Goal: Task Accomplishment & Management: Manage account settings

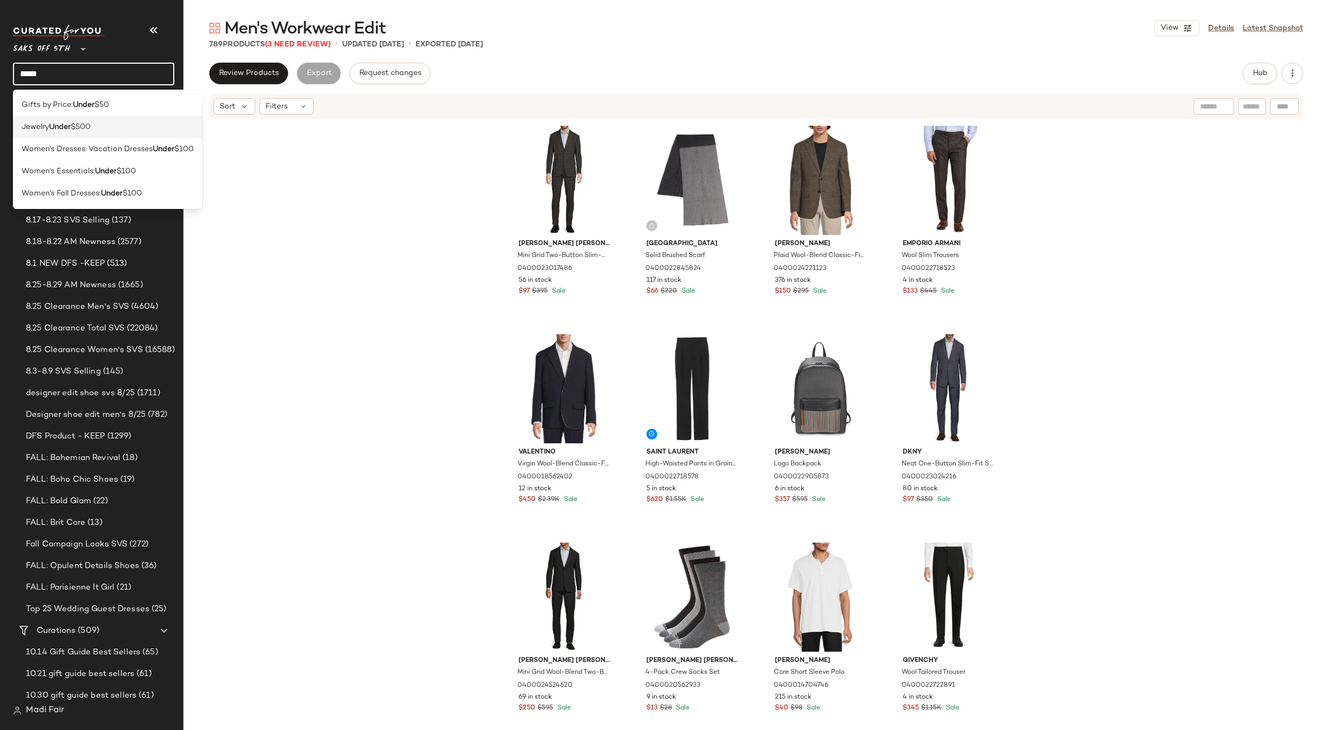
type input "*****"
click at [83, 121] on div "Jewelry Under $500" at bounding box center [107, 127] width 189 height 22
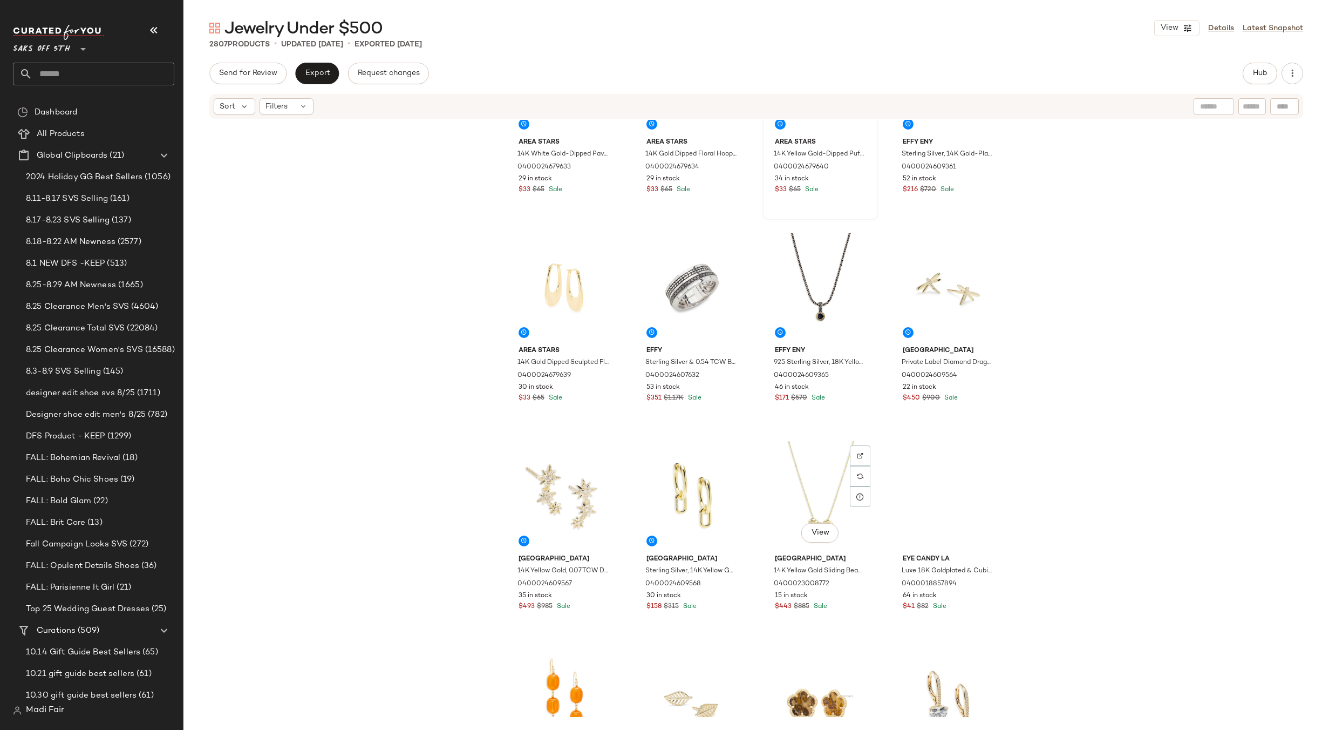
scroll to position [1142, 0]
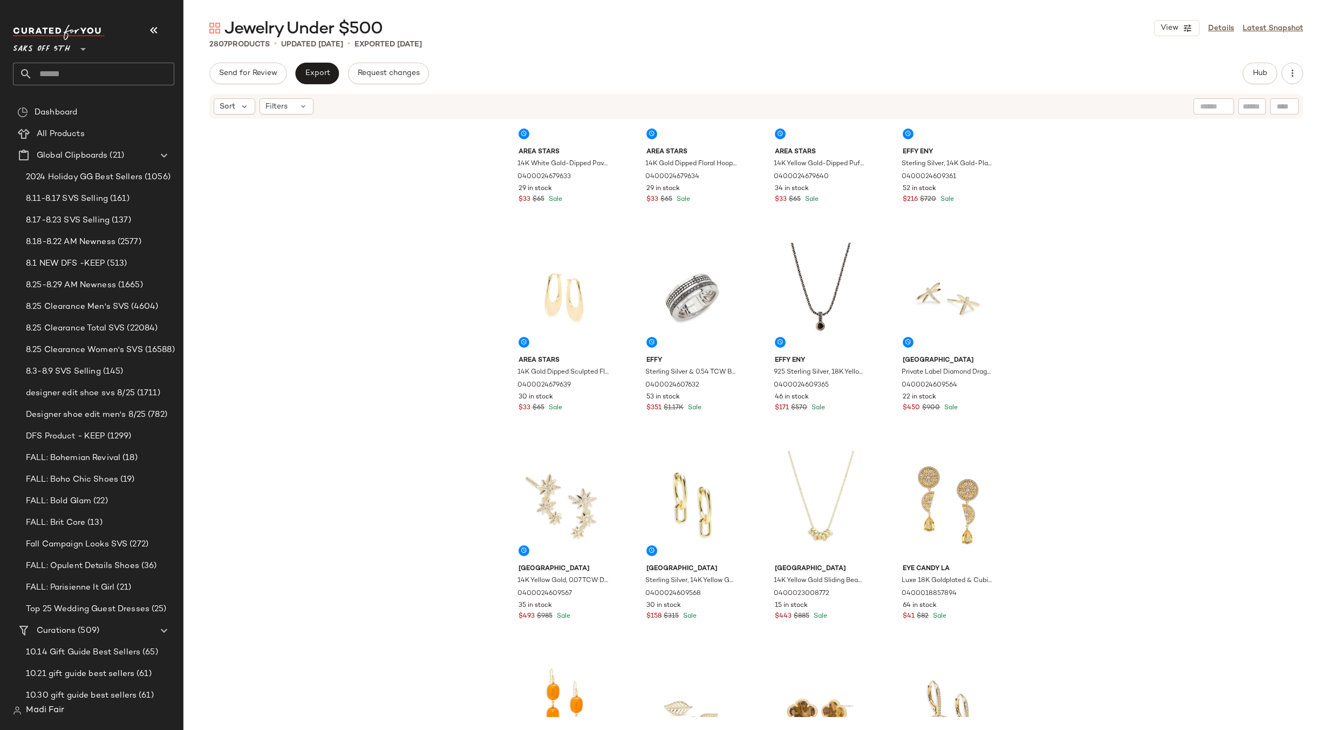
click at [56, 68] on input "text" at bounding box center [103, 74] width 142 height 23
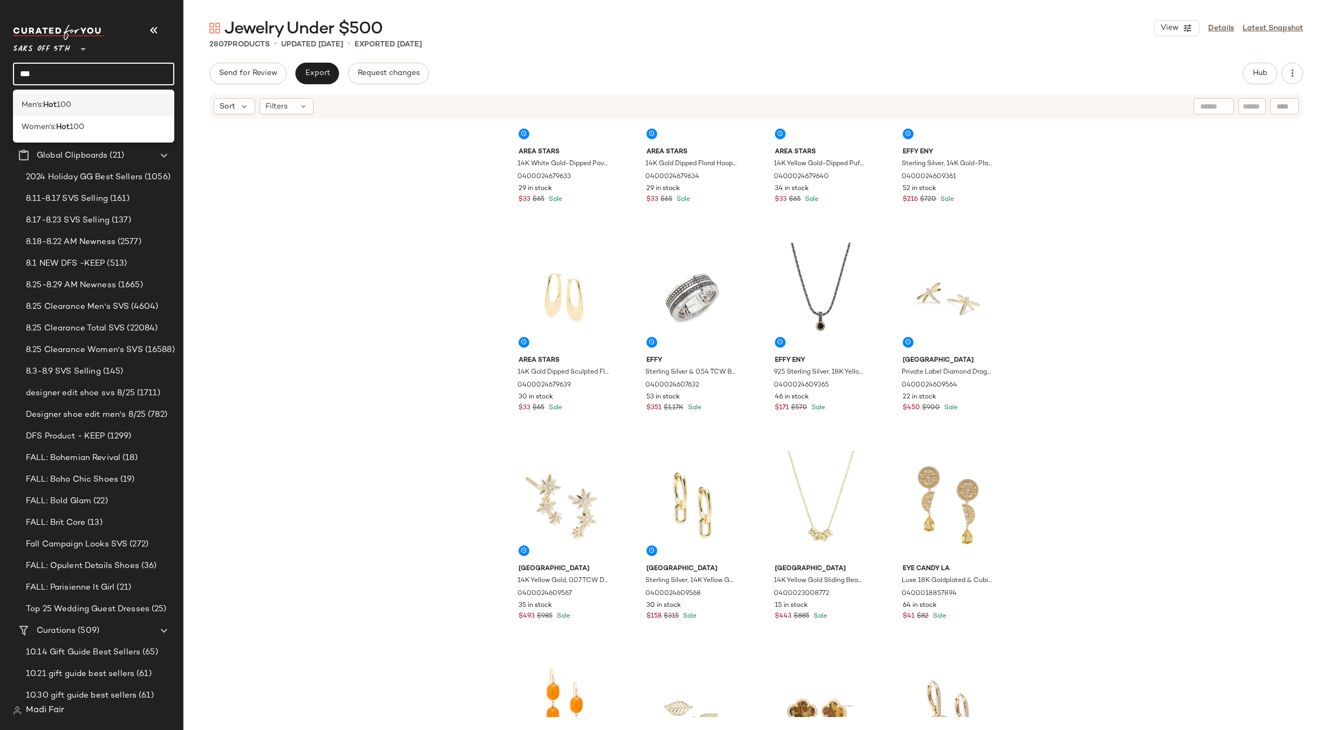
type input "***"
click at [47, 107] on b "Hot" at bounding box center [49, 104] width 13 height 11
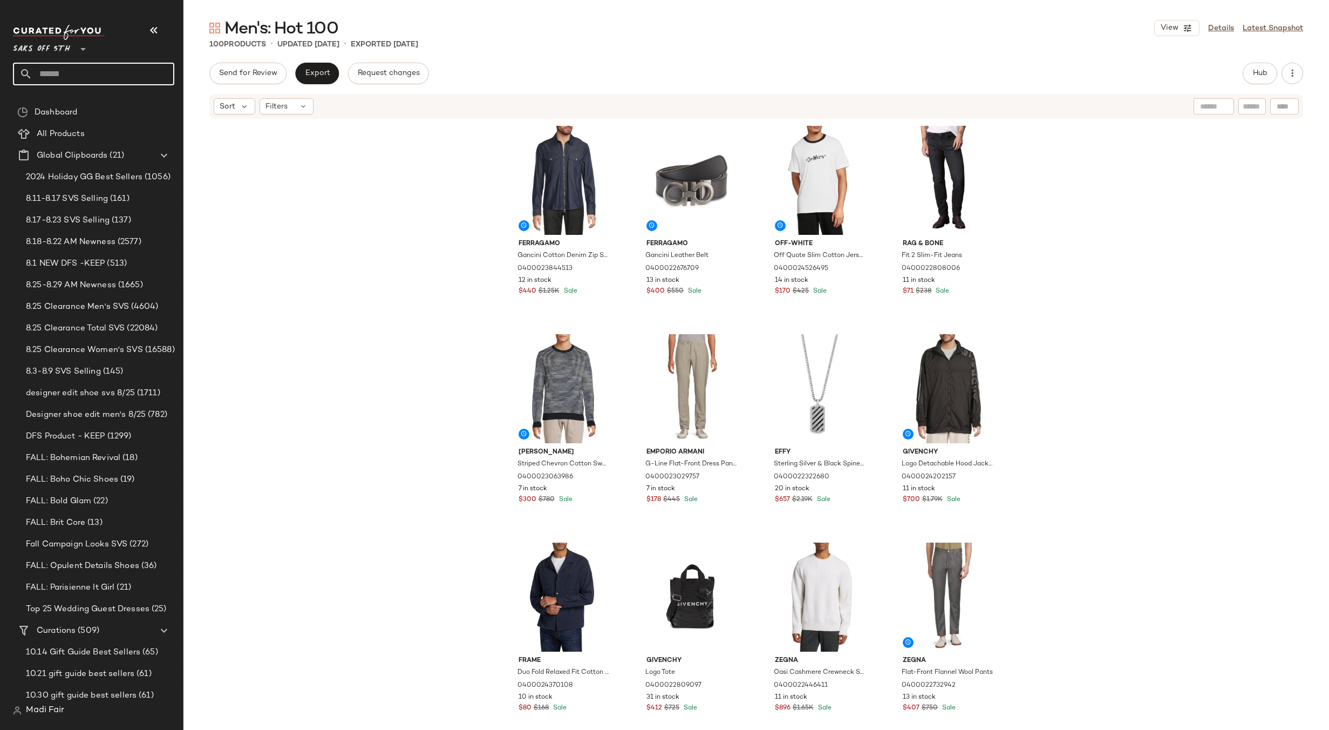
click at [58, 75] on input "text" at bounding box center [103, 74] width 142 height 23
type input "***"
click at [53, 120] on div "Women's: Hot 100" at bounding box center [93, 127] width 161 height 22
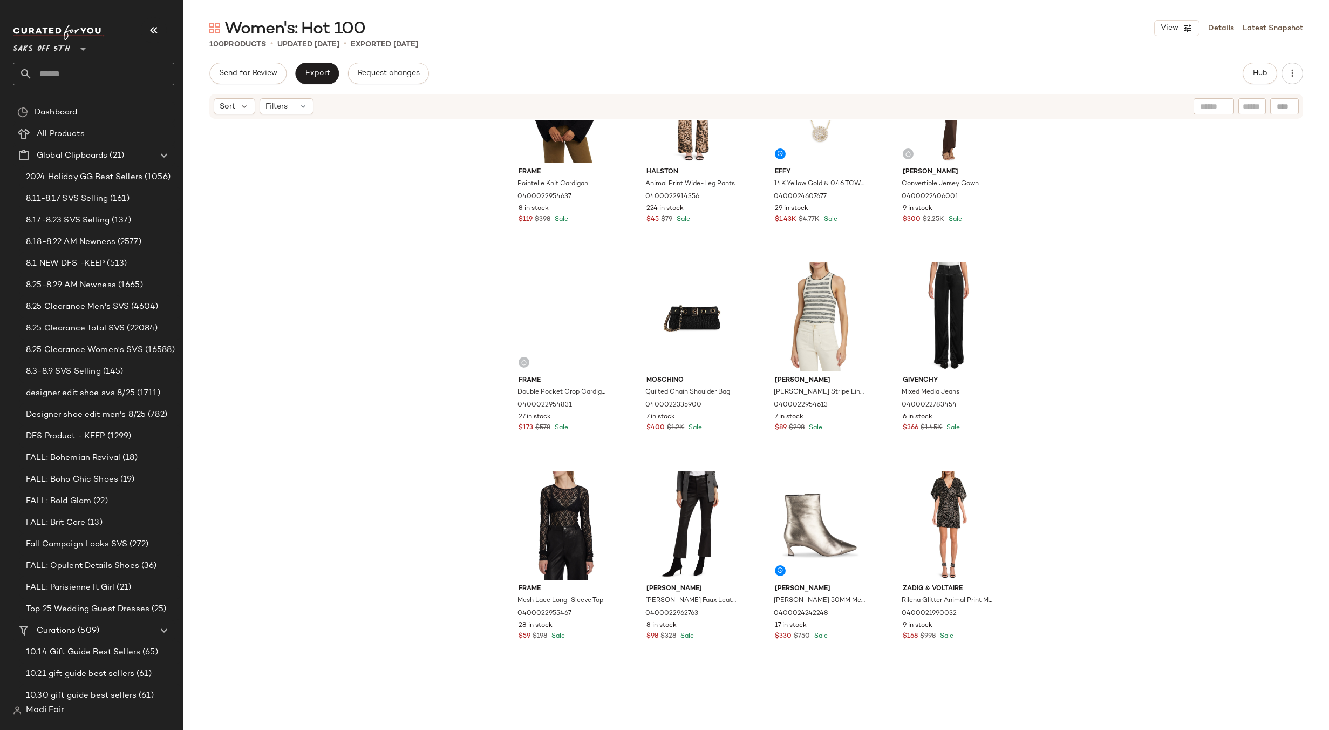
scroll to position [710, 0]
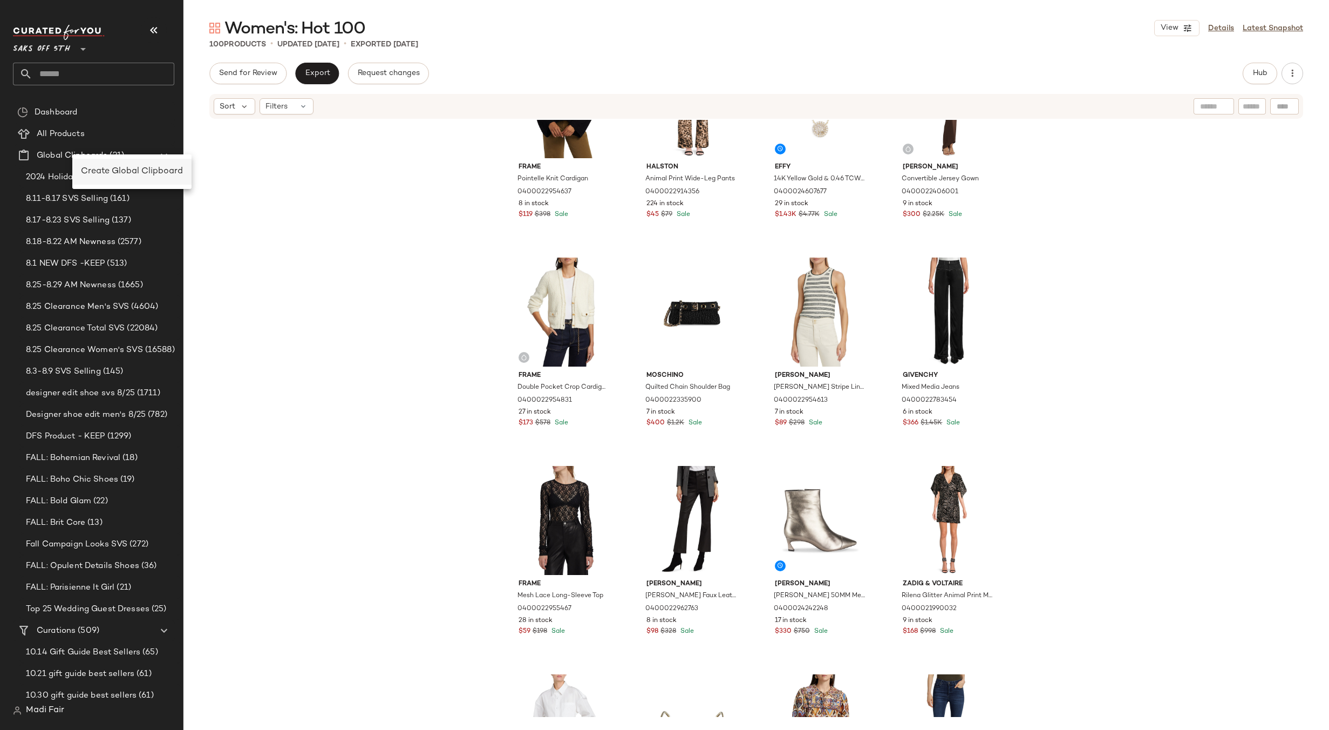
click at [124, 171] on span "Create Global Clipboard" at bounding box center [132, 171] width 102 height 9
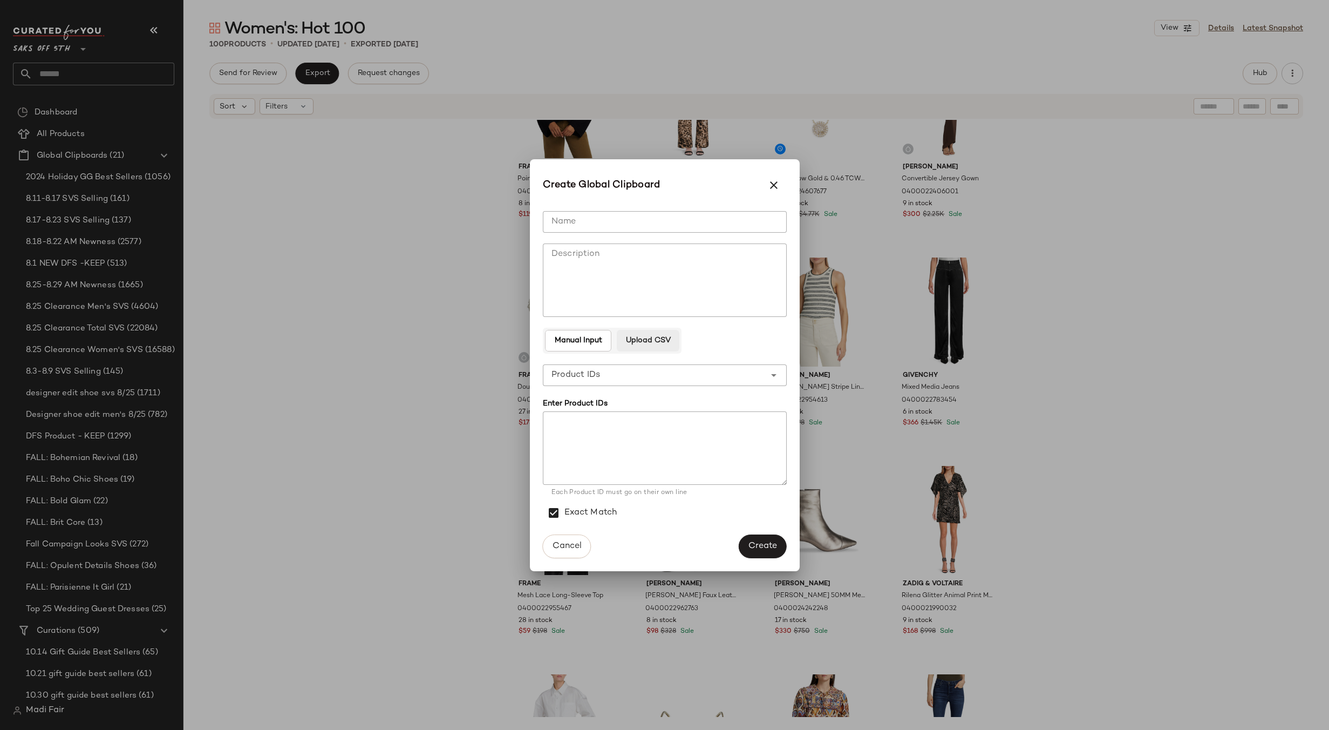
drag, startPoint x: 653, startPoint y: 342, endPoint x: 649, endPoint y: 325, distance: 17.3
click at [653, 342] on span "Upload CSV" at bounding box center [647, 340] width 45 height 9
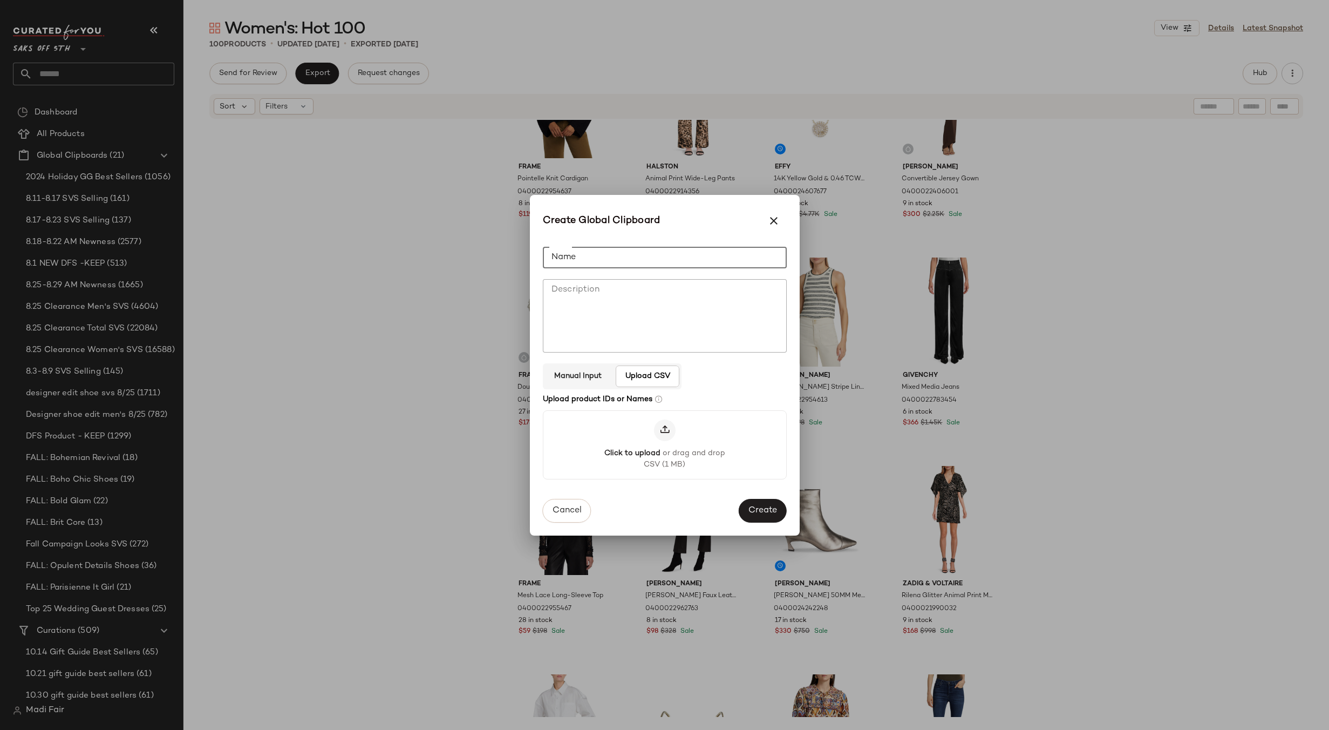
click at [611, 256] on input "Name" at bounding box center [665, 258] width 244 height 22
type input "**********"
click at [759, 516] on span "Create" at bounding box center [762, 511] width 29 height 10
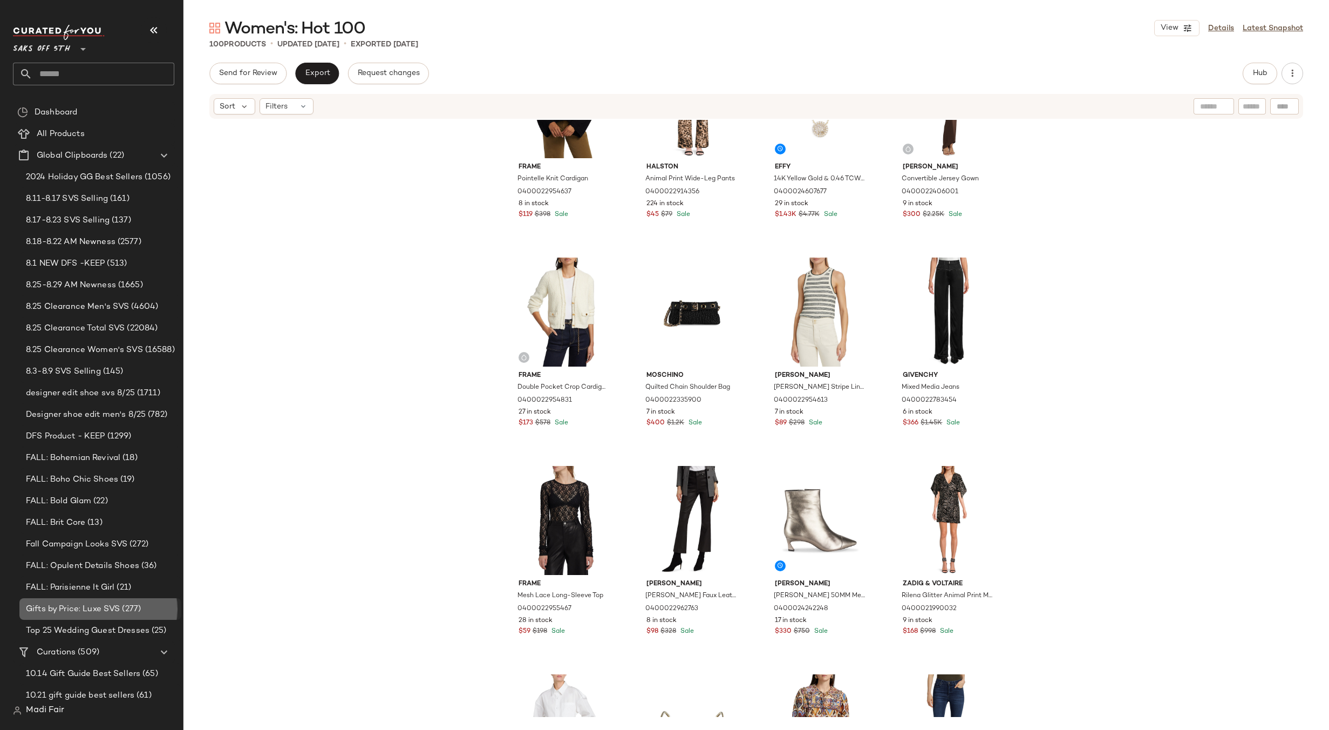
click at [100, 604] on span "Gifts by Price: Luxe SVS" at bounding box center [73, 609] width 94 height 12
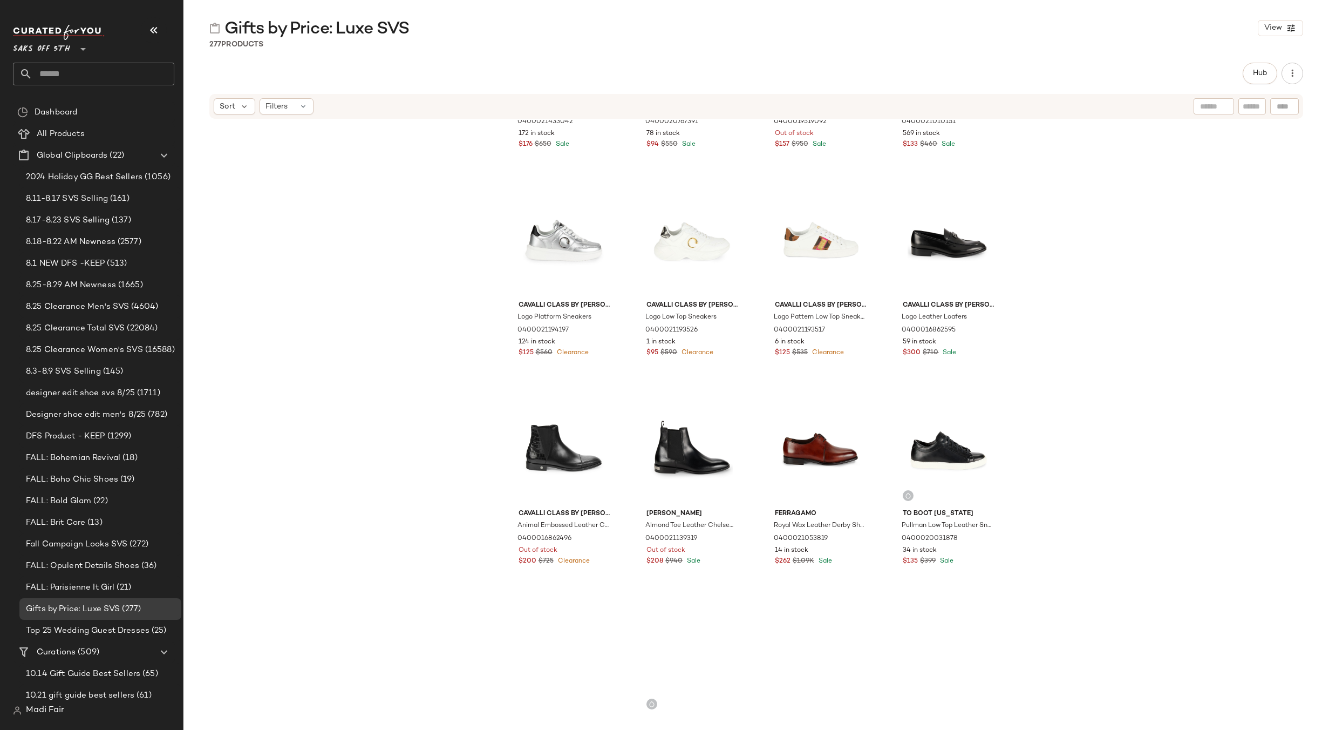
scroll to position [162, 0]
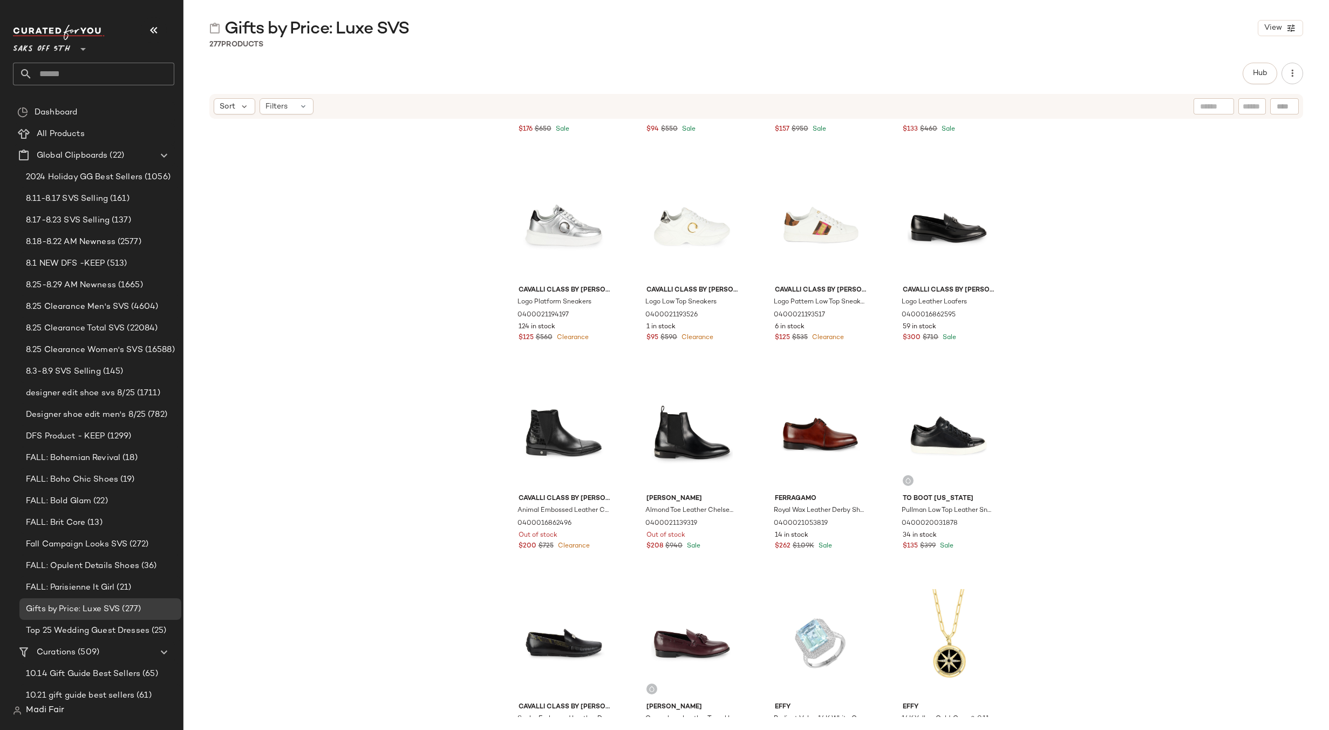
click at [66, 71] on input "text" at bounding box center [103, 74] width 142 height 23
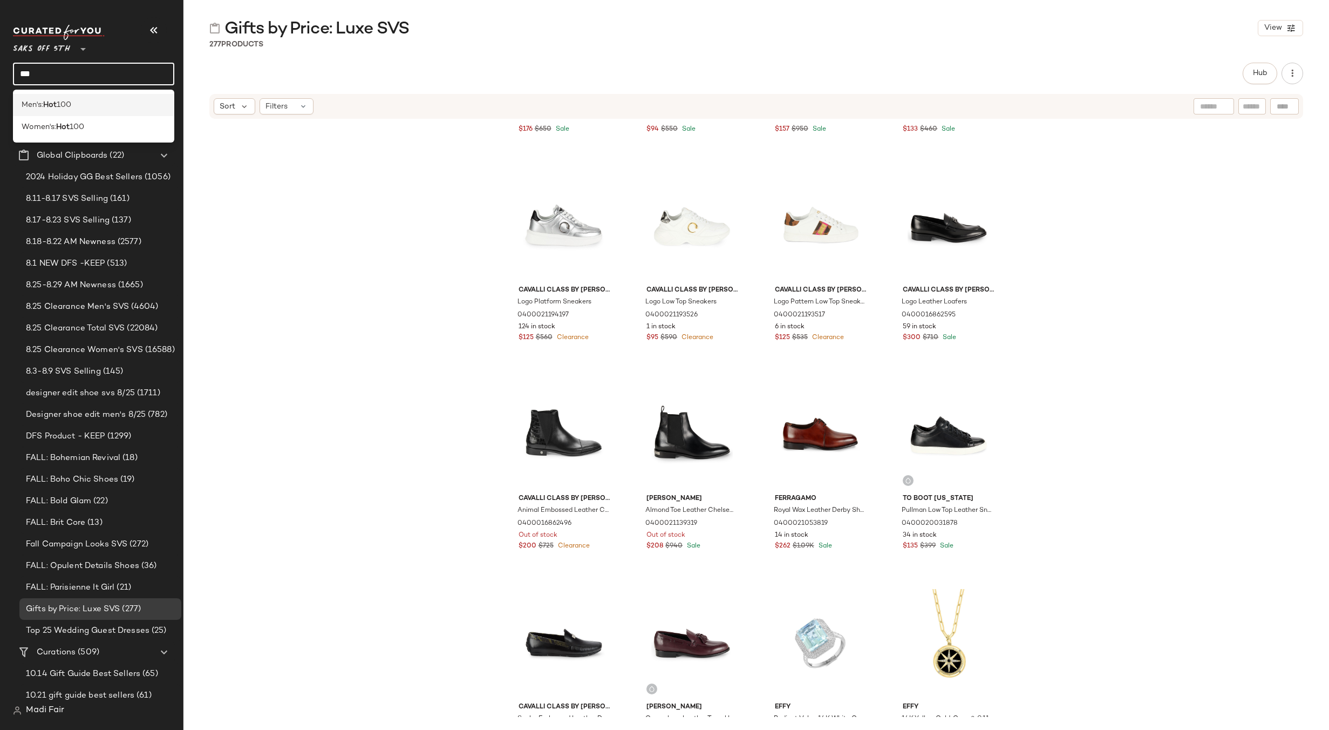
type input "***"
click at [71, 110] on span "100" at bounding box center [64, 104] width 15 height 11
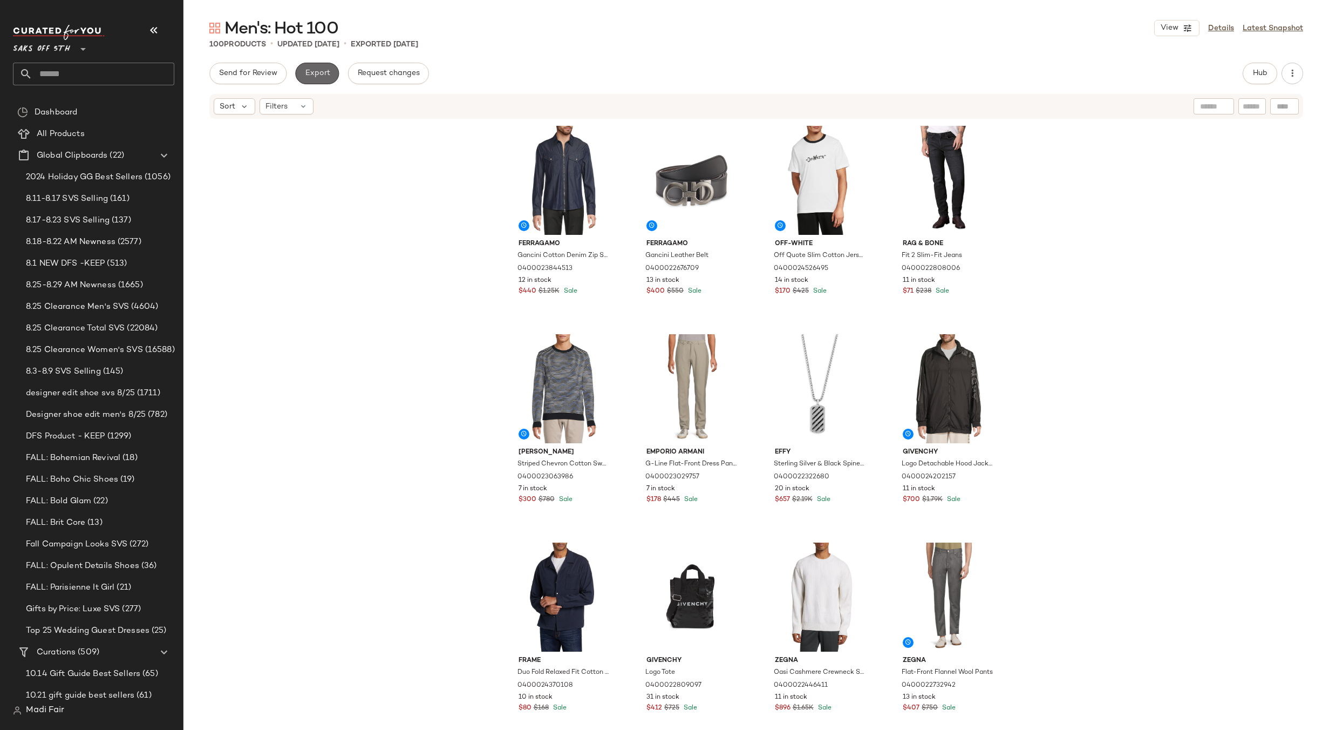
click at [315, 76] on span "Export" at bounding box center [316, 73] width 25 height 9
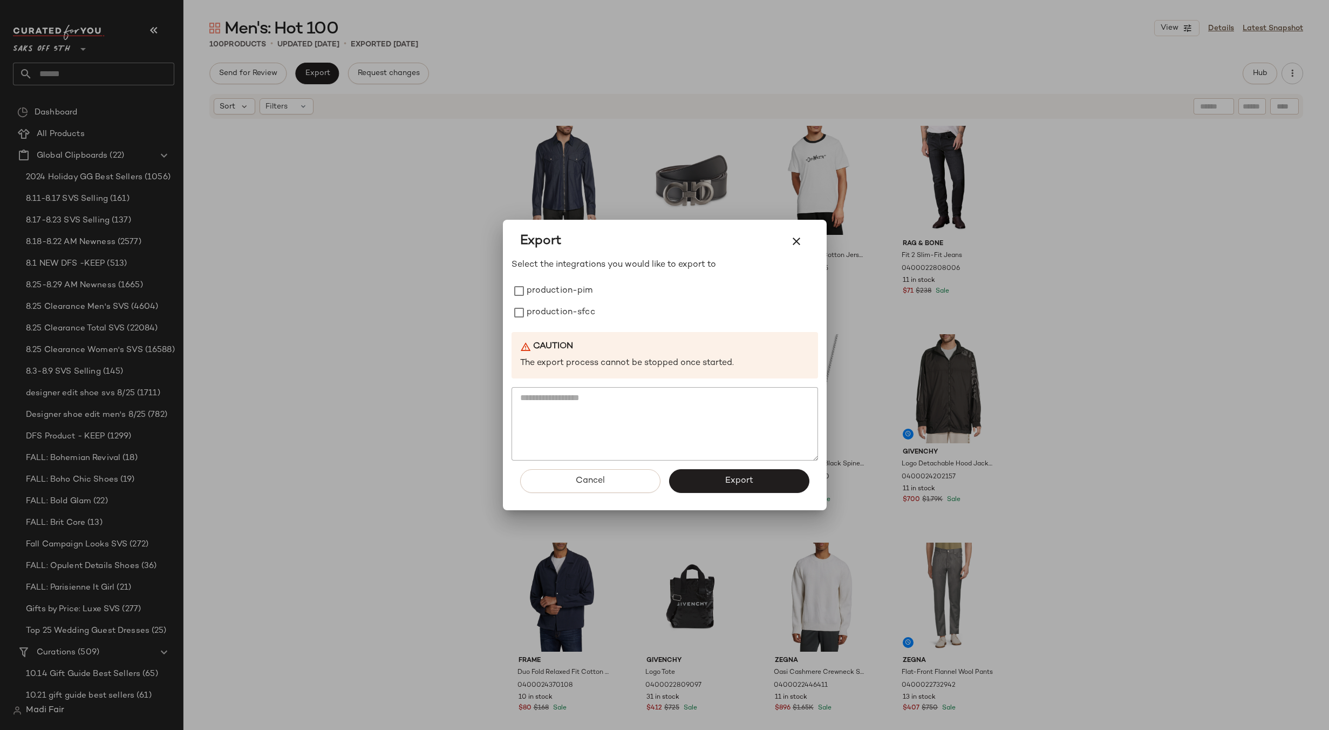
drag, startPoint x: 992, startPoint y: 412, endPoint x: 987, endPoint y: 408, distance: 6.6
click at [992, 412] on div at bounding box center [664, 365] width 1329 height 730
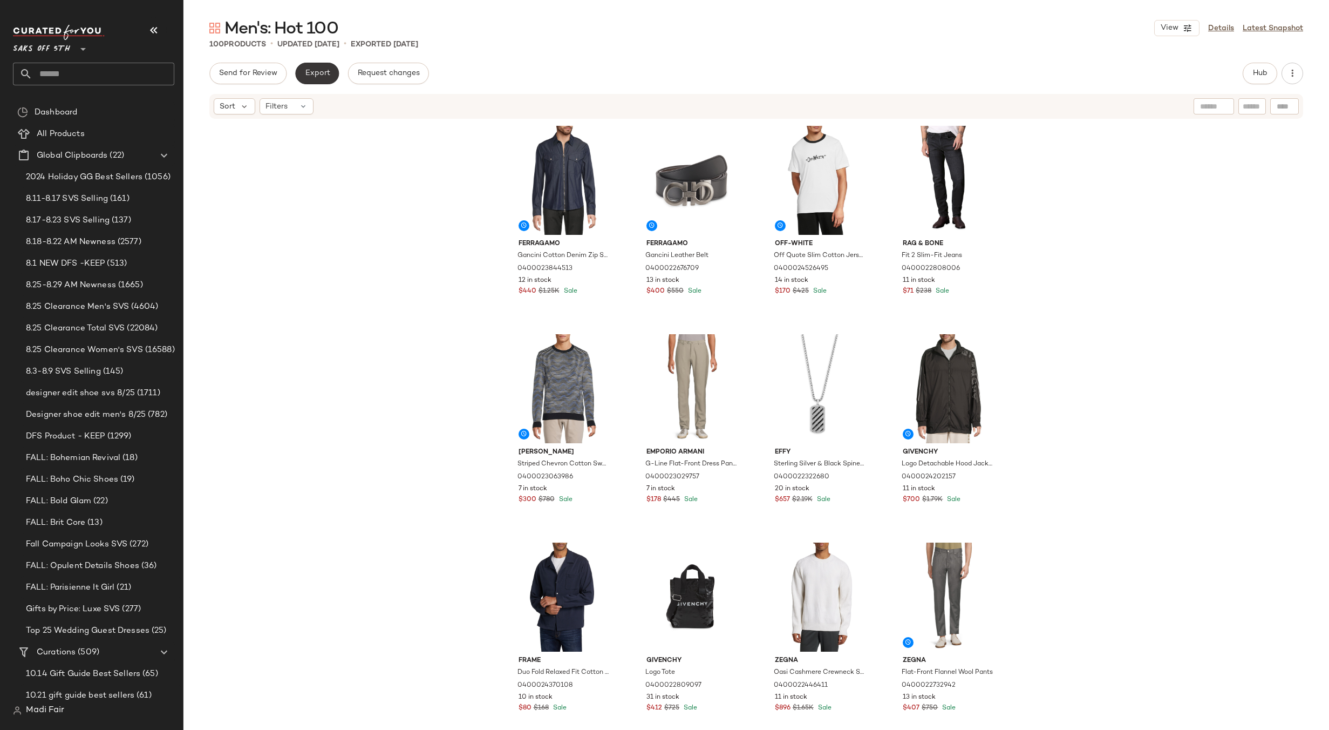
click at [309, 70] on span "Export" at bounding box center [316, 73] width 25 height 9
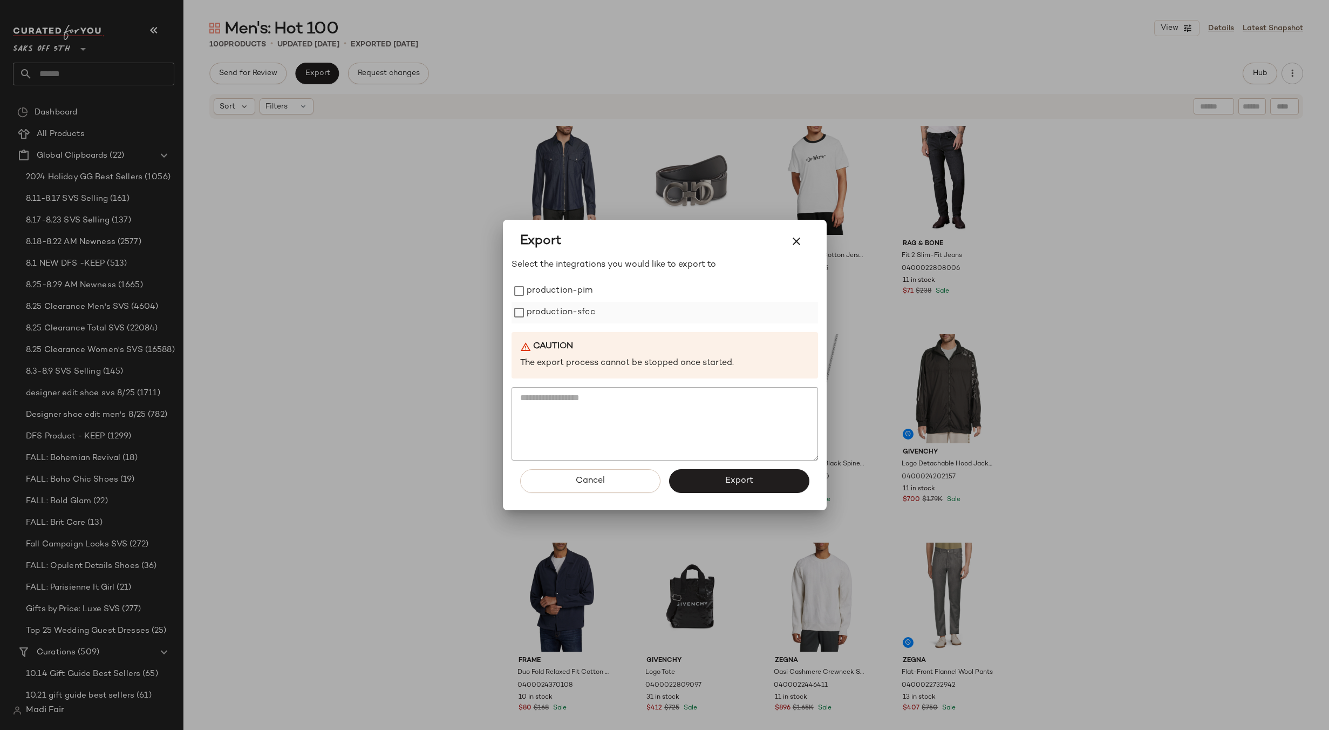
click at [587, 311] on label "production-sfcc" at bounding box center [561, 313] width 69 height 22
click at [719, 483] on button "Export" at bounding box center [739, 481] width 140 height 24
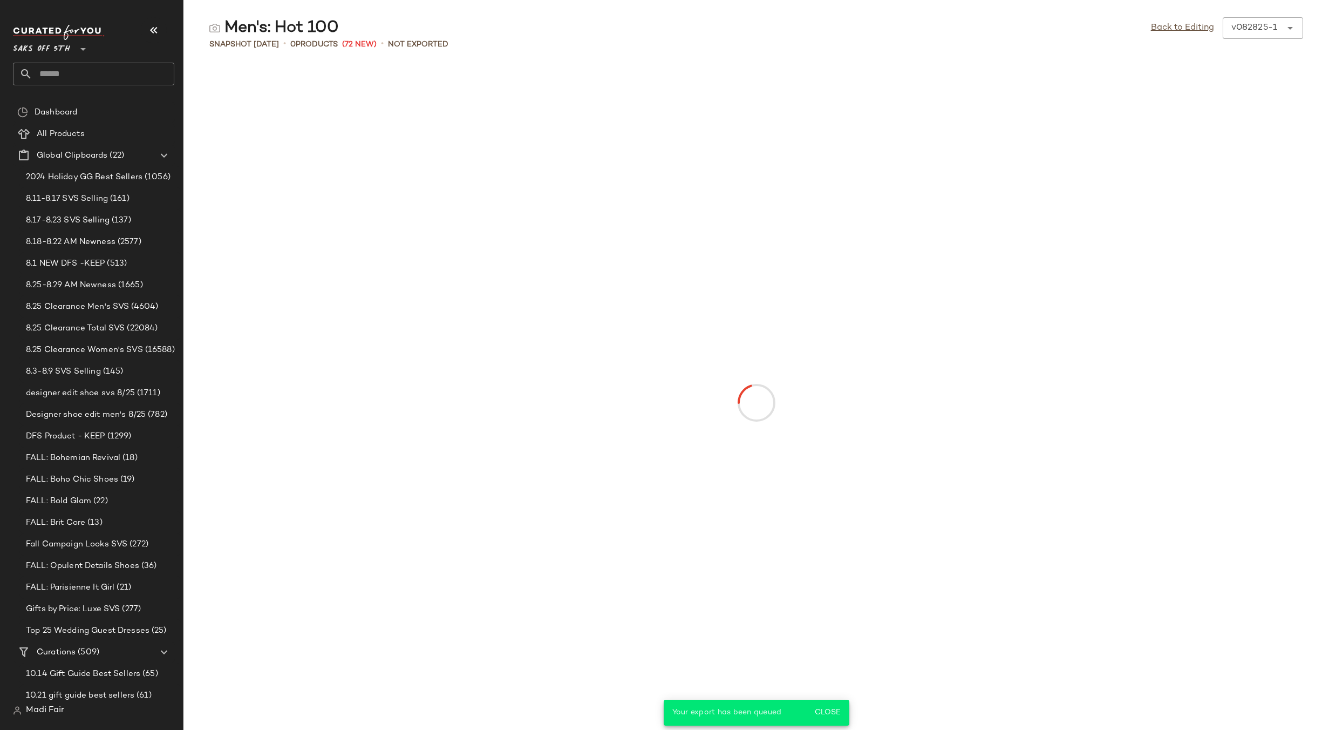
click at [100, 76] on input "text" at bounding box center [103, 74] width 142 height 23
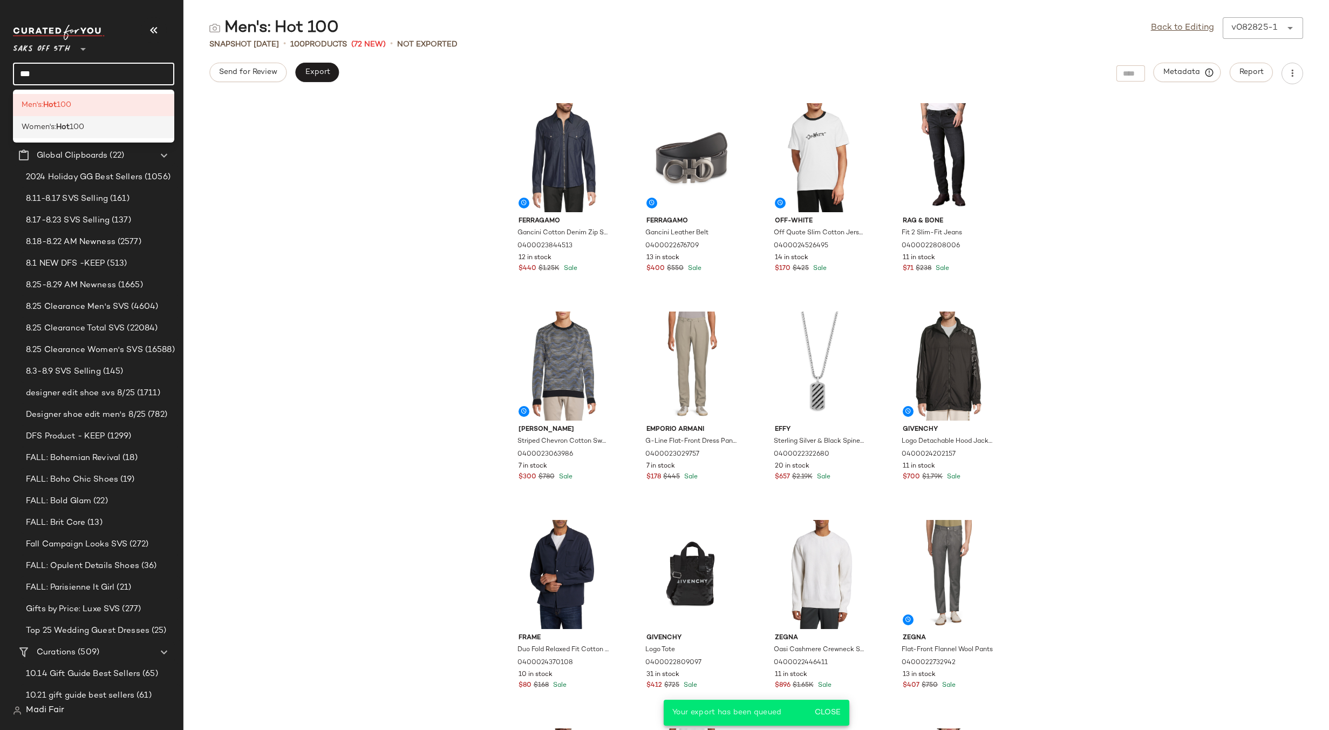
type input "***"
click at [94, 127] on div "Women's: Hot 100" at bounding box center [94, 126] width 144 height 11
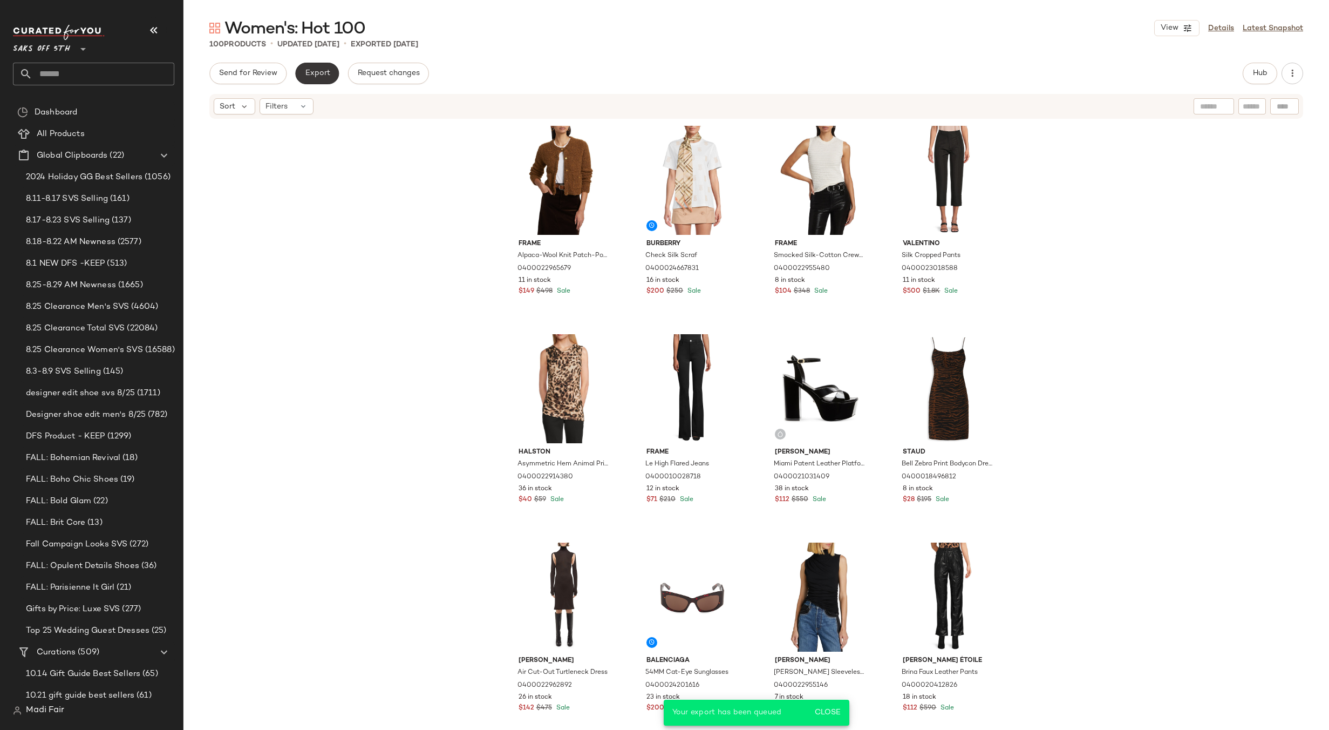
click at [313, 76] on span "Export" at bounding box center [316, 73] width 25 height 9
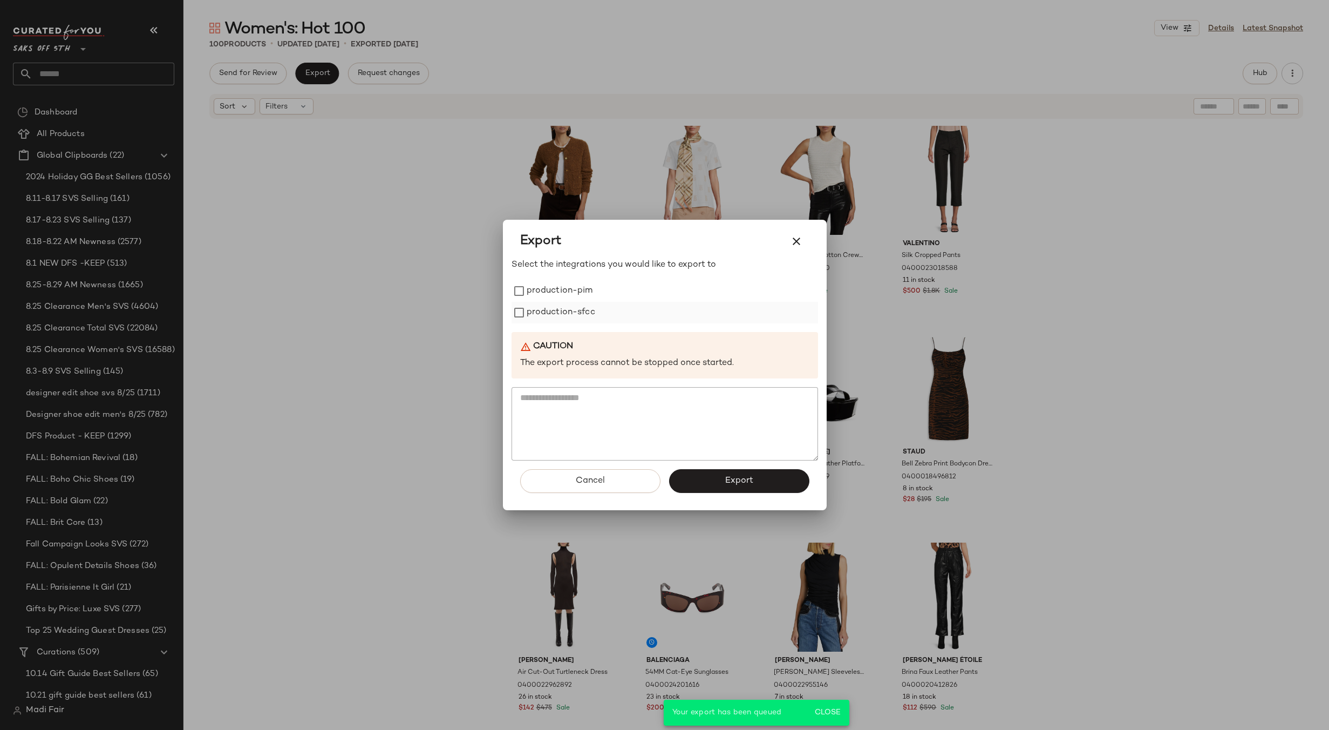
click at [597, 309] on div "production-sfcc" at bounding box center [665, 313] width 306 height 22
click at [566, 311] on label "production-sfcc" at bounding box center [561, 313] width 69 height 22
click at [717, 481] on button "Export" at bounding box center [739, 481] width 140 height 24
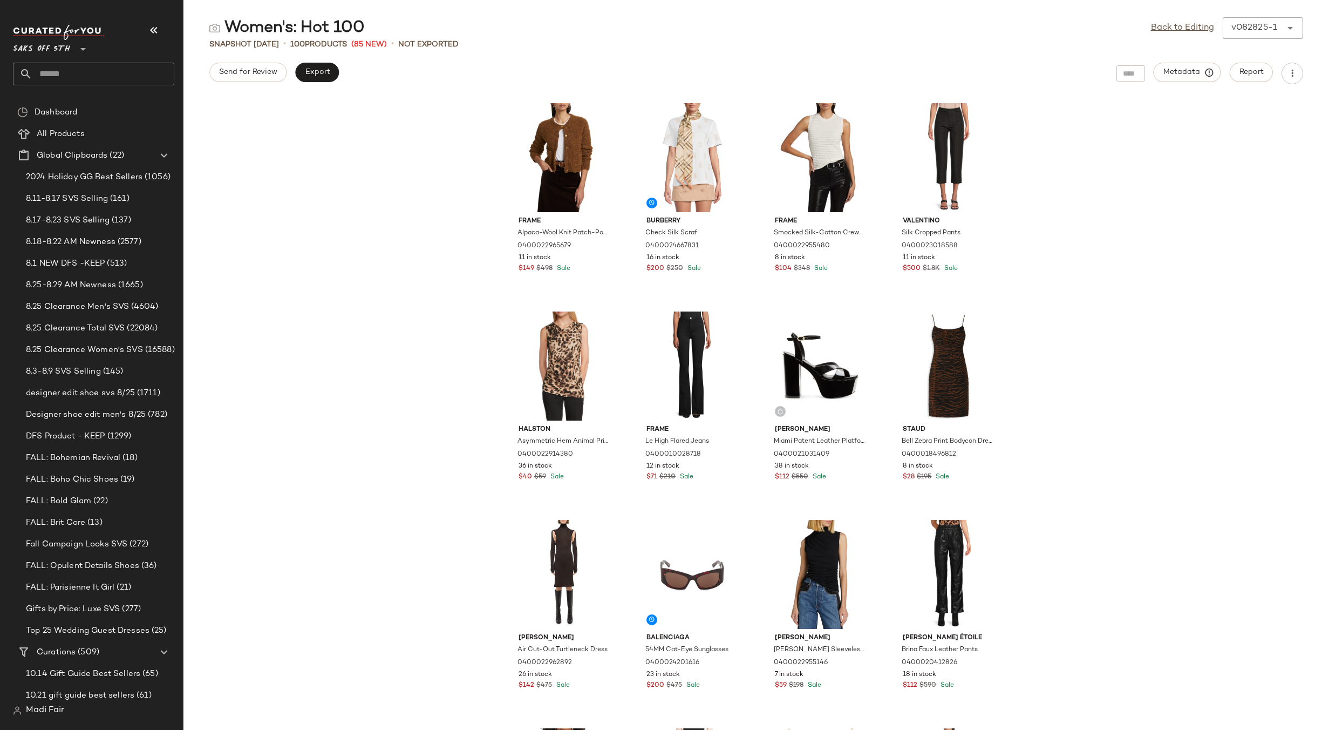
click at [57, 75] on input "text" at bounding box center [103, 74] width 142 height 23
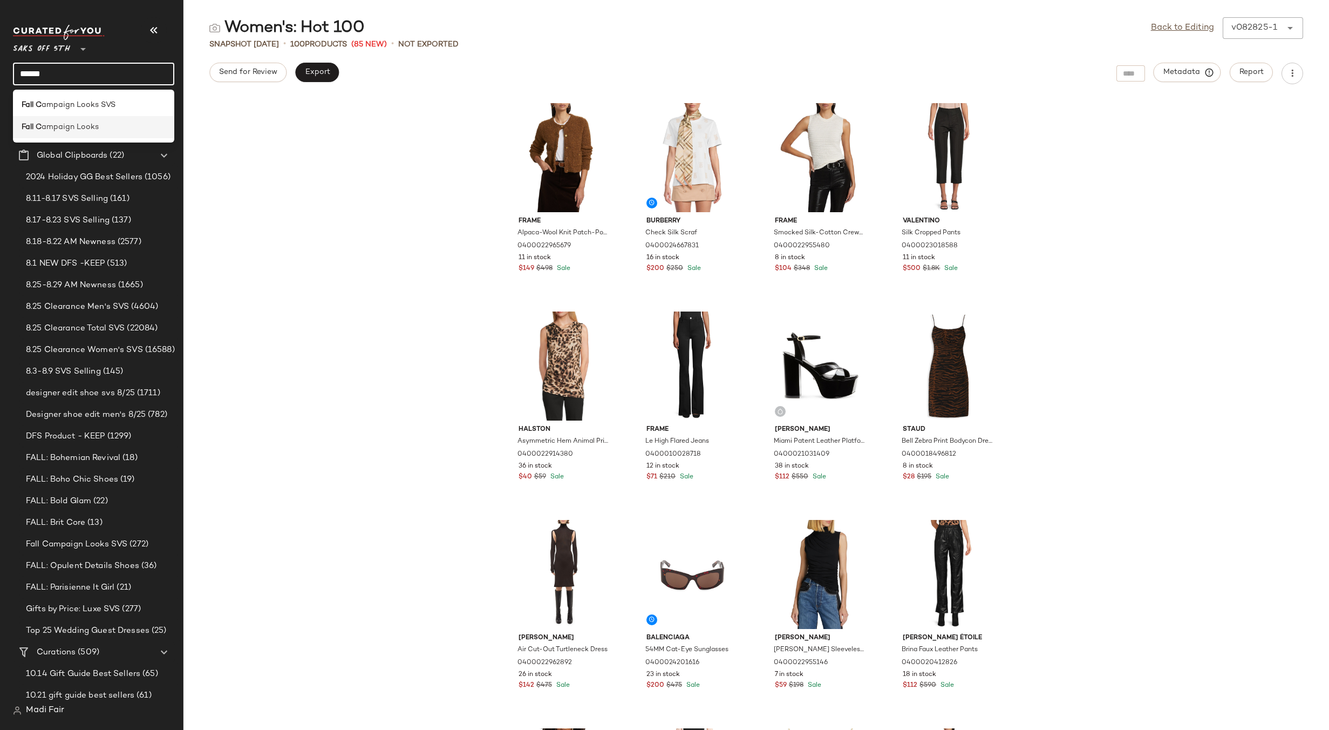
type input "******"
click at [79, 124] on span "ampaign Looks" at bounding box center [70, 126] width 57 height 11
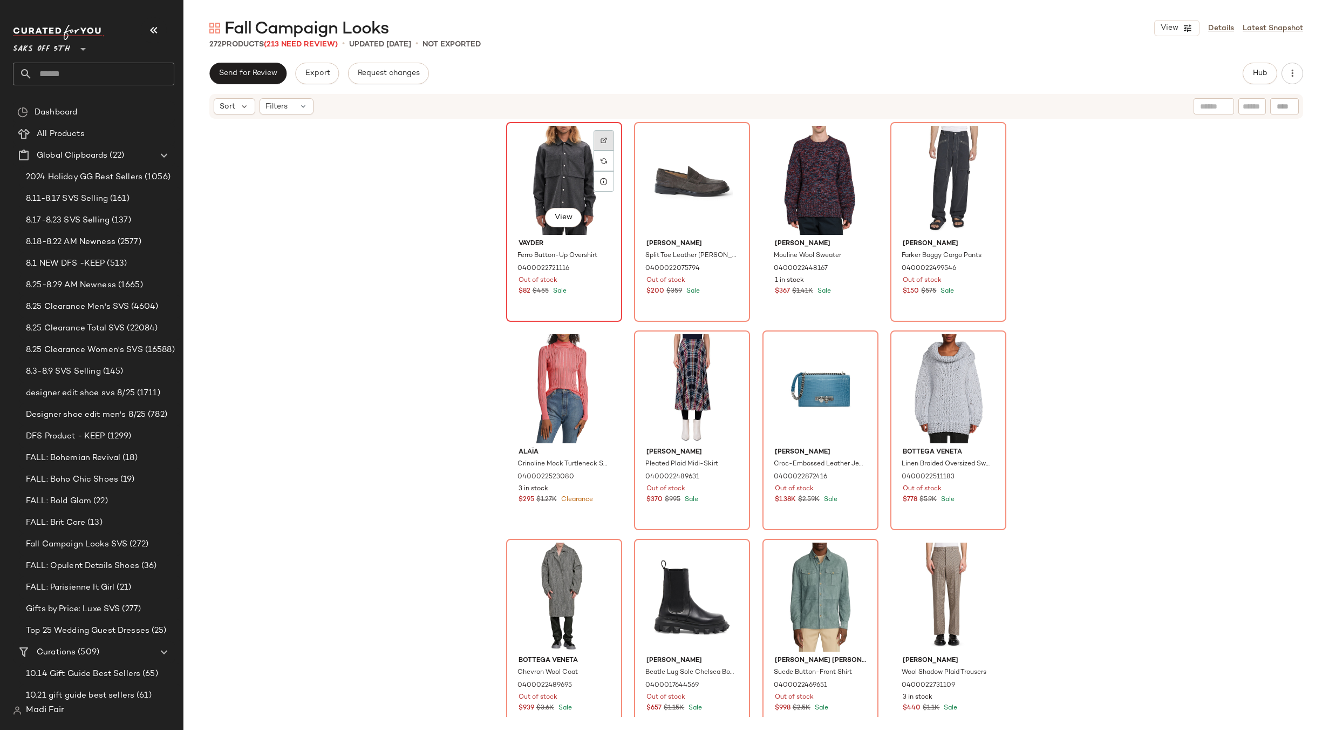
click at [604, 134] on div at bounding box center [604, 140] width 21 height 21
click at [101, 541] on span "Fall Campaign Looks SVS" at bounding box center [76, 544] width 101 height 12
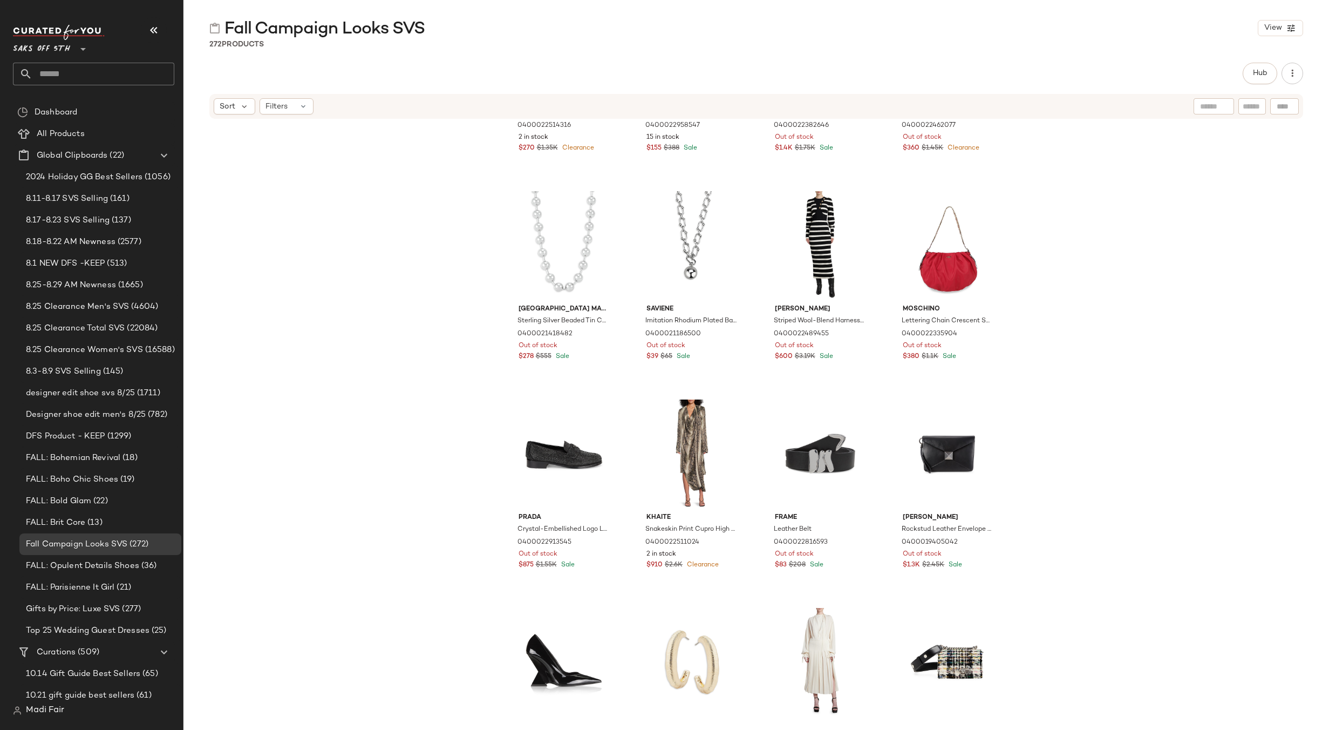
scroll to position [818, 0]
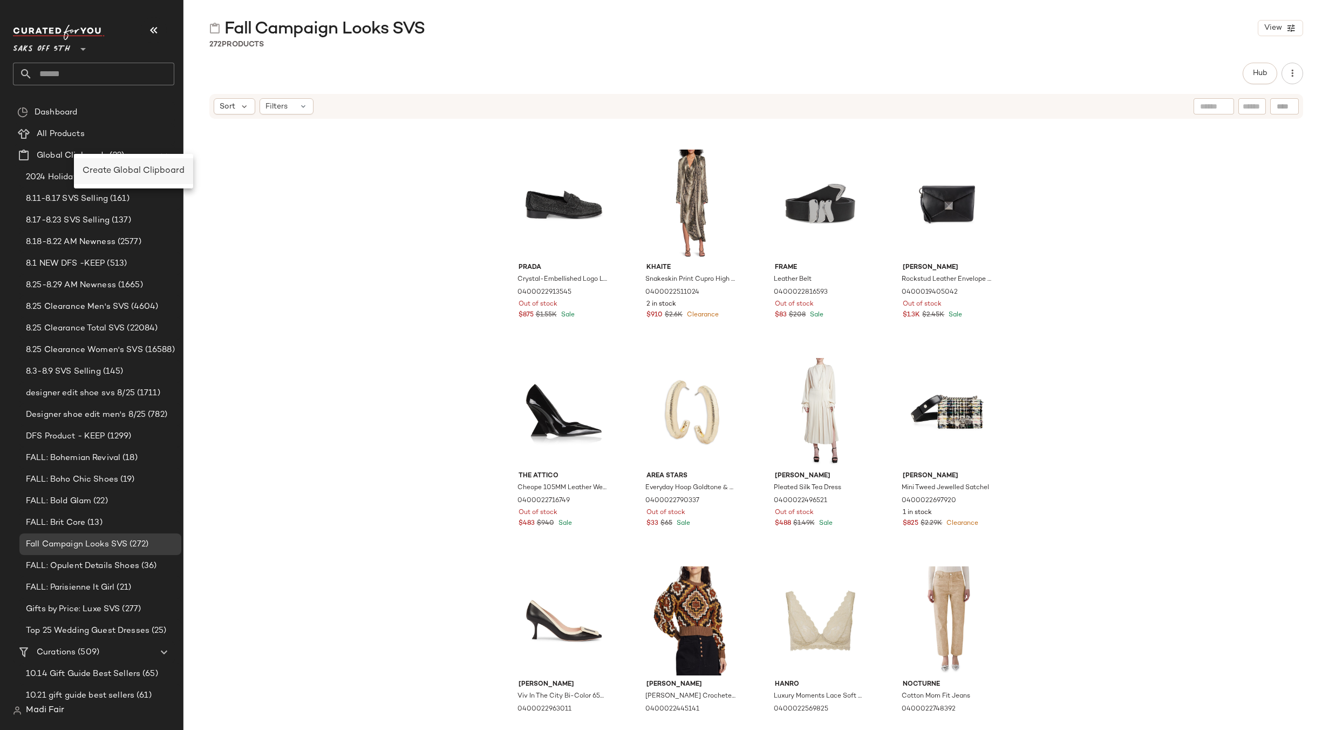
click at [112, 171] on span "Create Global Clipboard" at bounding box center [134, 170] width 102 height 9
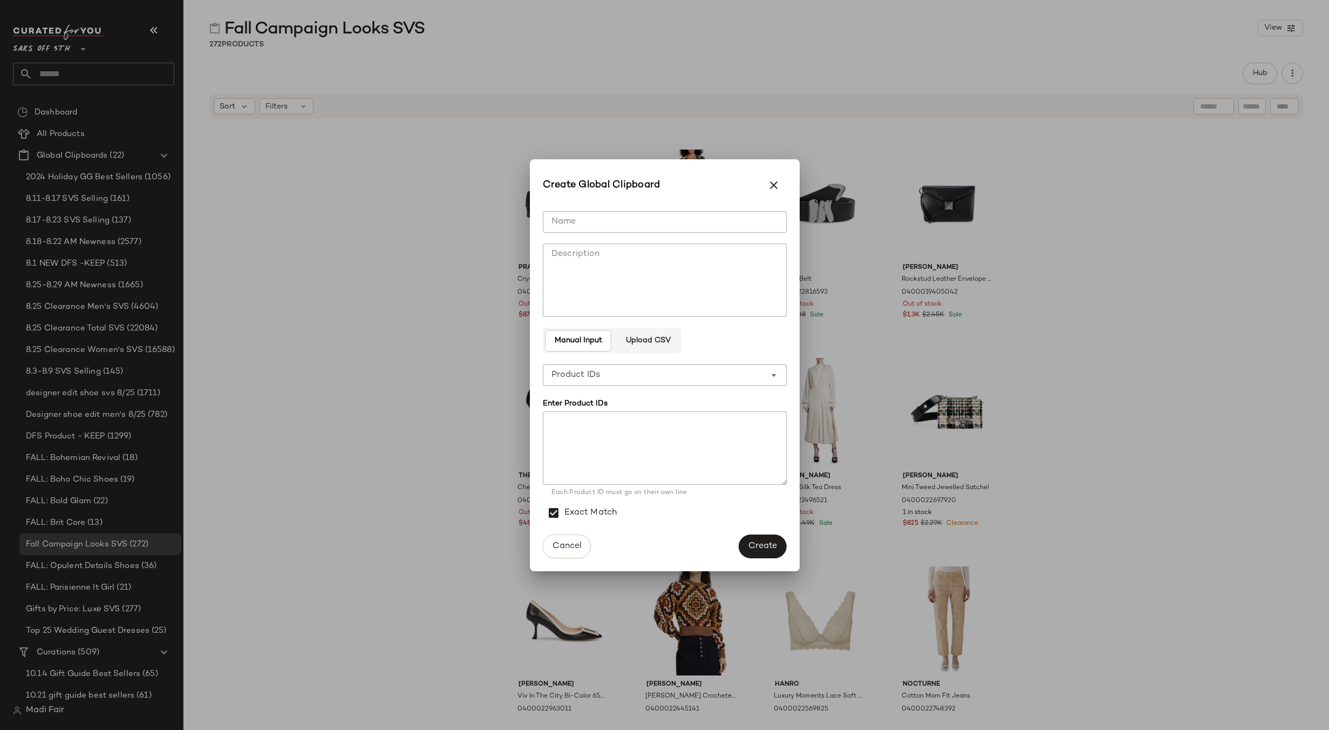
drag, startPoint x: 651, startPoint y: 339, endPoint x: 629, endPoint y: 277, distance: 66.2
click at [651, 337] on span "Upload CSV" at bounding box center [647, 340] width 45 height 9
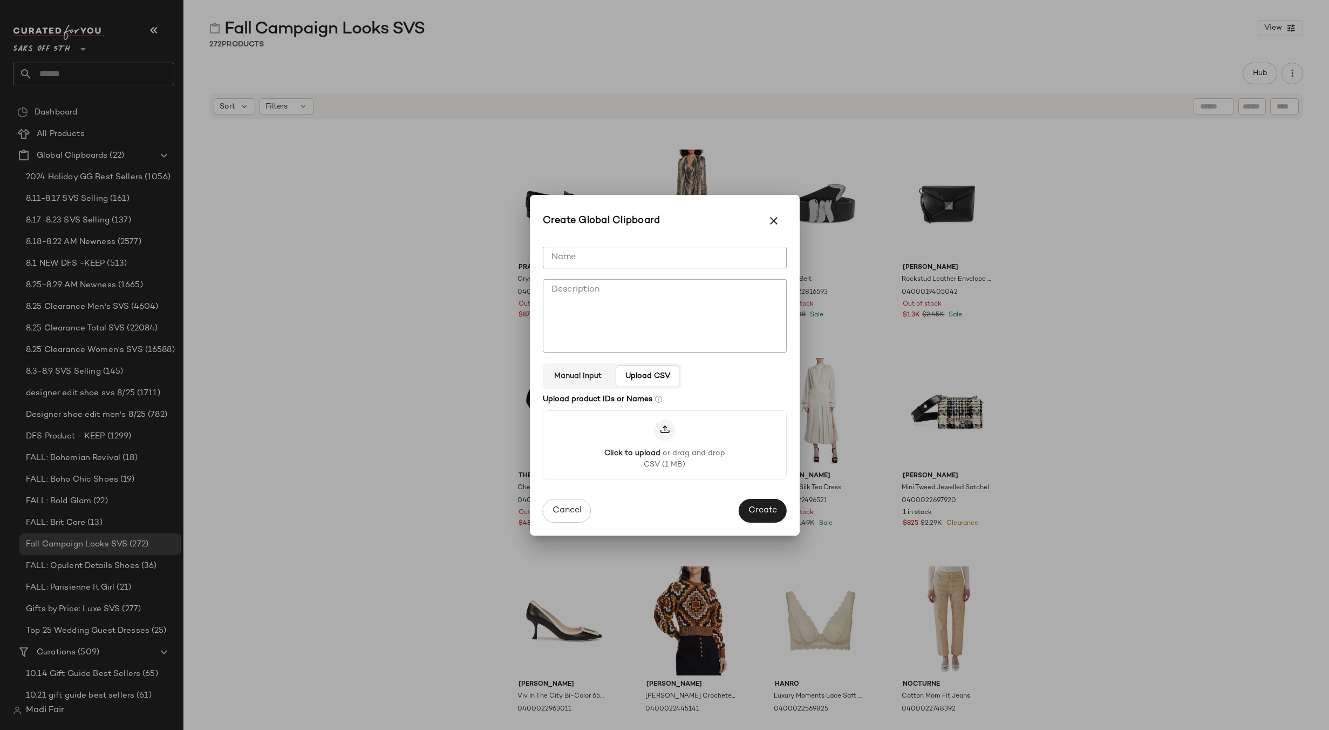
click at [618, 257] on input "Name" at bounding box center [665, 258] width 244 height 22
type input "**********"
click at [755, 507] on span "Create" at bounding box center [762, 511] width 29 height 10
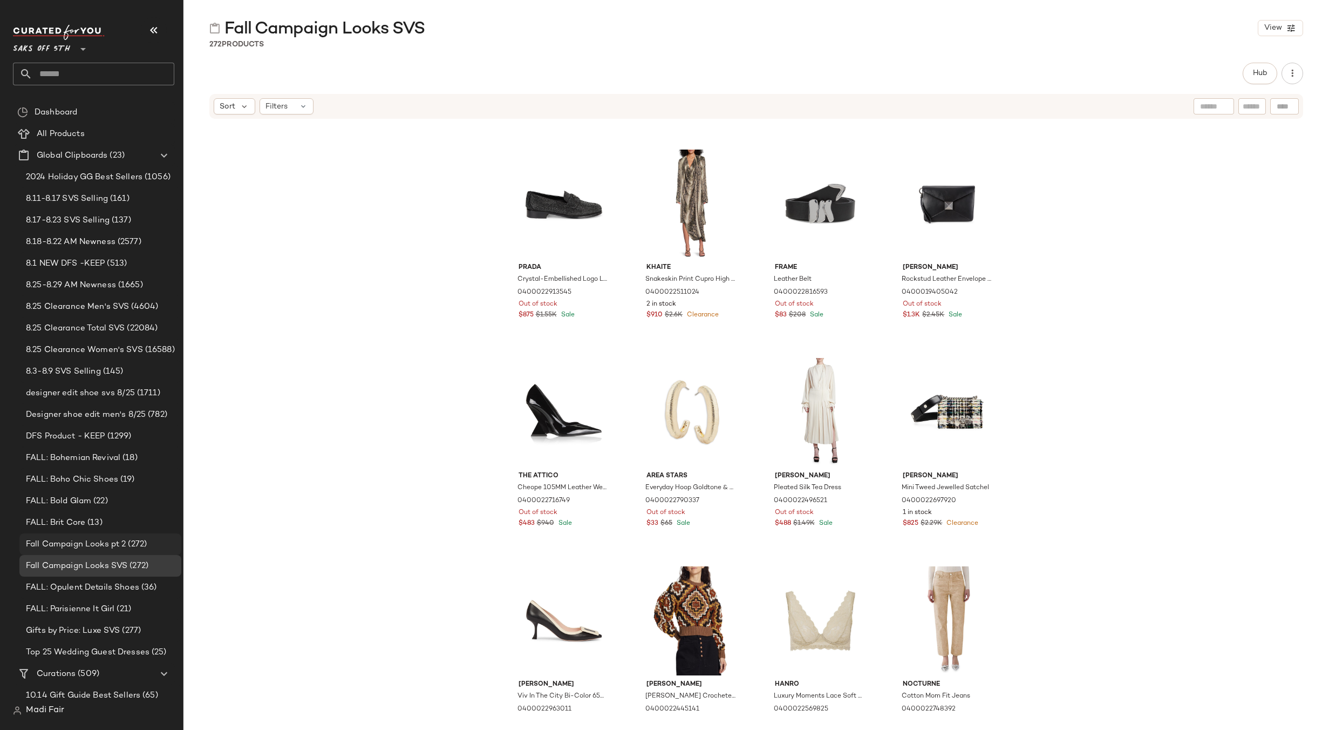
click at [152, 543] on div "Fall Campaign Looks pt 2 (272)" at bounding box center [100, 544] width 154 height 12
click at [146, 542] on span "(272)" at bounding box center [136, 544] width 21 height 12
click at [122, 542] on span "Fall Campaign Looks pt 2" at bounding box center [76, 544] width 100 height 12
click at [121, 556] on div "Fall Campaign Looks SVS (272)" at bounding box center [100, 566] width 162 height 22
click at [116, 582] on span "FALL: Opulent Details Shoes" at bounding box center [82, 587] width 113 height 12
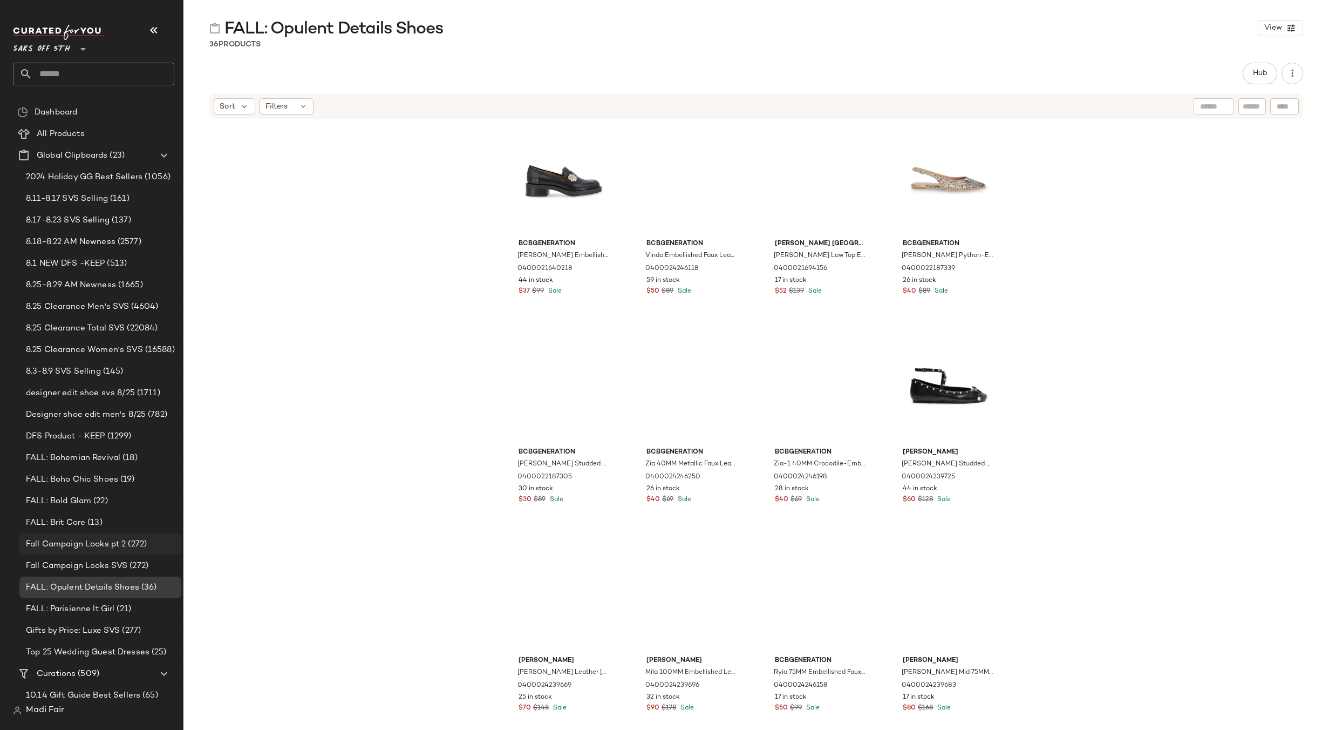
click at [115, 545] on span "Fall Campaign Looks pt 2" at bounding box center [76, 544] width 100 height 12
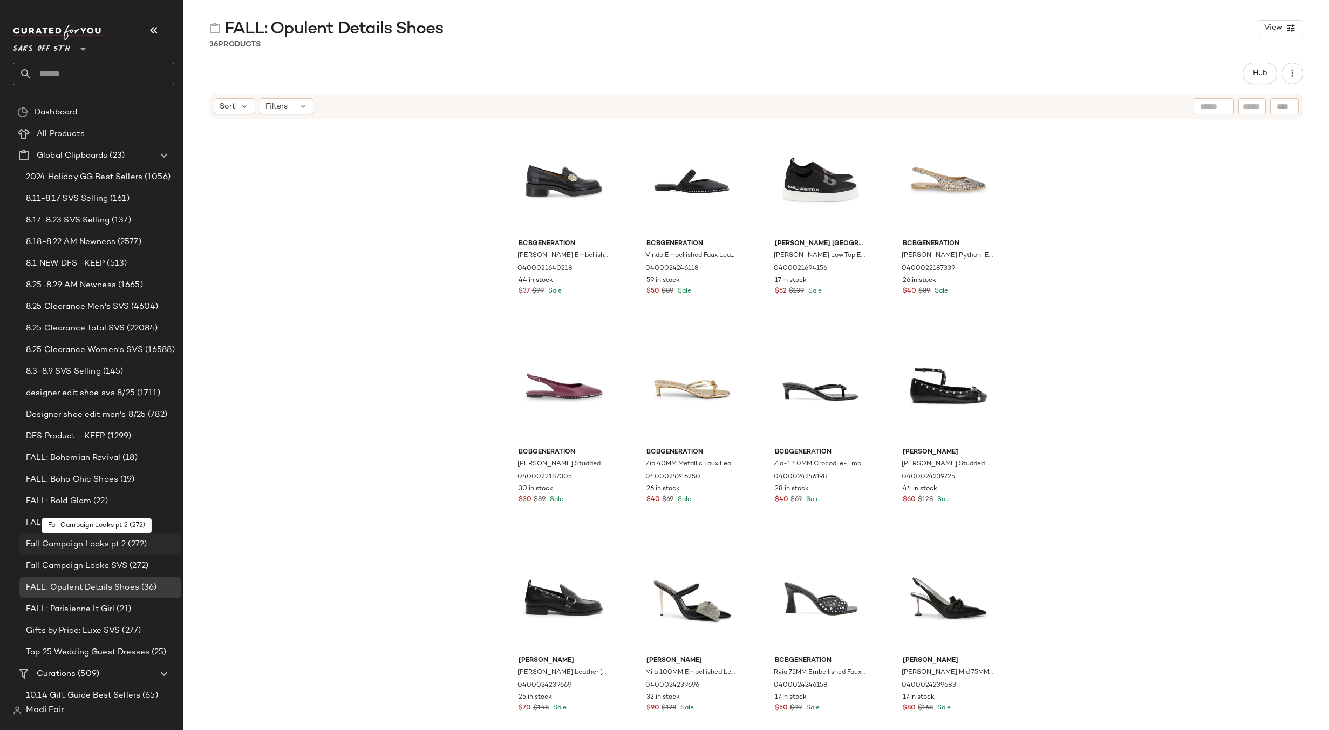
click at [115, 545] on span "Fall Campaign Looks pt 2" at bounding box center [76, 544] width 100 height 12
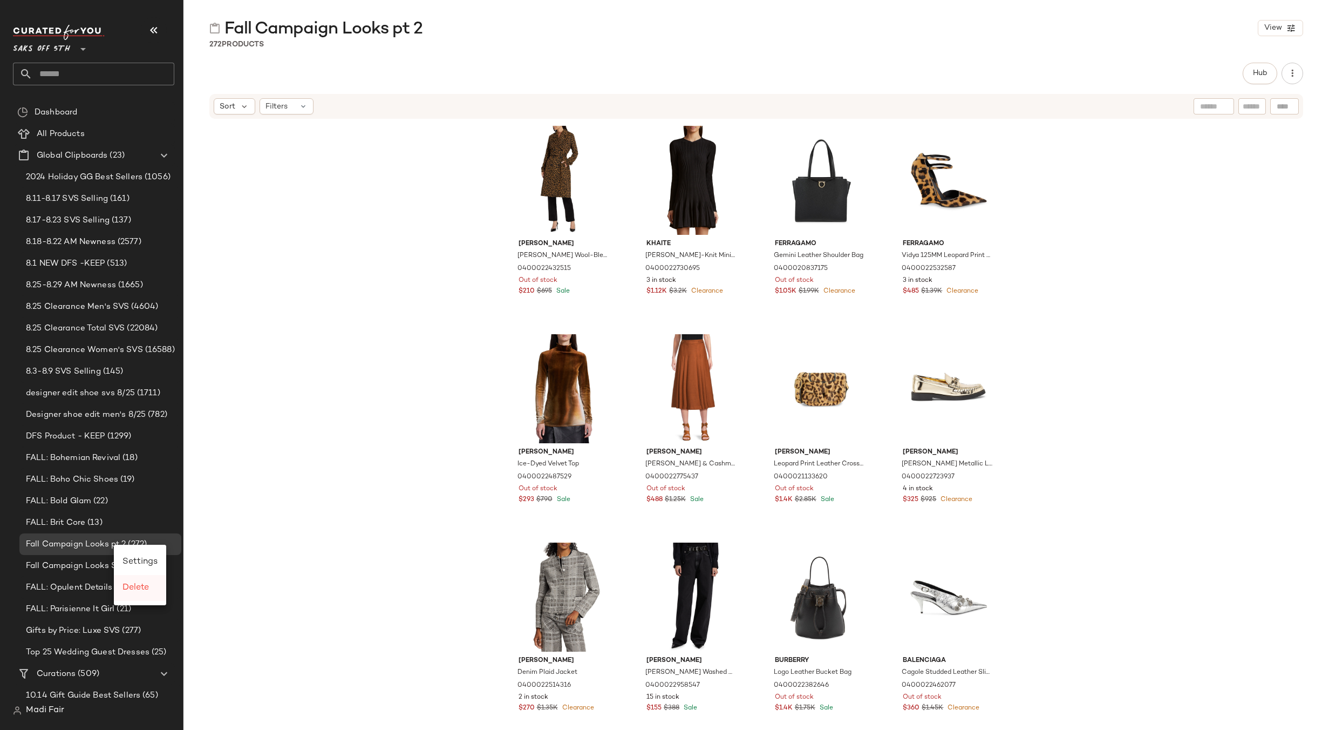
click at [134, 583] on span "Delete" at bounding box center [135, 587] width 26 height 9
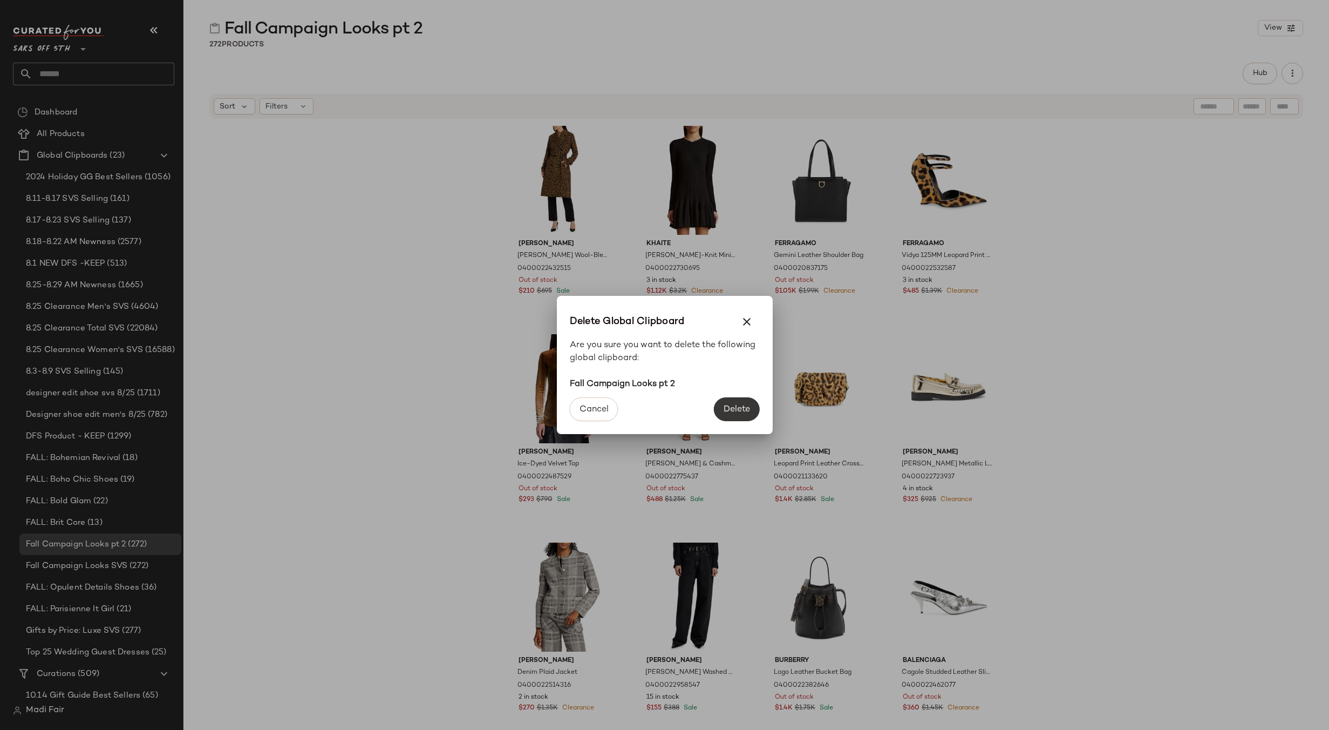
click at [742, 406] on span "Delete" at bounding box center [736, 409] width 27 height 10
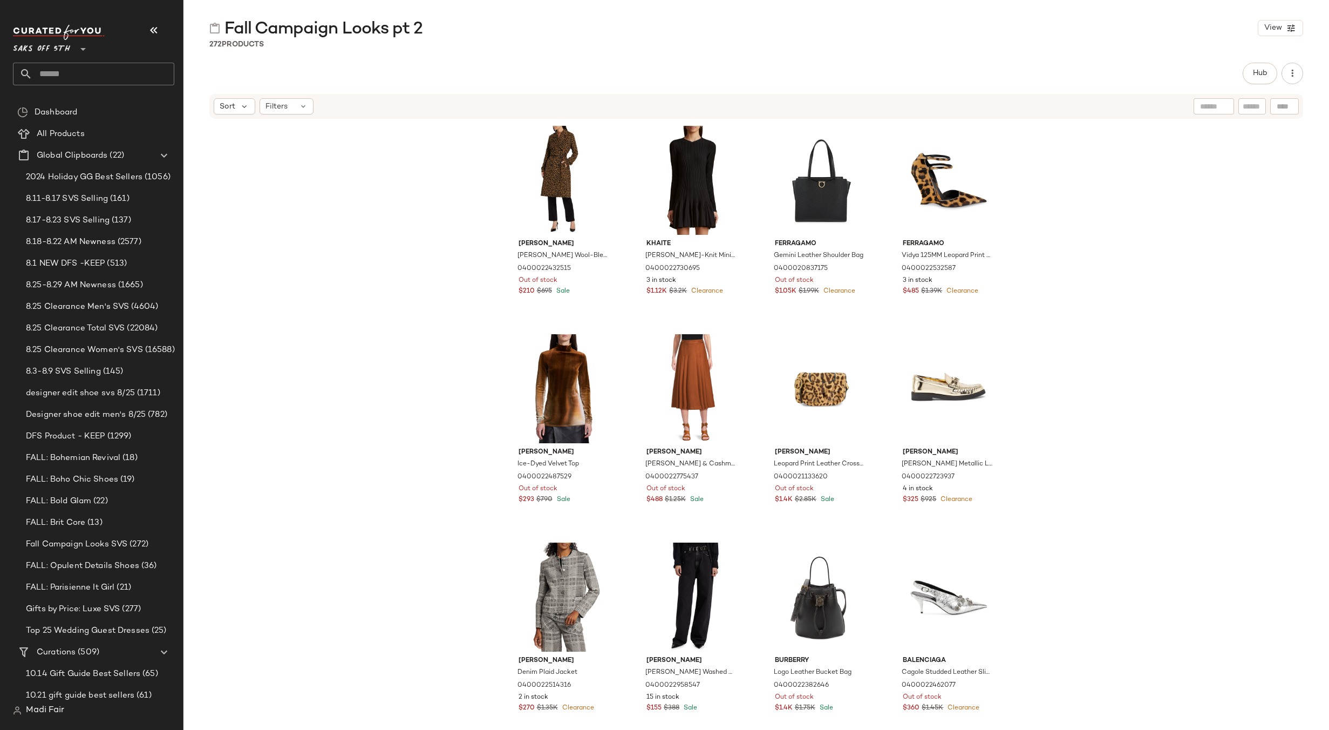
click at [100, 73] on input "text" at bounding box center [103, 74] width 142 height 23
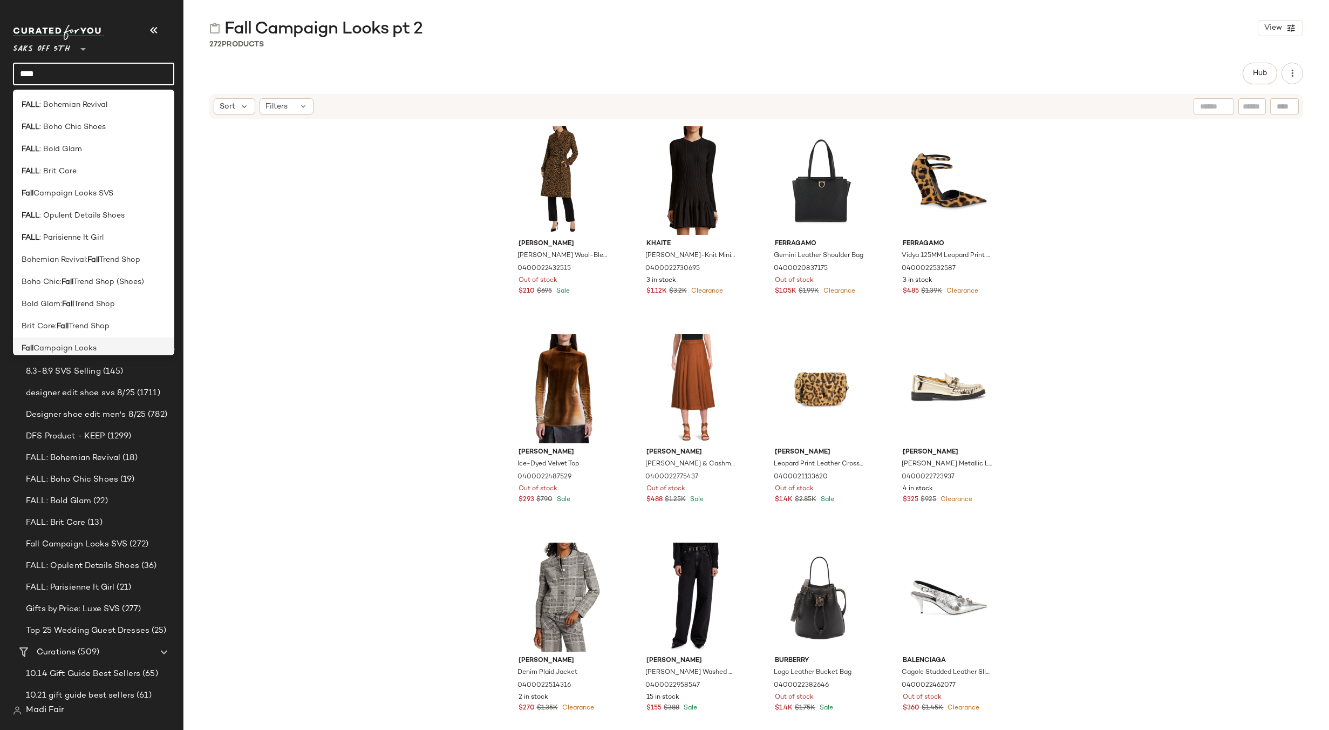
type input "****"
click at [85, 349] on span "Campaign Looks" at bounding box center [64, 348] width 63 height 11
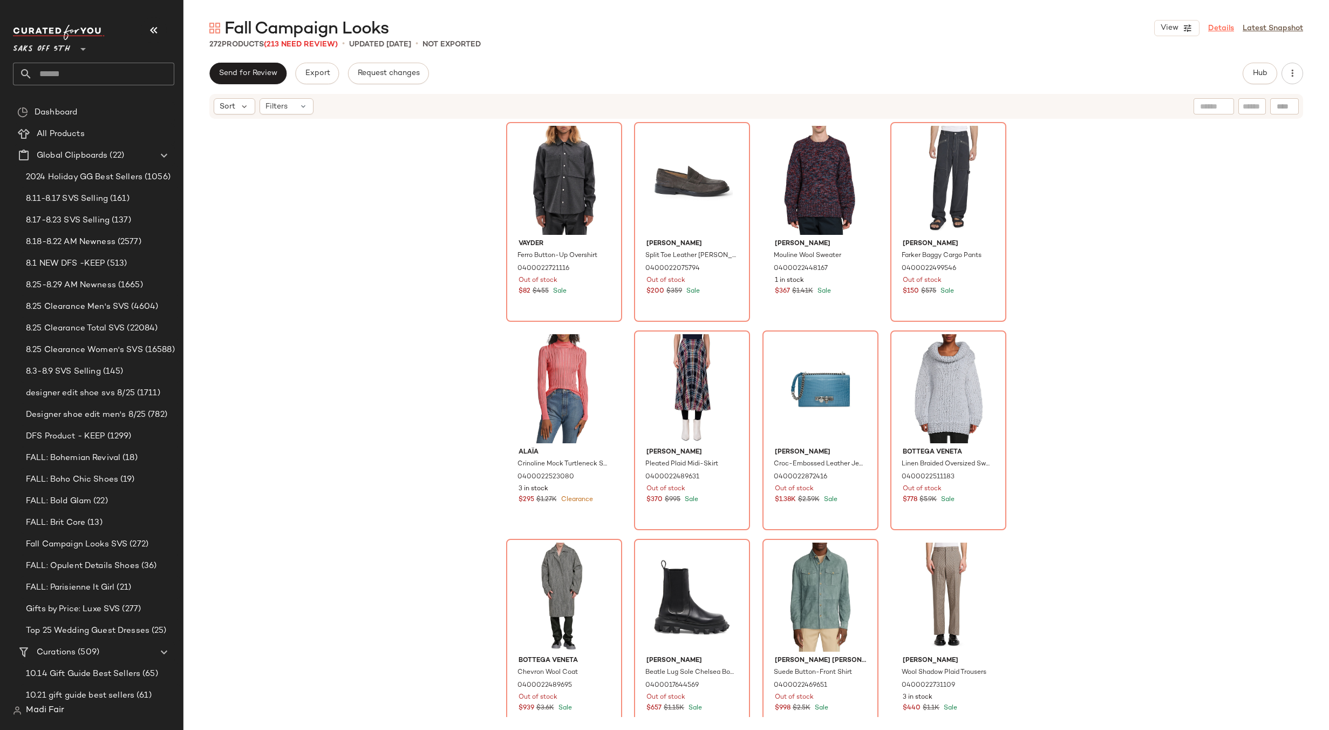
click at [1217, 31] on link "Details" at bounding box center [1221, 28] width 26 height 11
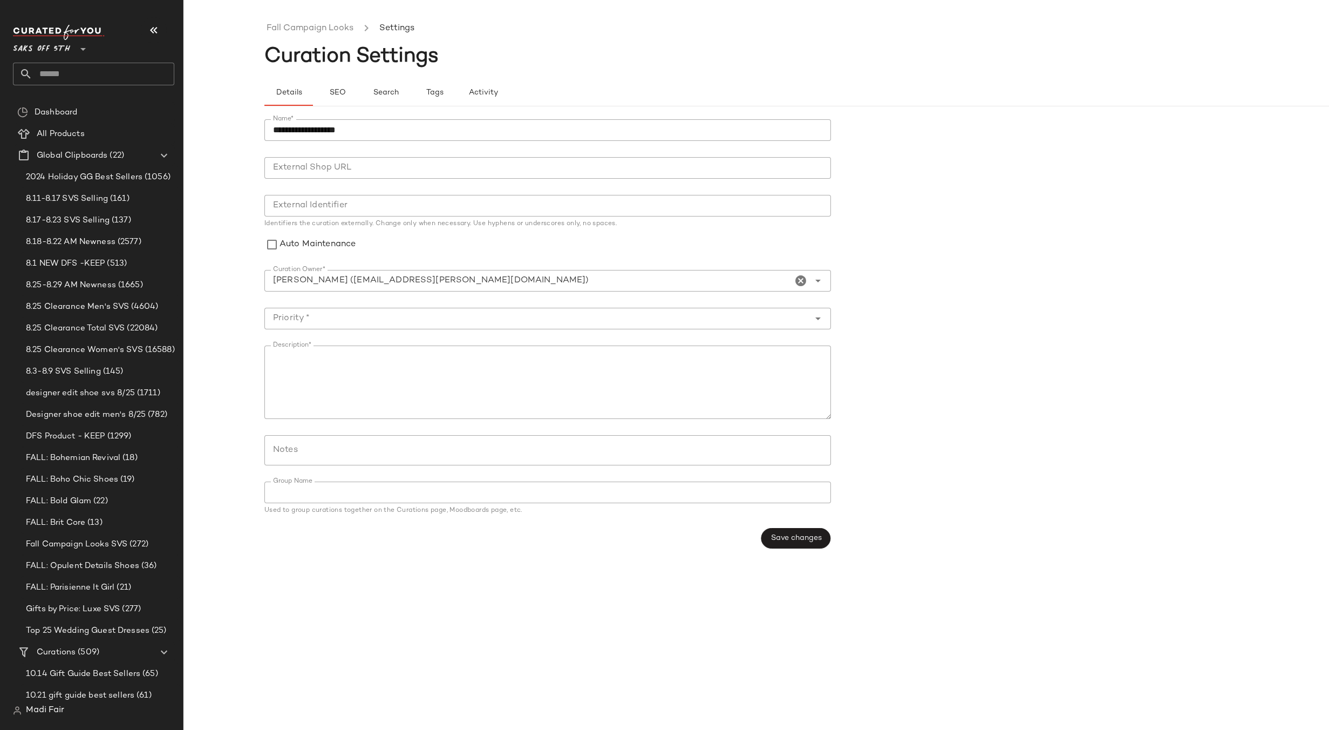
click at [312, 447] on input "Notes" at bounding box center [547, 450] width 548 height 13
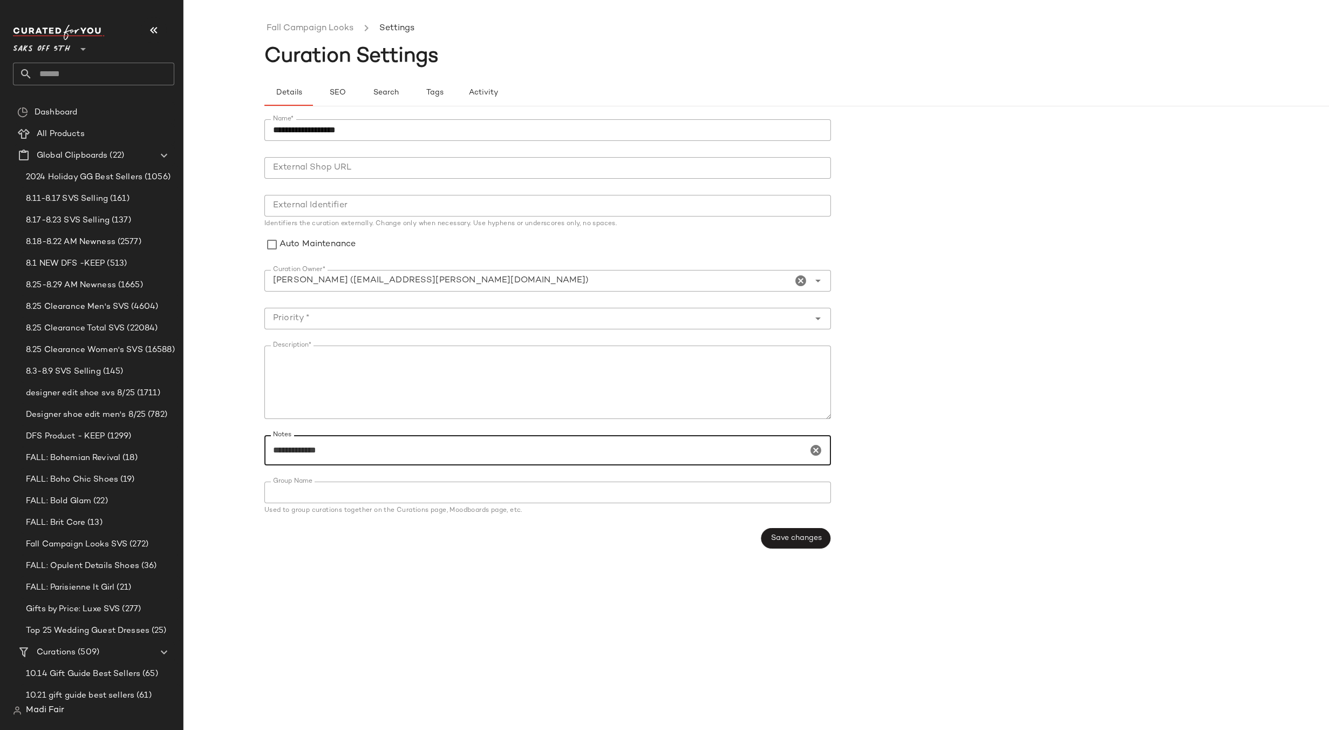
paste input "**********"
type input "**********"
click at [805, 534] on span "Save changes" at bounding box center [795, 538] width 51 height 9
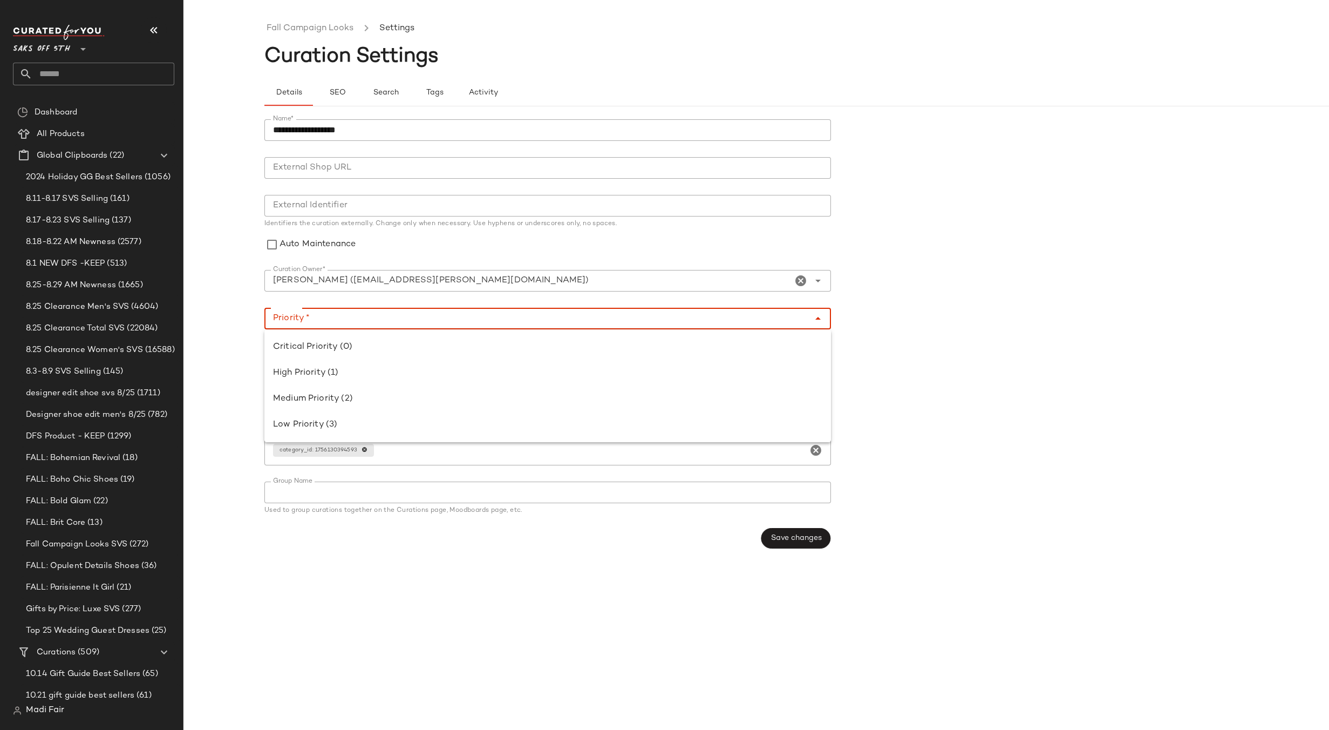
click at [351, 317] on input "Priority *" at bounding box center [536, 318] width 545 height 13
click at [336, 370] on div "High Priority (1)" at bounding box center [547, 372] width 549 height 13
type input "**********"
click at [805, 535] on span "Save changes" at bounding box center [795, 538] width 51 height 9
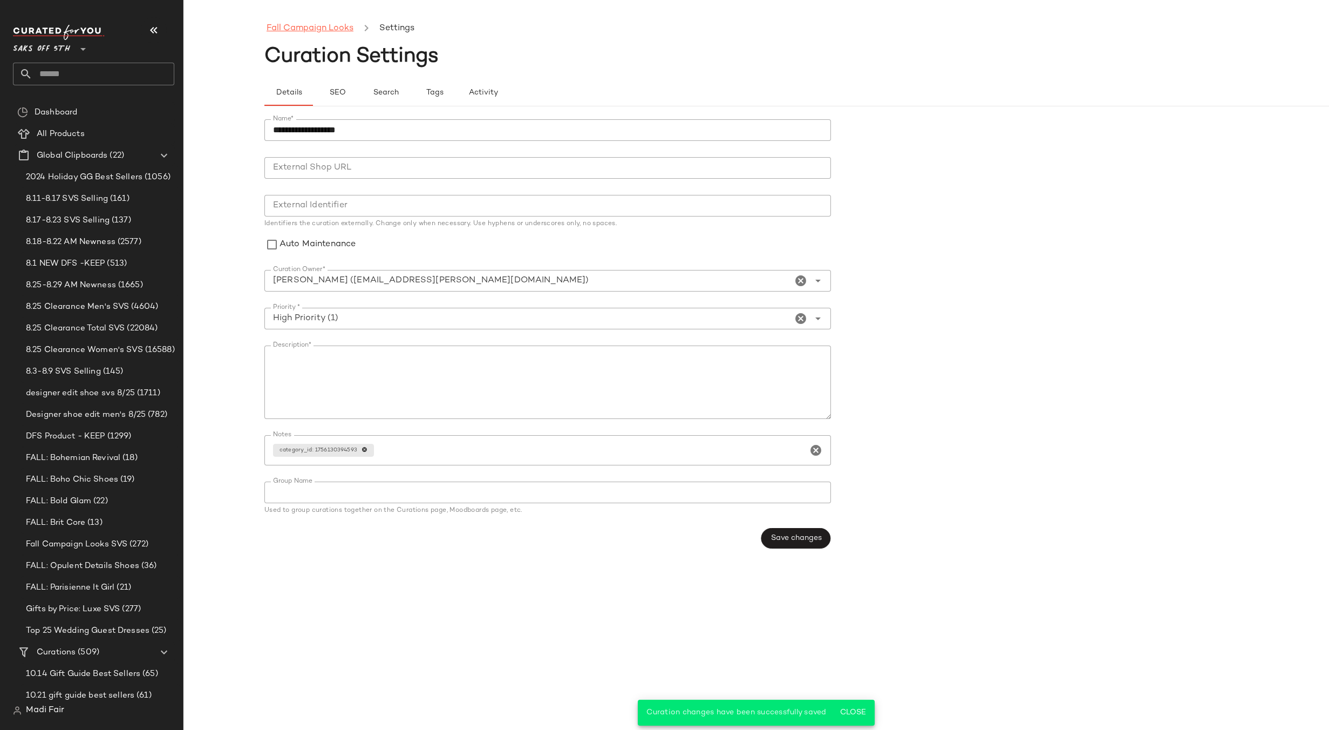
click at [297, 30] on link "Fall Campaign Looks" at bounding box center [310, 29] width 87 height 14
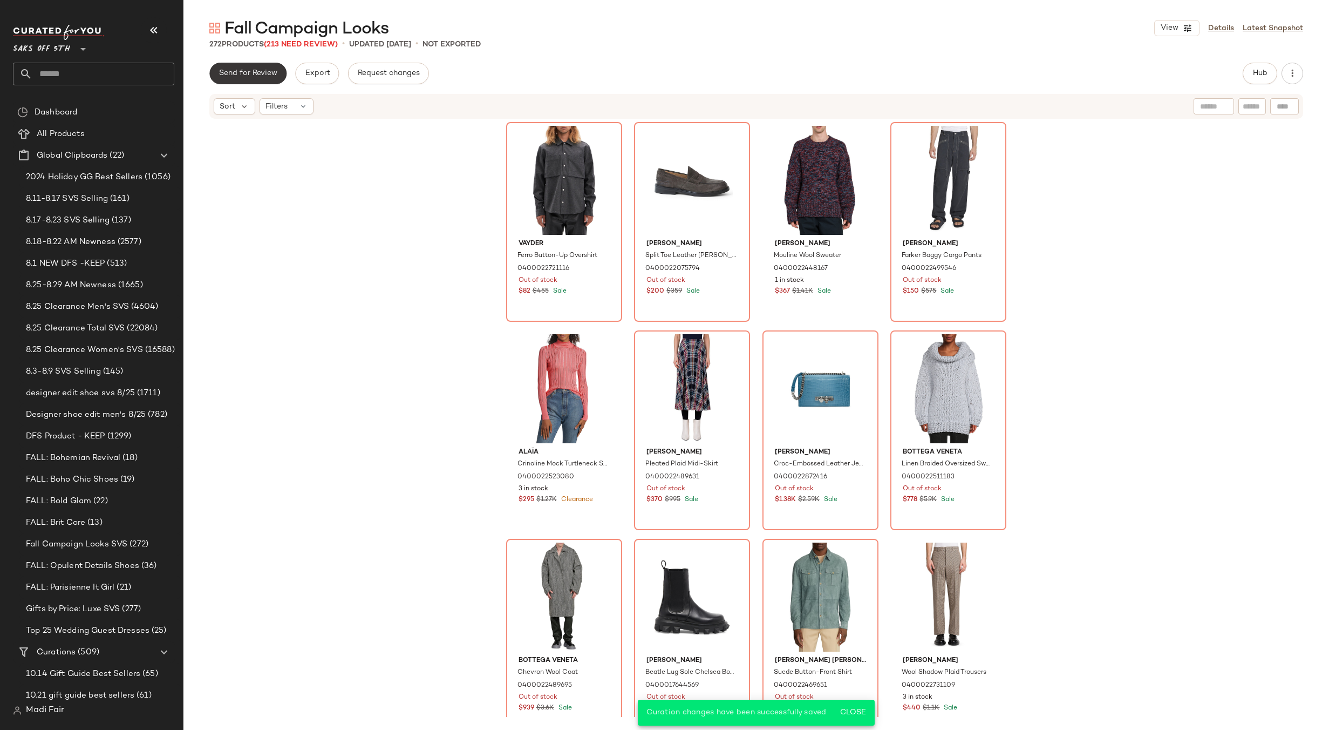
click at [263, 78] on span "Send for Review" at bounding box center [248, 73] width 59 height 9
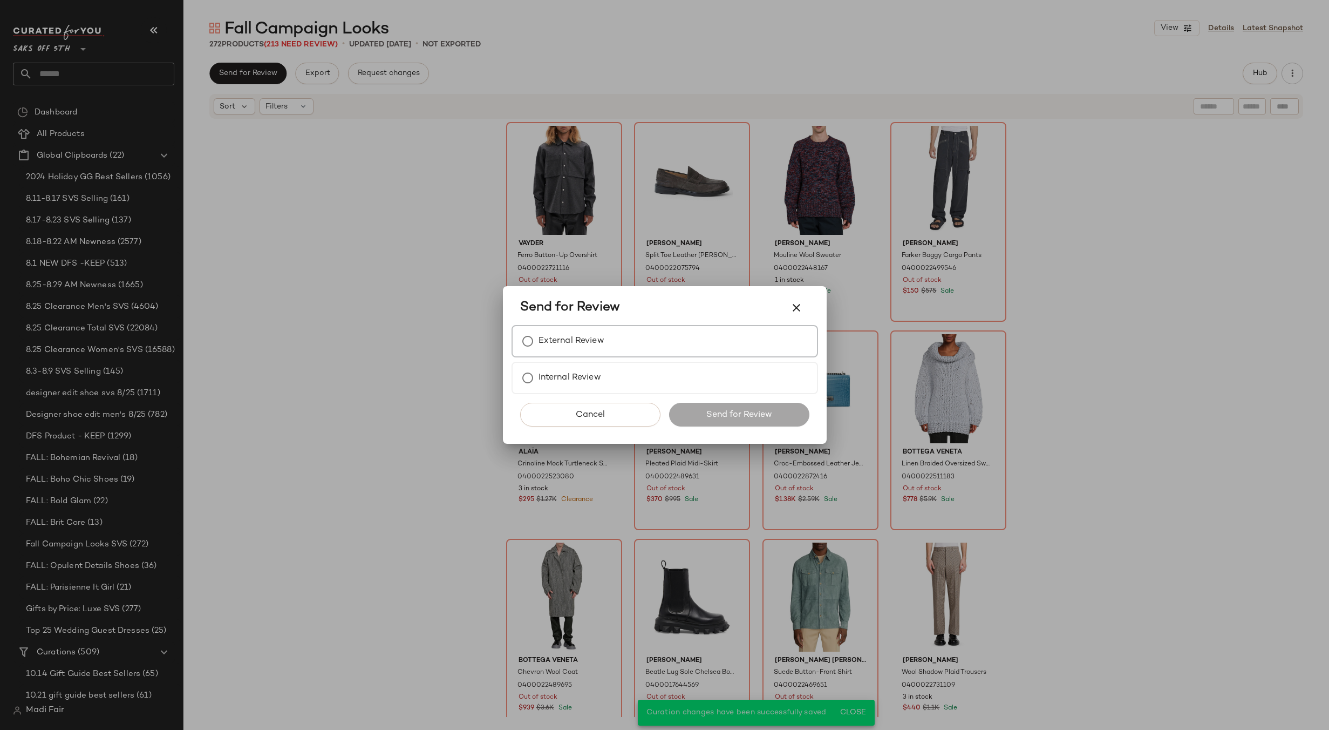
click at [568, 355] on div "External Review" at bounding box center [665, 341] width 306 height 32
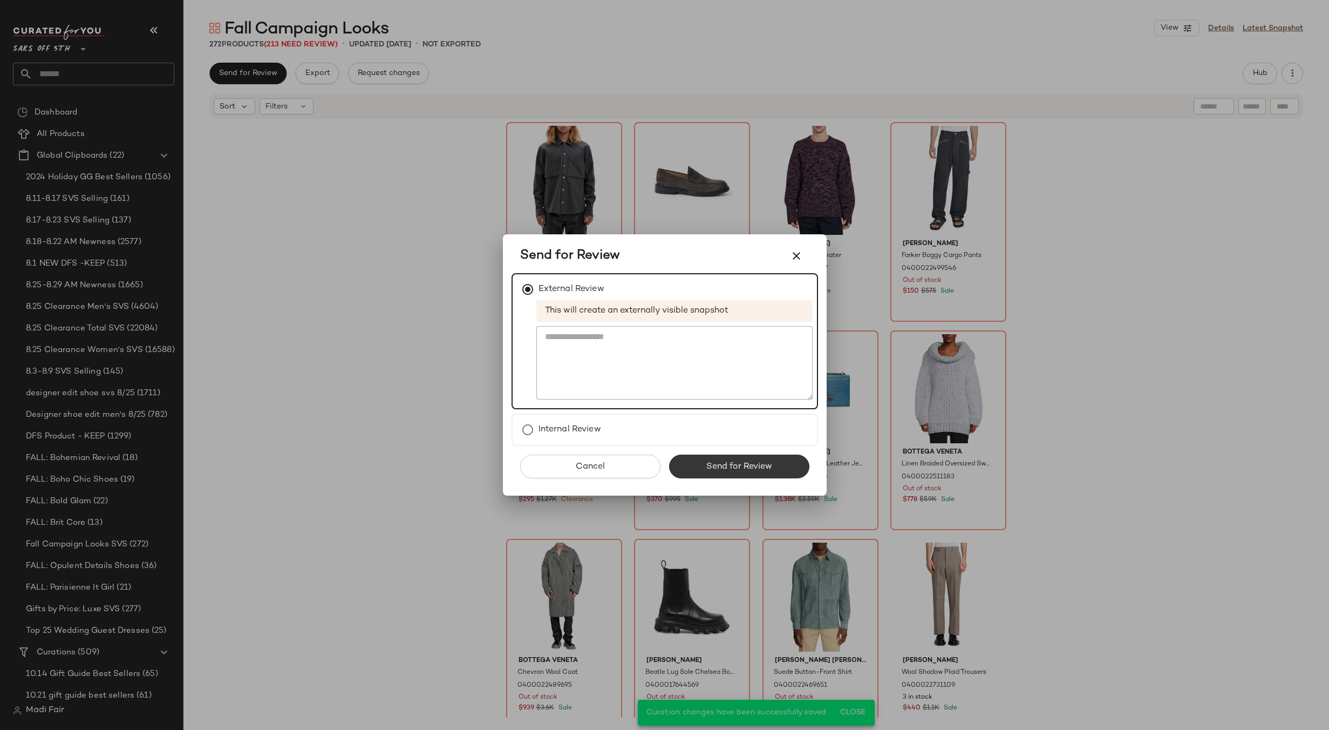
click at [704, 468] on button "Send for Review" at bounding box center [739, 466] width 140 height 24
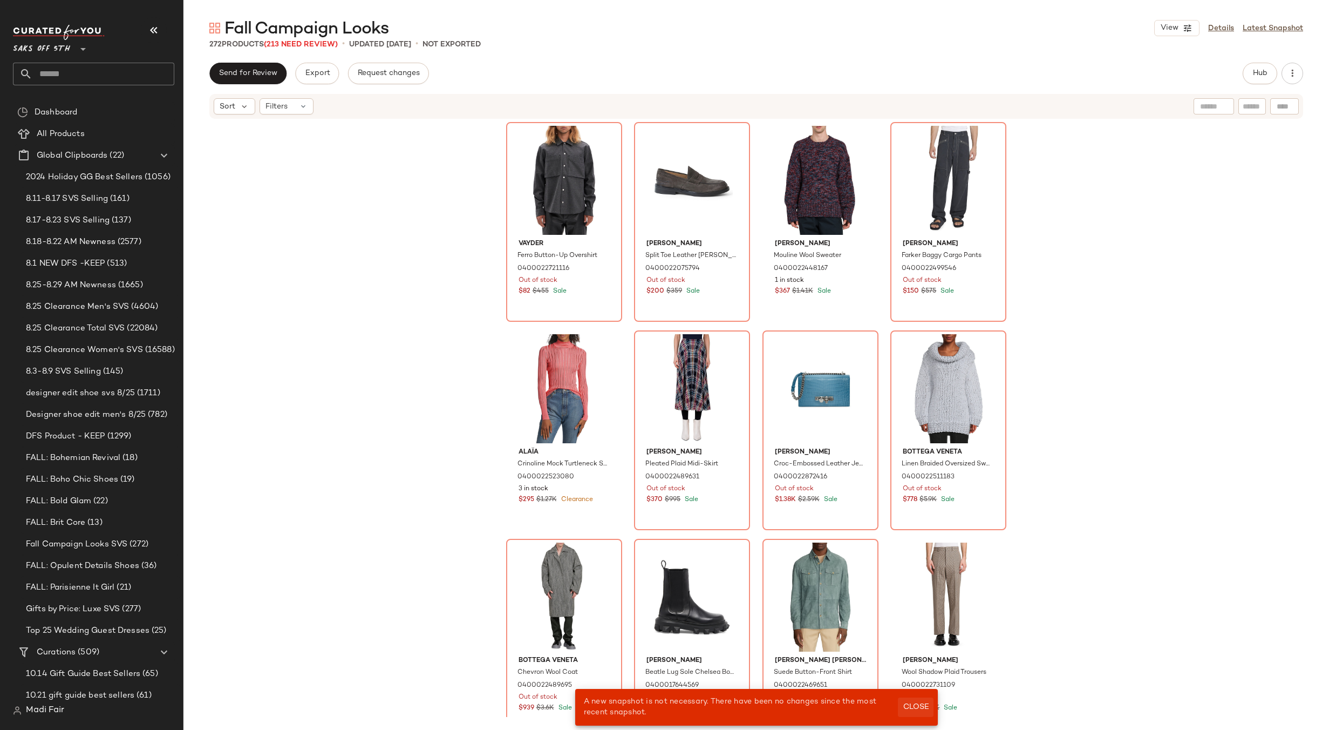
click at [911, 707] on span "Close" at bounding box center [915, 707] width 26 height 9
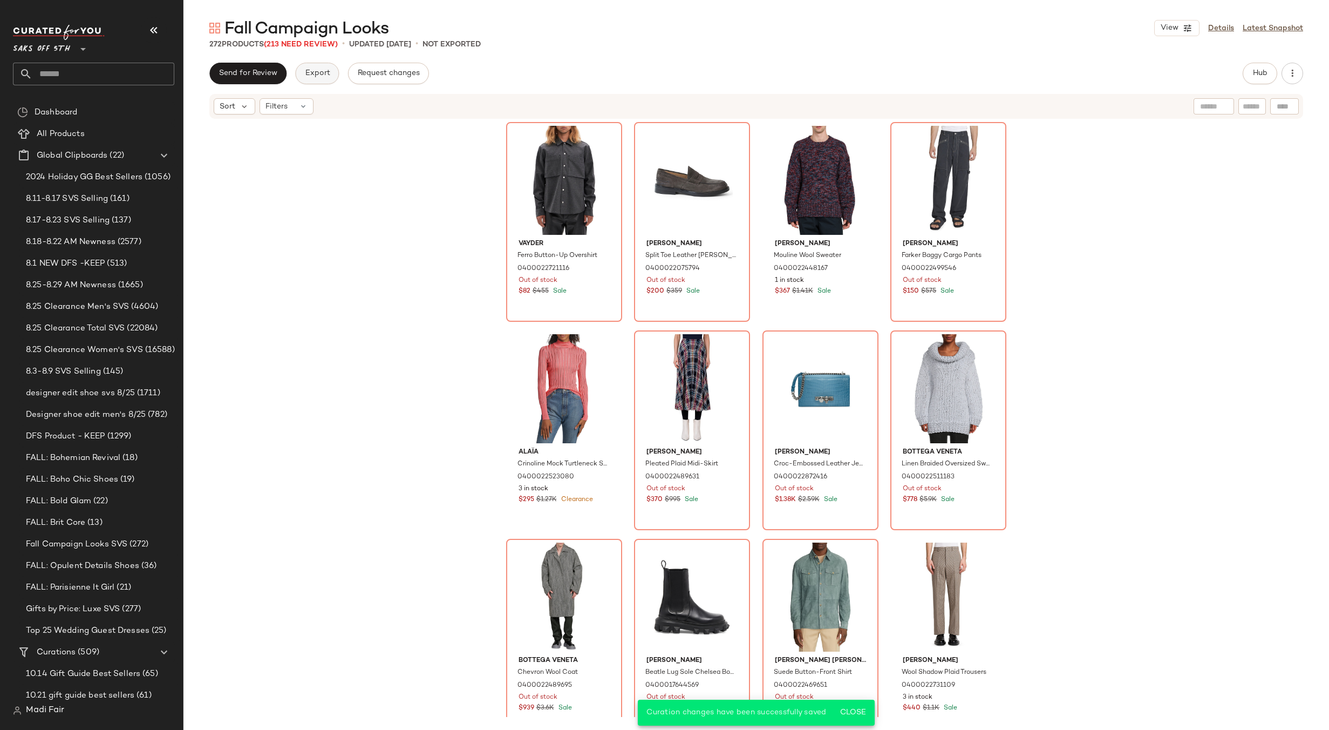
click at [325, 74] on span "Export" at bounding box center [316, 73] width 25 height 9
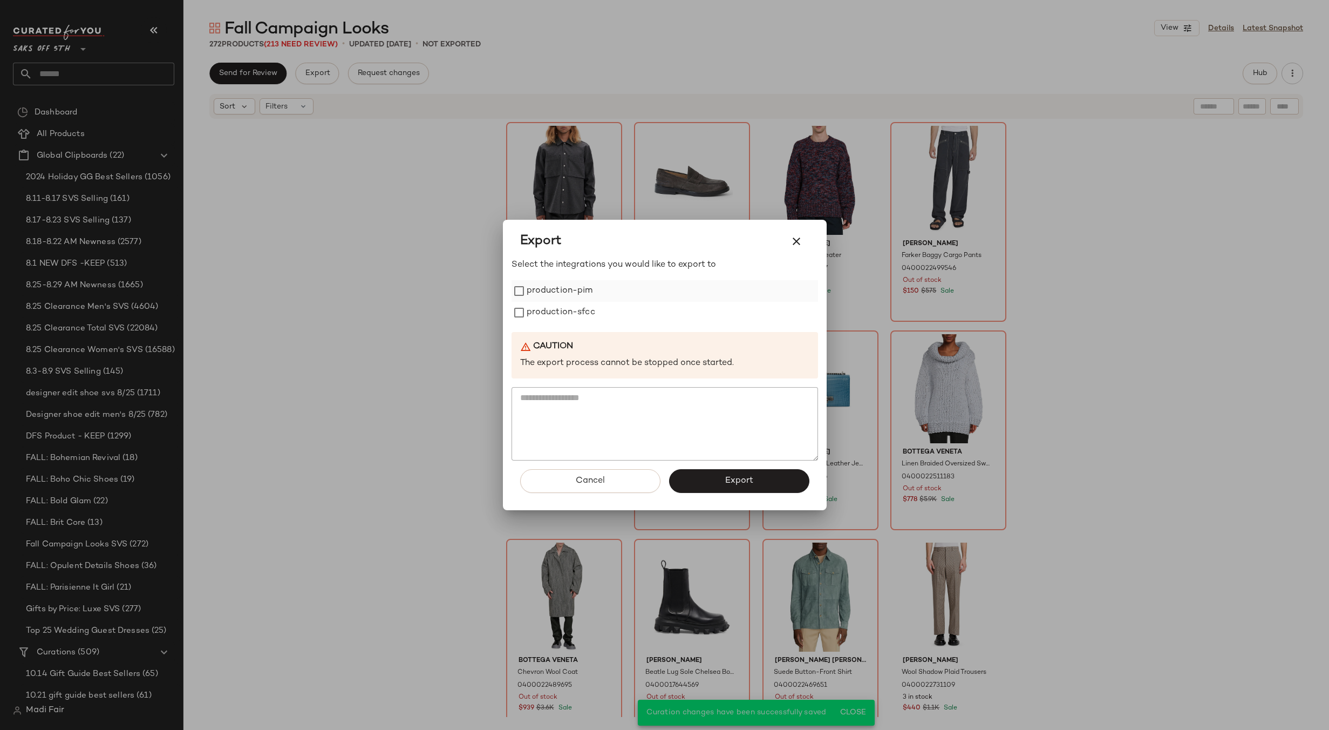
click at [581, 290] on label "production-pim" at bounding box center [560, 291] width 66 height 22
click at [576, 319] on label "production-sfcc" at bounding box center [561, 313] width 69 height 22
click at [715, 483] on button "Export" at bounding box center [739, 481] width 140 height 24
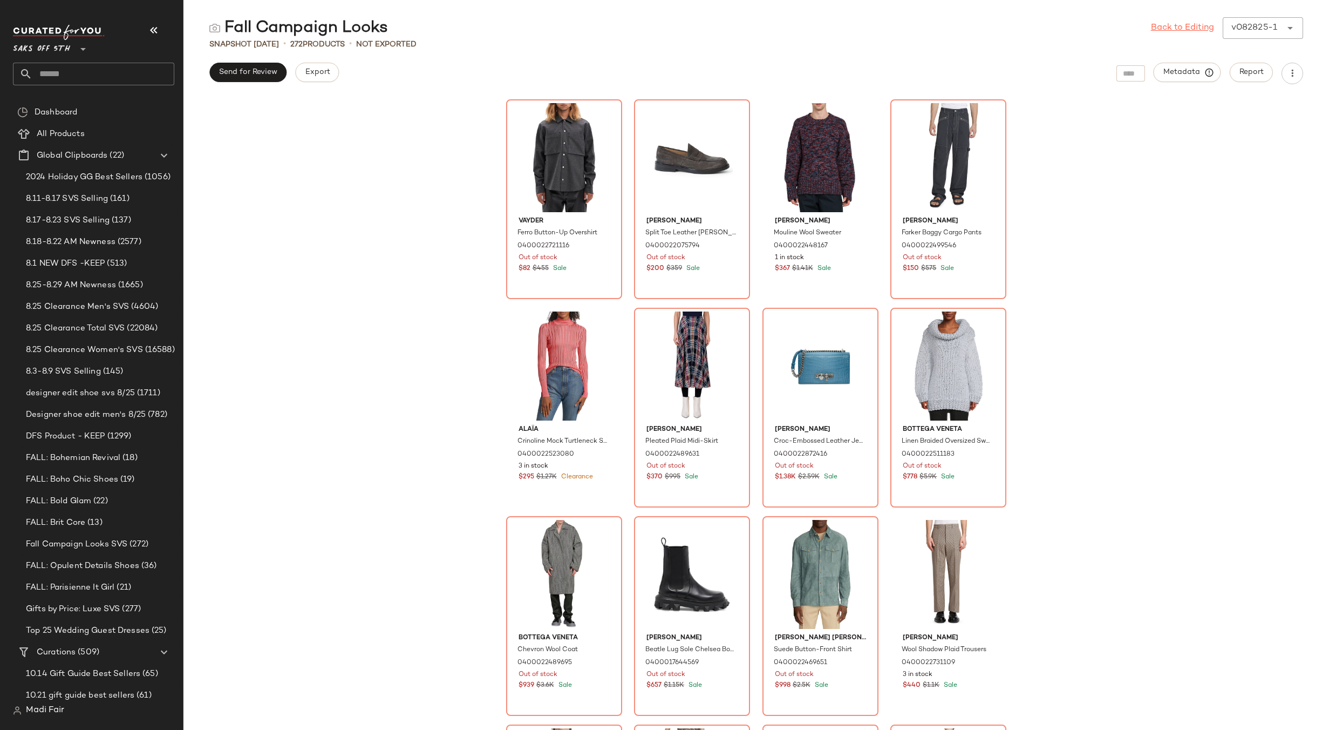
click at [1168, 27] on link "Back to Editing" at bounding box center [1182, 28] width 63 height 13
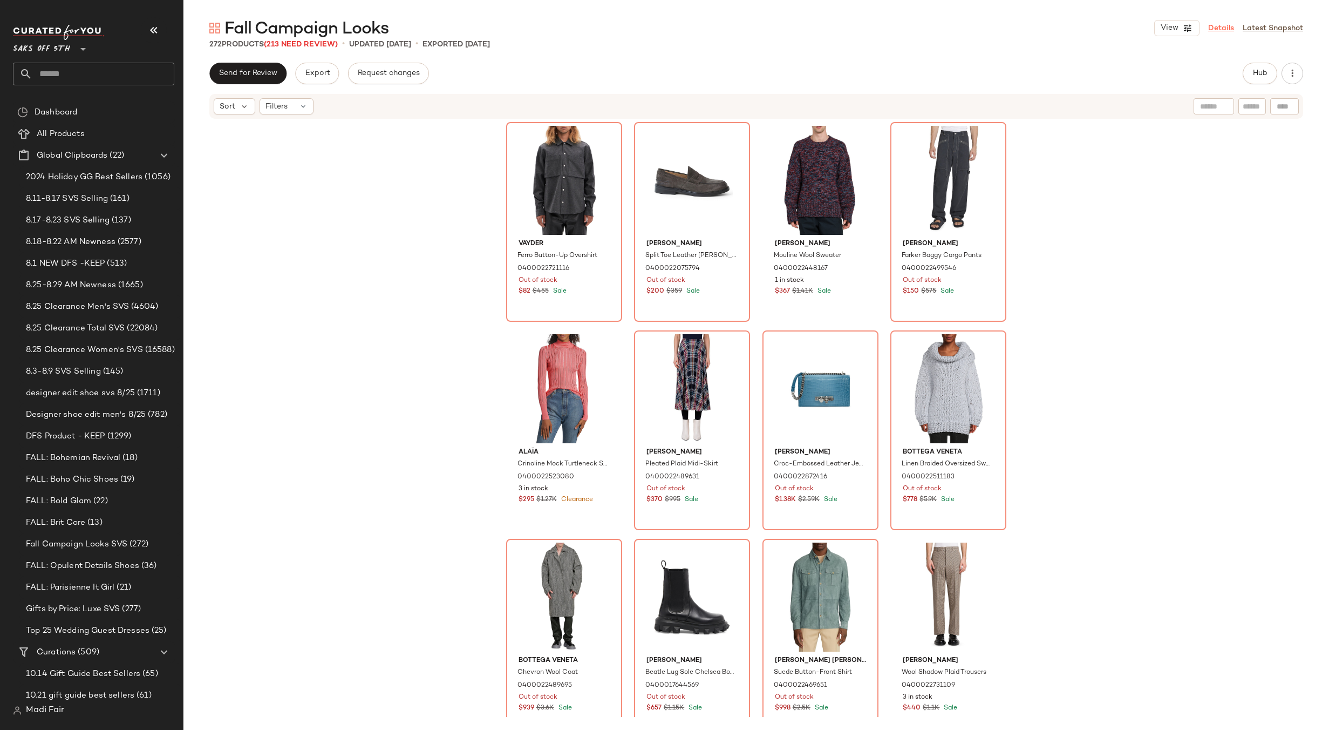
click at [1225, 29] on link "Details" at bounding box center [1221, 28] width 26 height 11
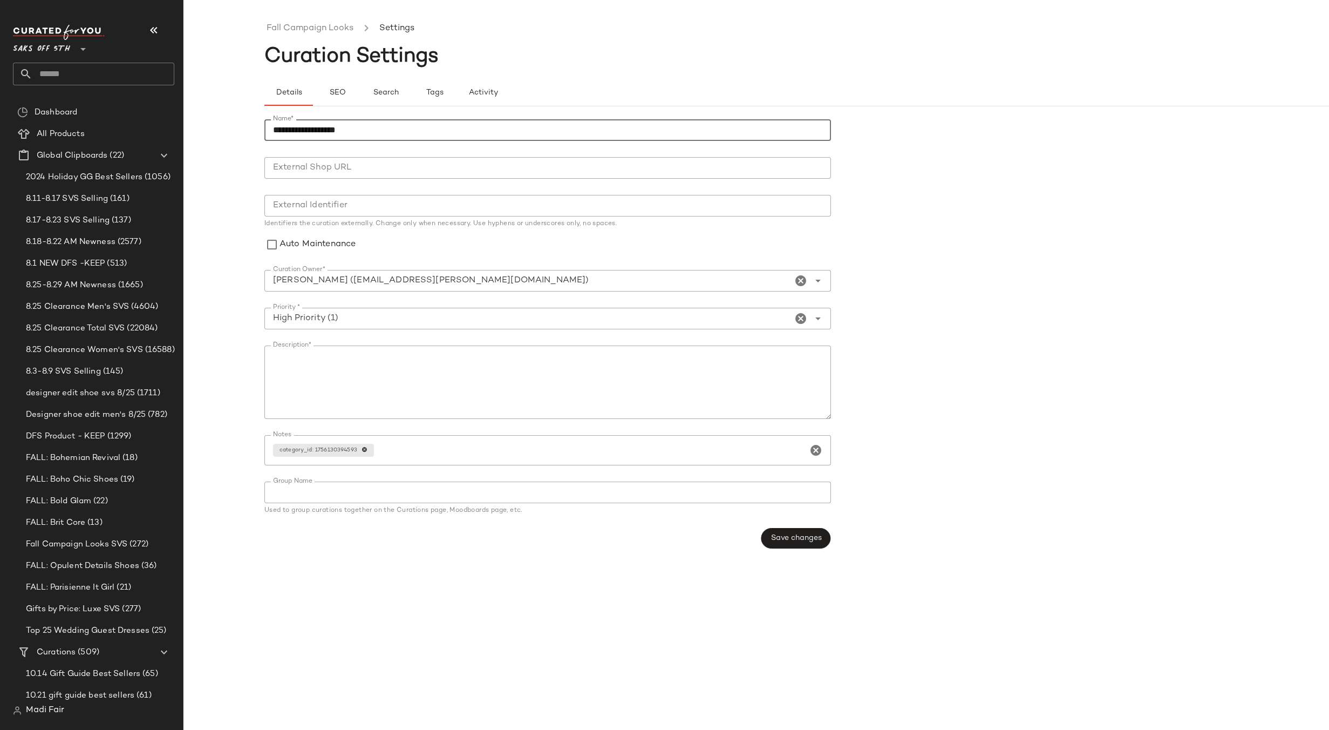
drag, startPoint x: 358, startPoint y: 132, endPoint x: 337, endPoint y: 132, distance: 21.0
click at [337, 132] on input "**********" at bounding box center [547, 130] width 567 height 22
type input "**********"
click at [790, 541] on span "Save changes" at bounding box center [795, 538] width 51 height 9
click at [302, 31] on link "Fall Campaign Picks" at bounding box center [309, 29] width 84 height 14
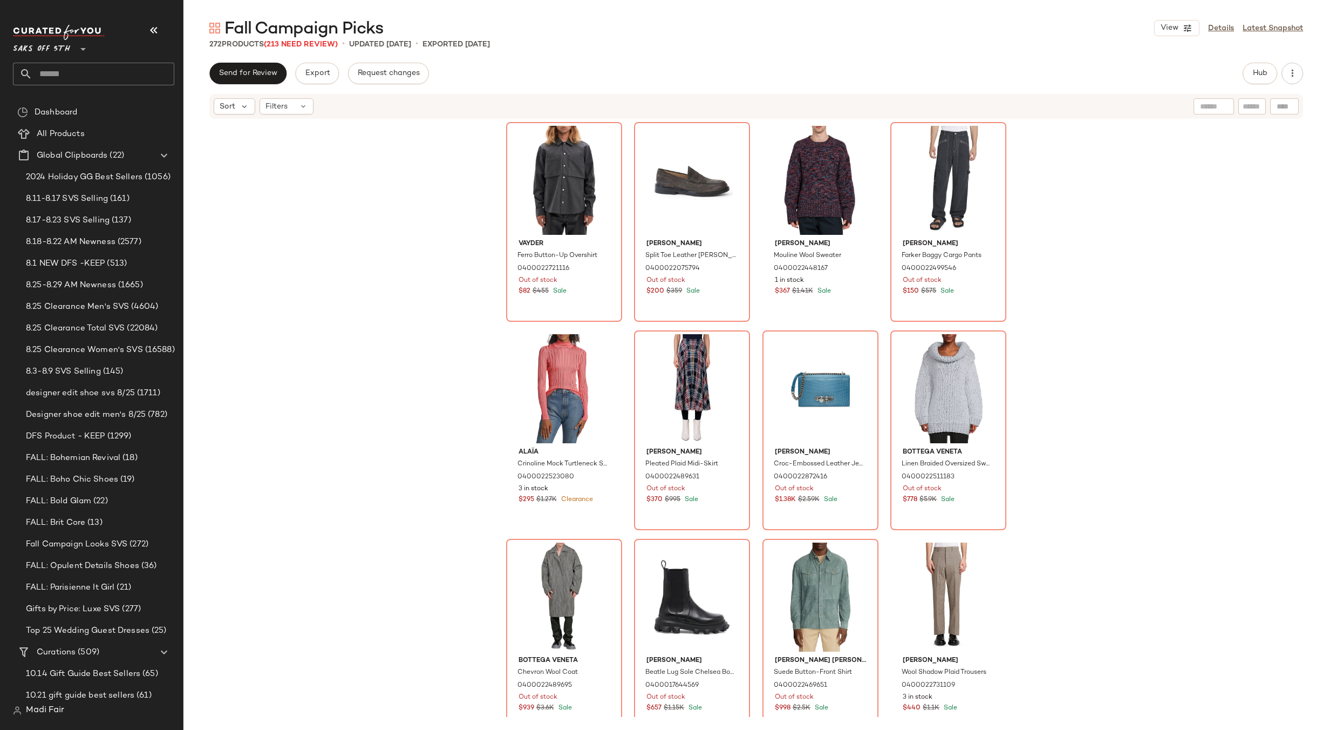
click at [66, 67] on input "text" at bounding box center [103, 74] width 142 height 23
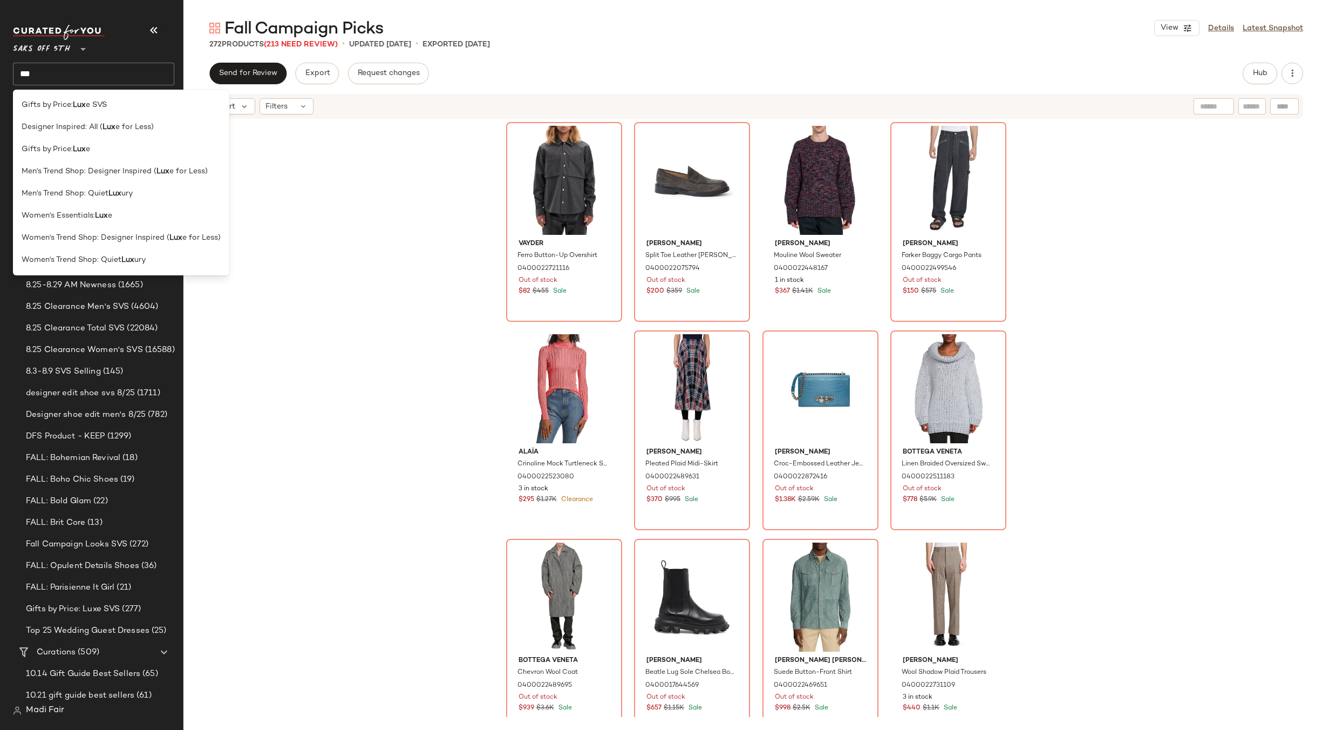
click at [314, 280] on div "Vayder Ferro Button-Up Overshirt 0400022721116 Out of stock $82 $455 Sale [PERS…" at bounding box center [756, 418] width 1146 height 597
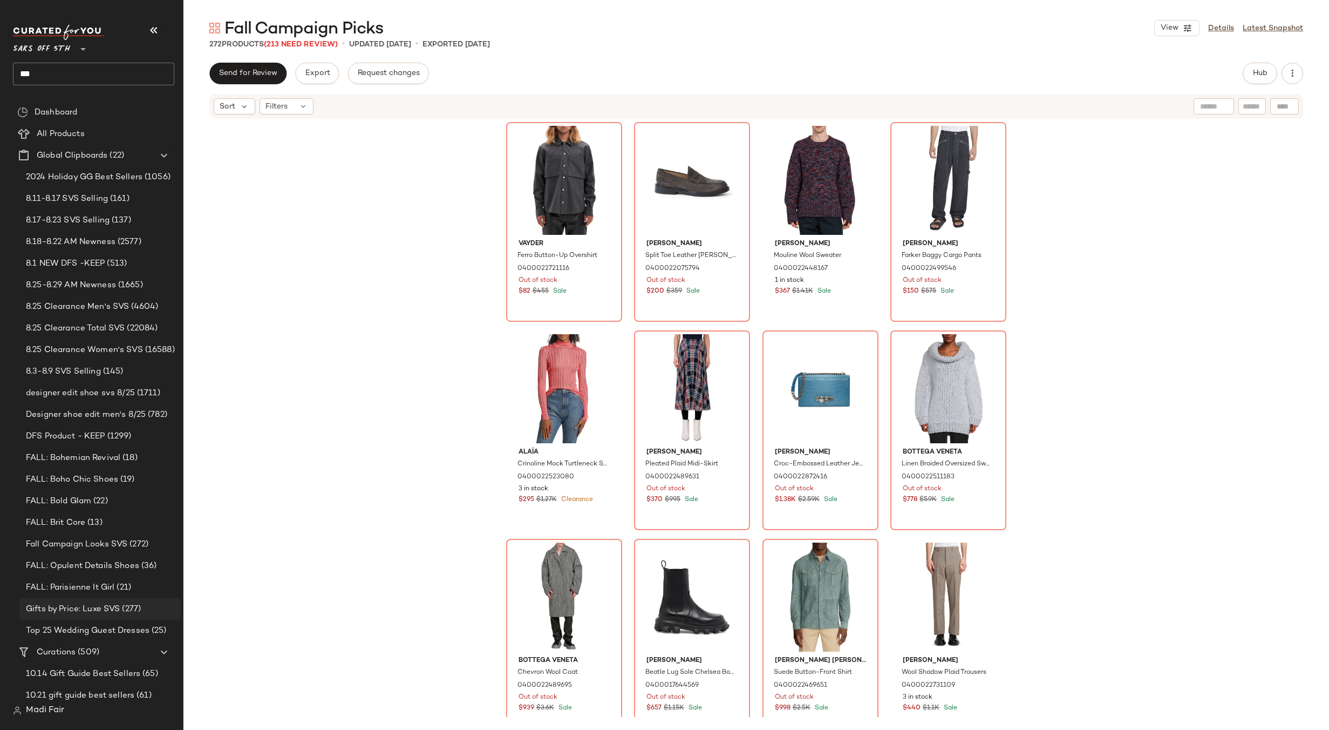
click at [82, 611] on span "Gifts by Price: Luxe SVS" at bounding box center [73, 609] width 94 height 12
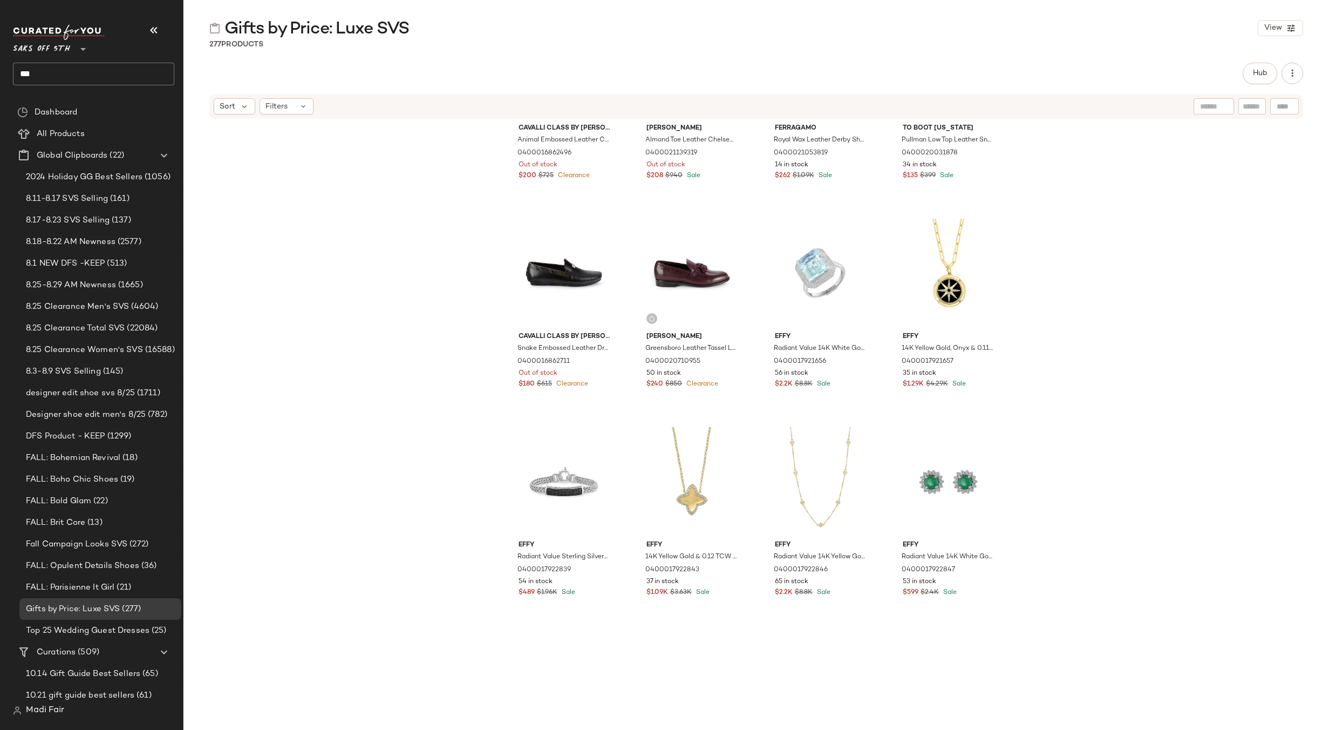
scroll to position [548, 0]
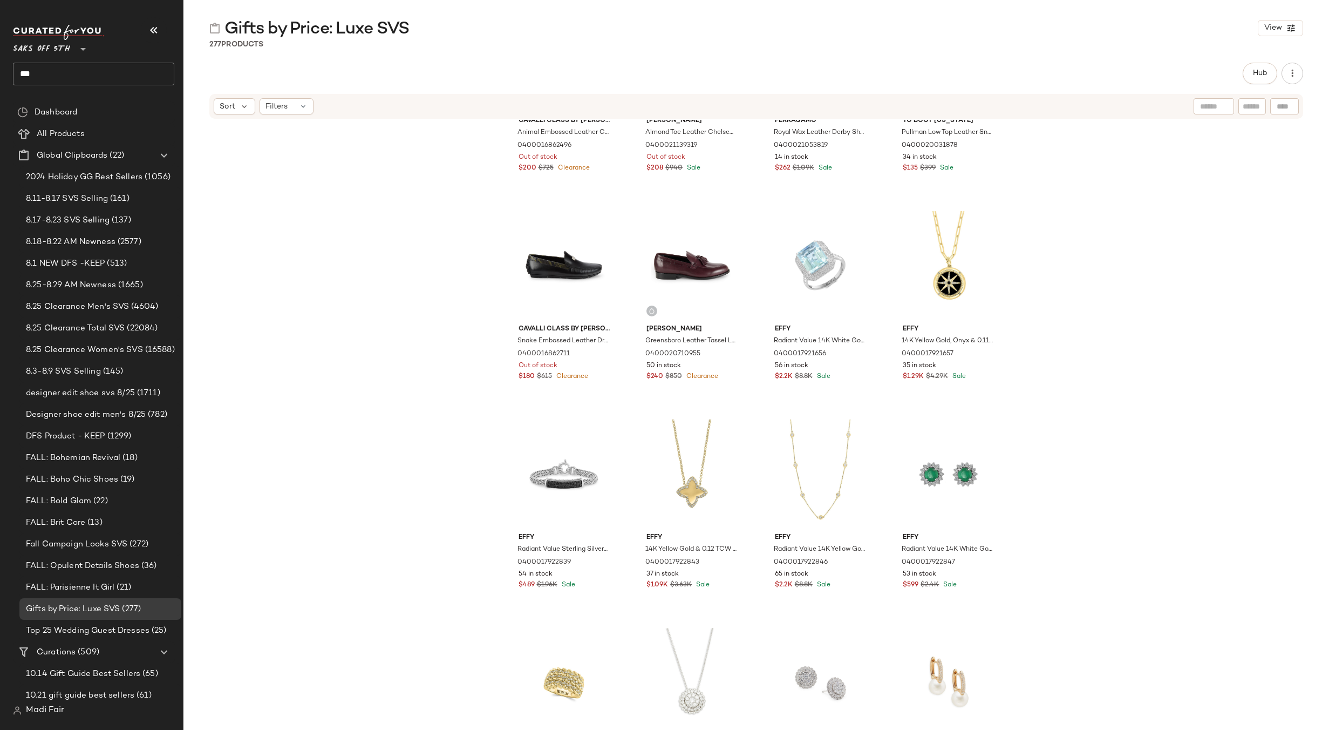
click at [380, 210] on div "Cavalli Class by [PERSON_NAME] Animal Embossed Leather Chelsea Boots 0400016862…" at bounding box center [756, 418] width 1146 height 597
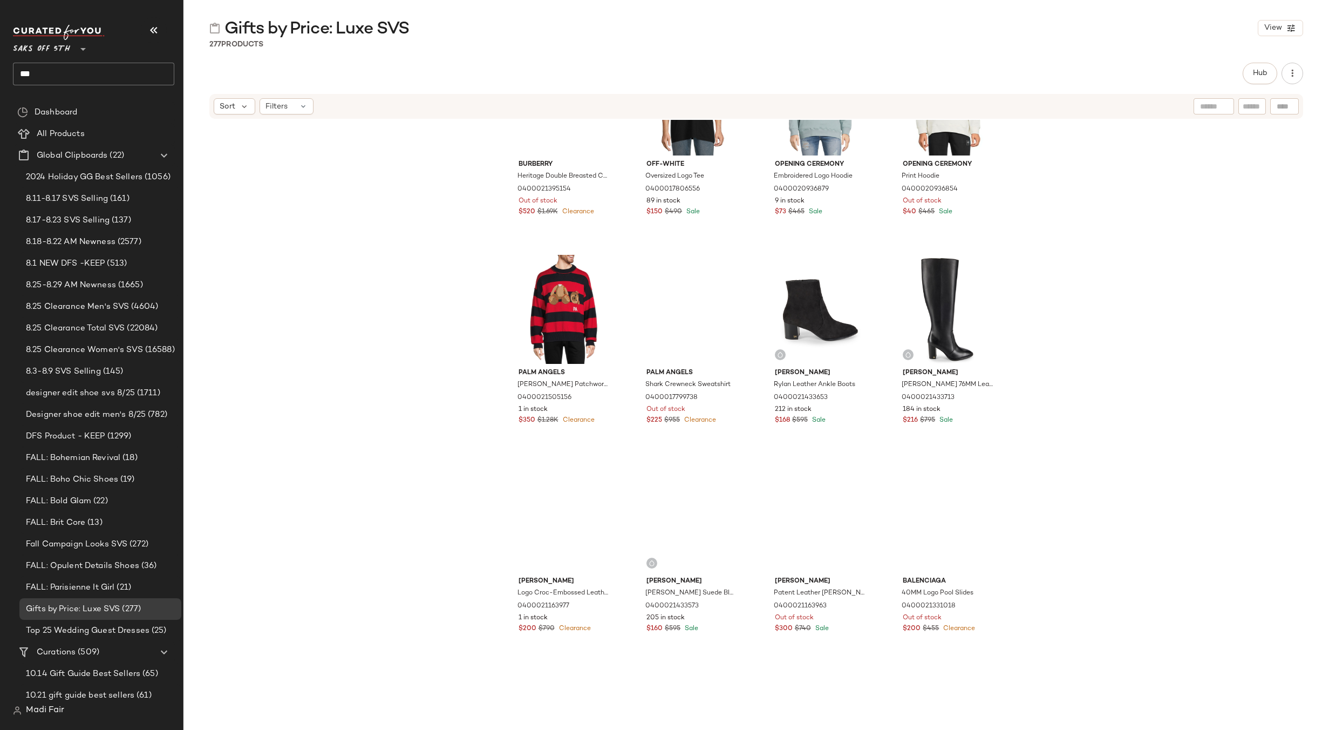
scroll to position [4487, 0]
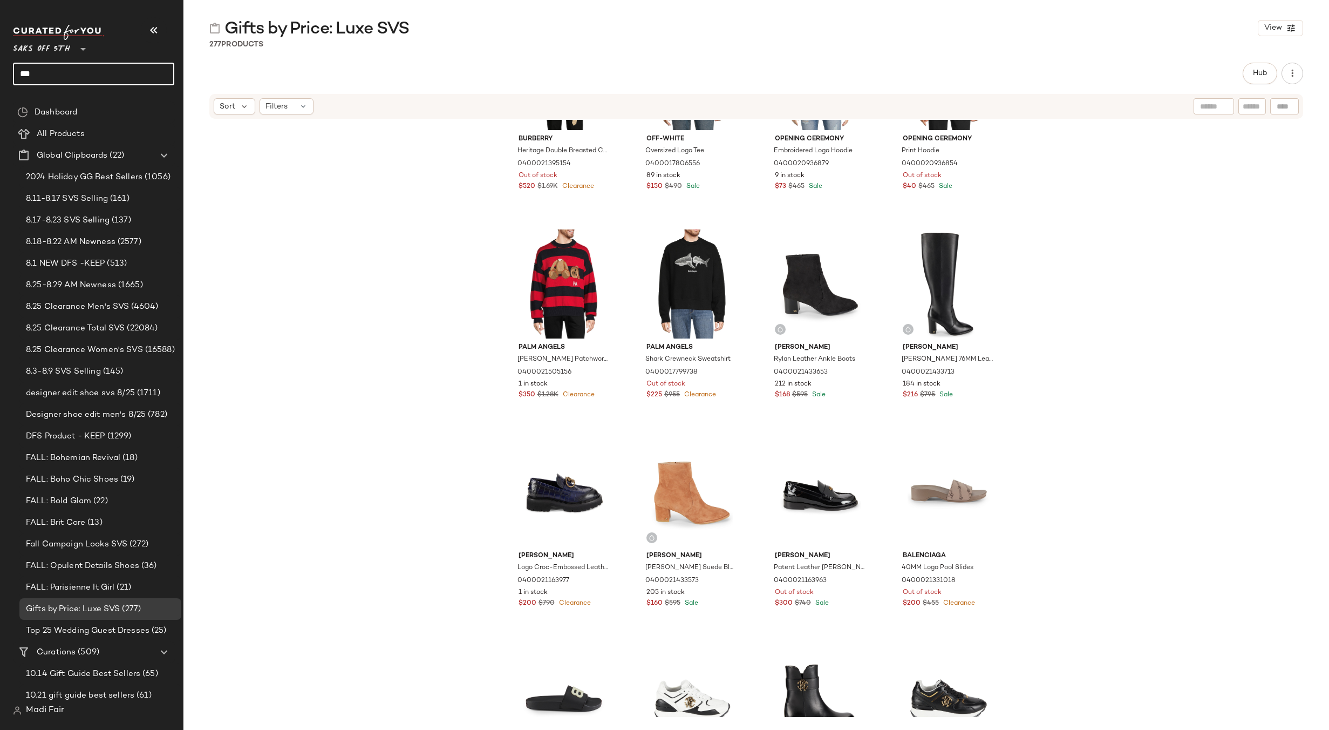
drag, startPoint x: 63, startPoint y: 71, endPoint x: 4, endPoint y: 68, distance: 58.4
click at [4, 68] on nav "Saks OFF 5TH ** *** Dashboard All Products Global Clipboards (22) 2024 Holiday …" at bounding box center [91, 365] width 183 height 730
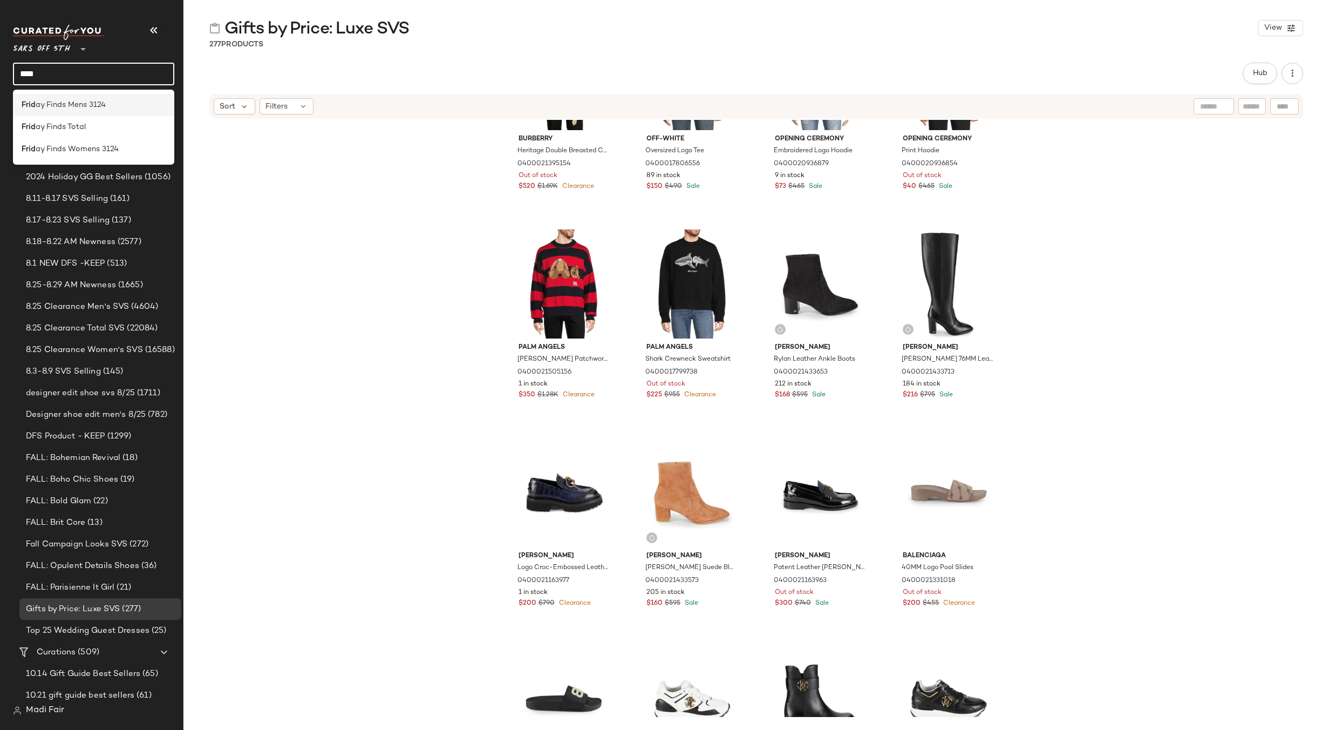
type input "****"
click at [62, 105] on span "ay Finds Mens 3124" at bounding box center [71, 104] width 70 height 11
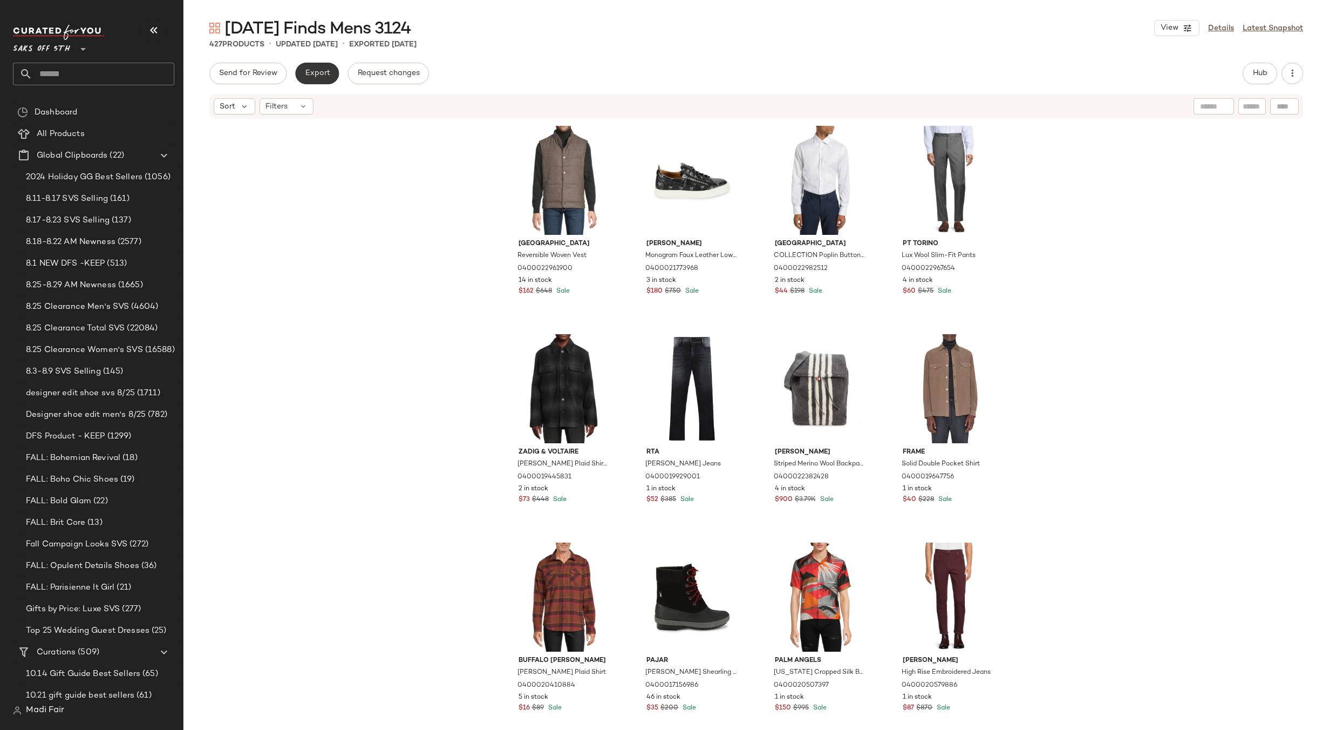
click at [323, 70] on span "Export" at bounding box center [316, 73] width 25 height 9
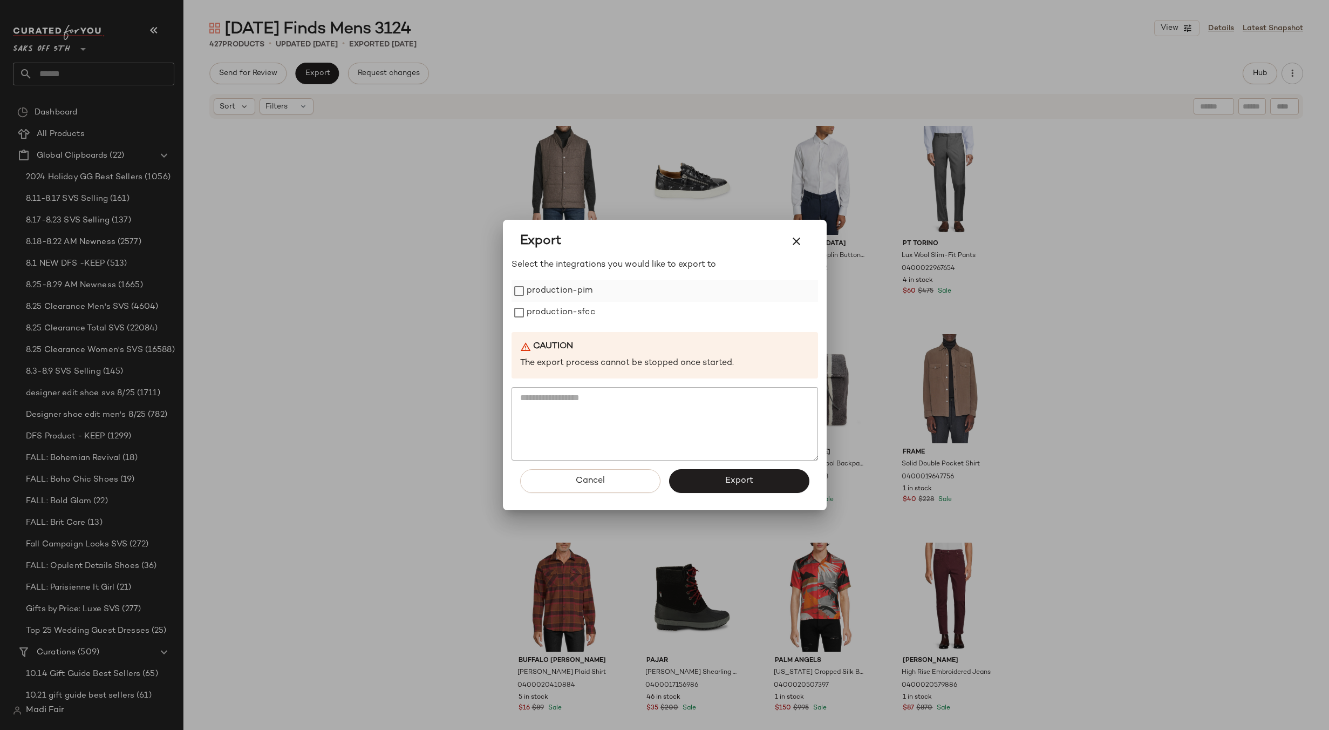
click at [551, 291] on label "production-pim" at bounding box center [560, 291] width 66 height 22
click at [554, 310] on label "production-sfcc" at bounding box center [561, 313] width 69 height 22
click at [721, 477] on button "Export" at bounding box center [739, 481] width 140 height 24
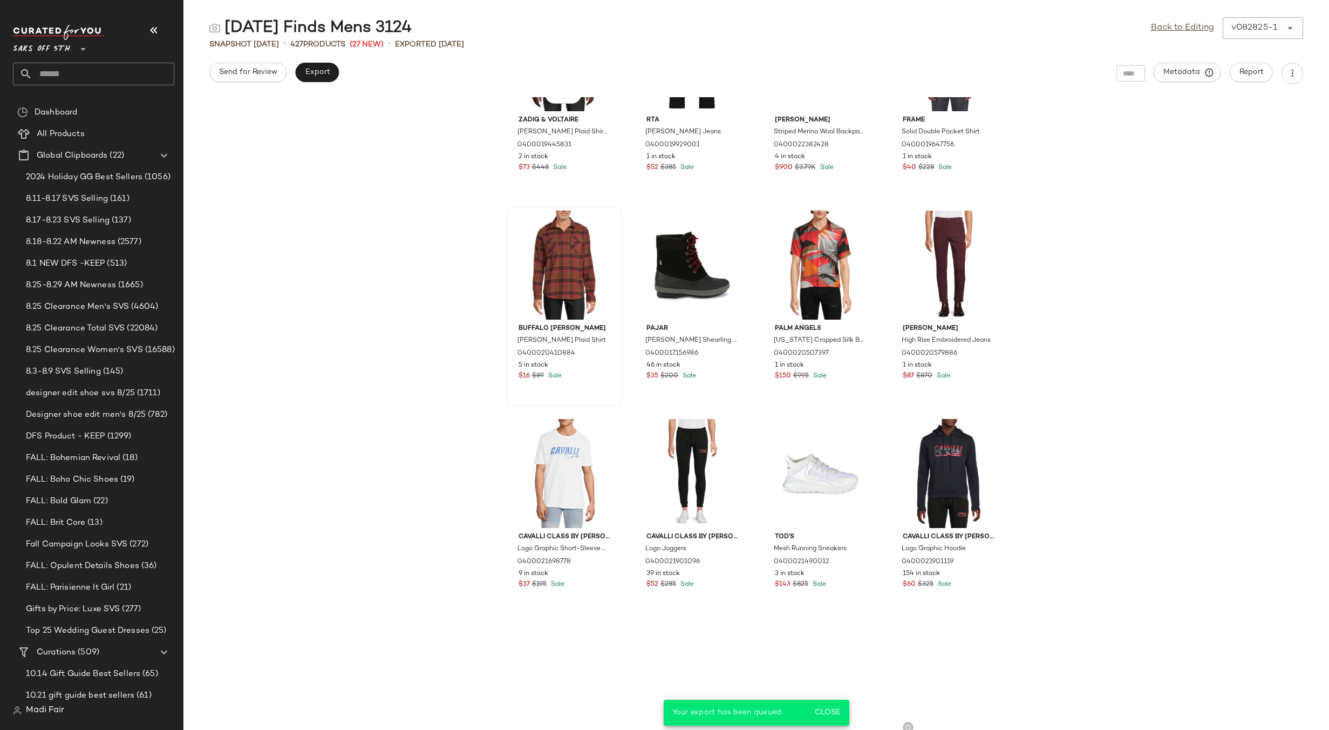
scroll to position [386, 0]
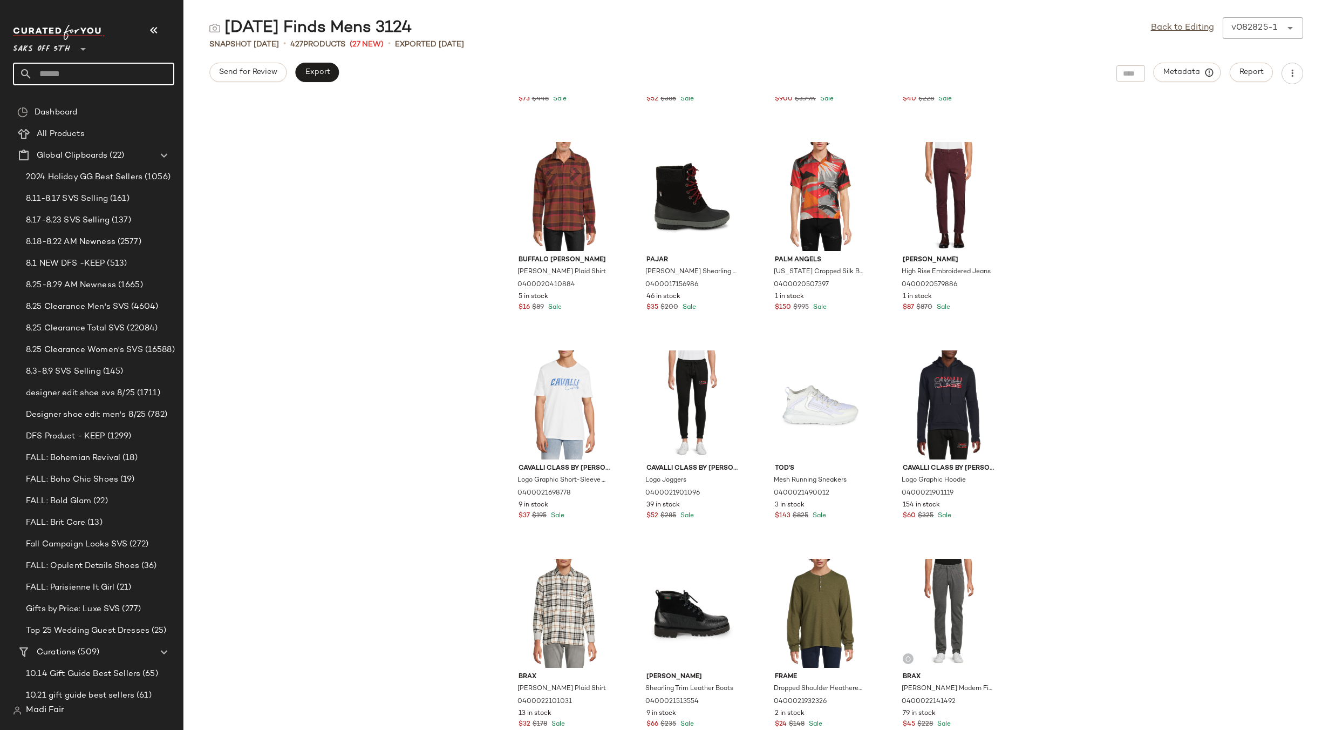
click at [66, 70] on input "text" at bounding box center [103, 74] width 142 height 23
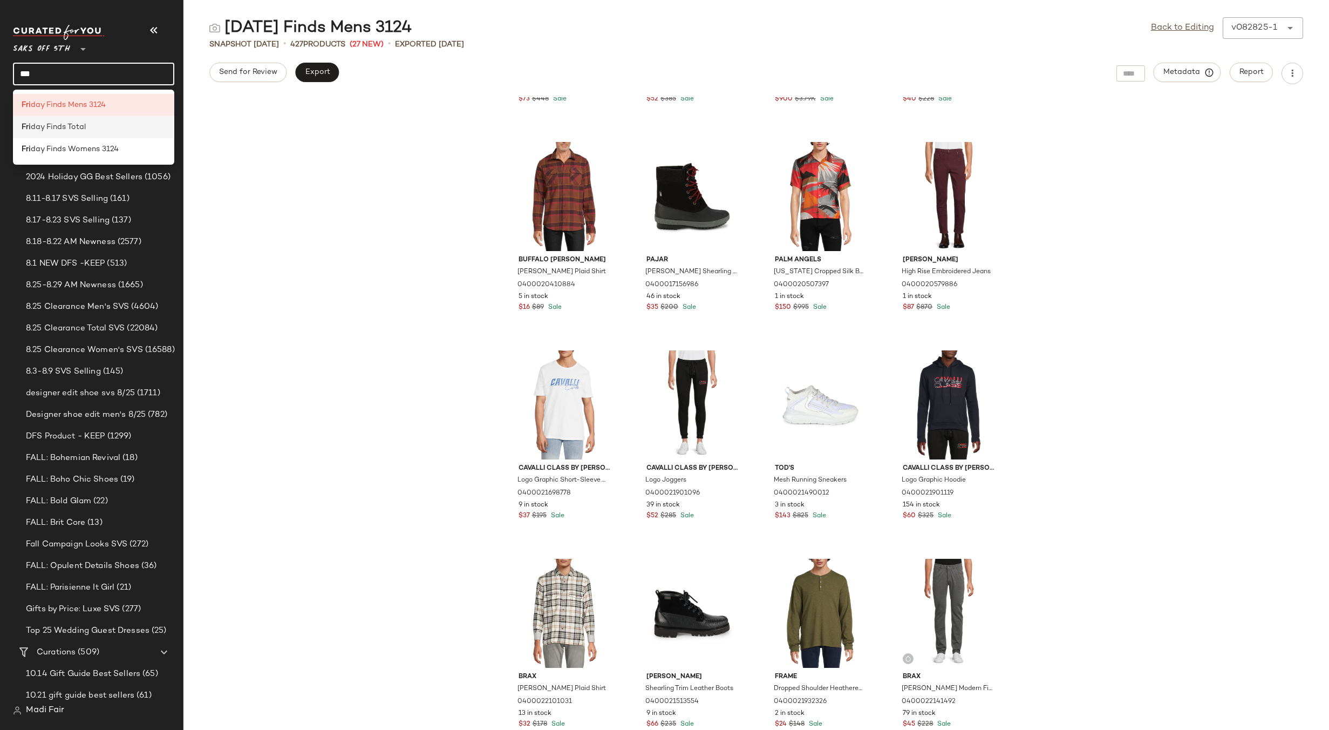
type input "***"
click at [81, 125] on span "day Finds Total" at bounding box center [58, 126] width 55 height 11
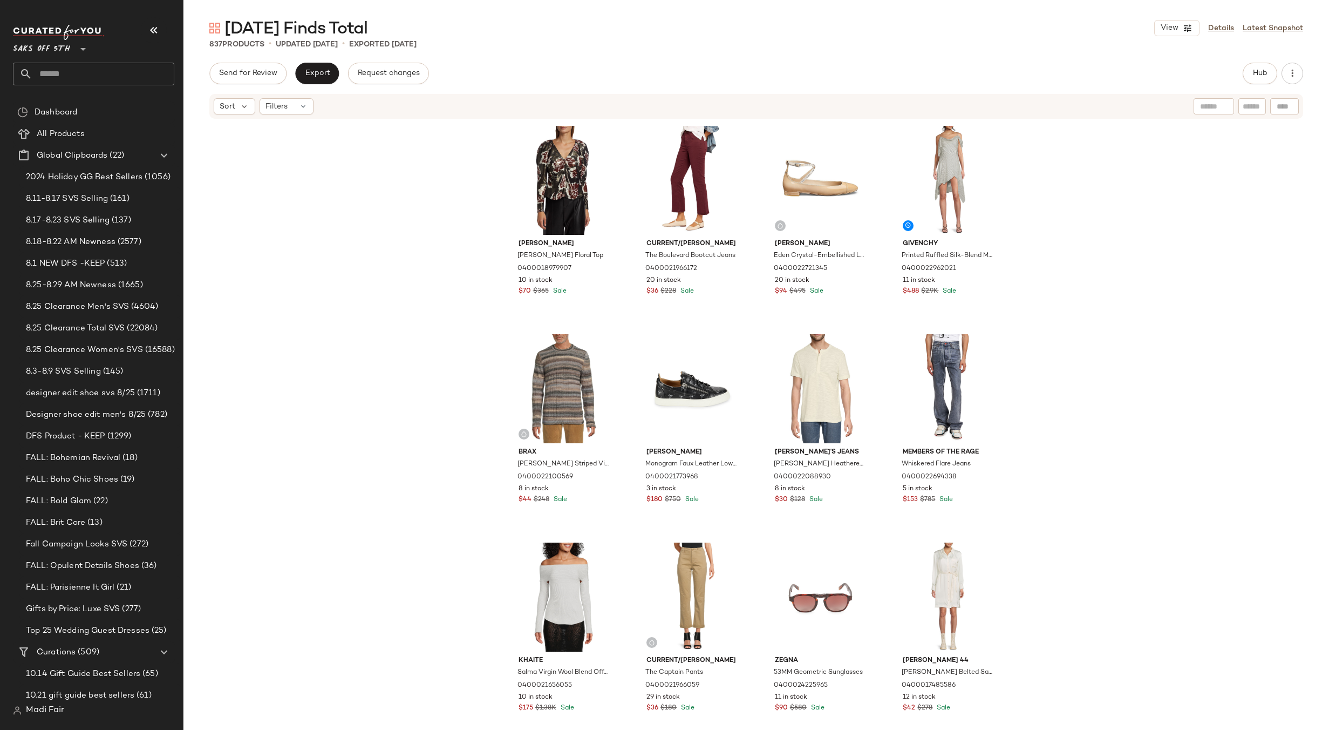
click at [1114, 120] on div "[PERSON_NAME] [PERSON_NAME] Floral Top 0400018979907 10 in stock $70 $365 Sale …" at bounding box center [756, 418] width 1146 height 597
click at [313, 65] on button "Export" at bounding box center [317, 74] width 44 height 22
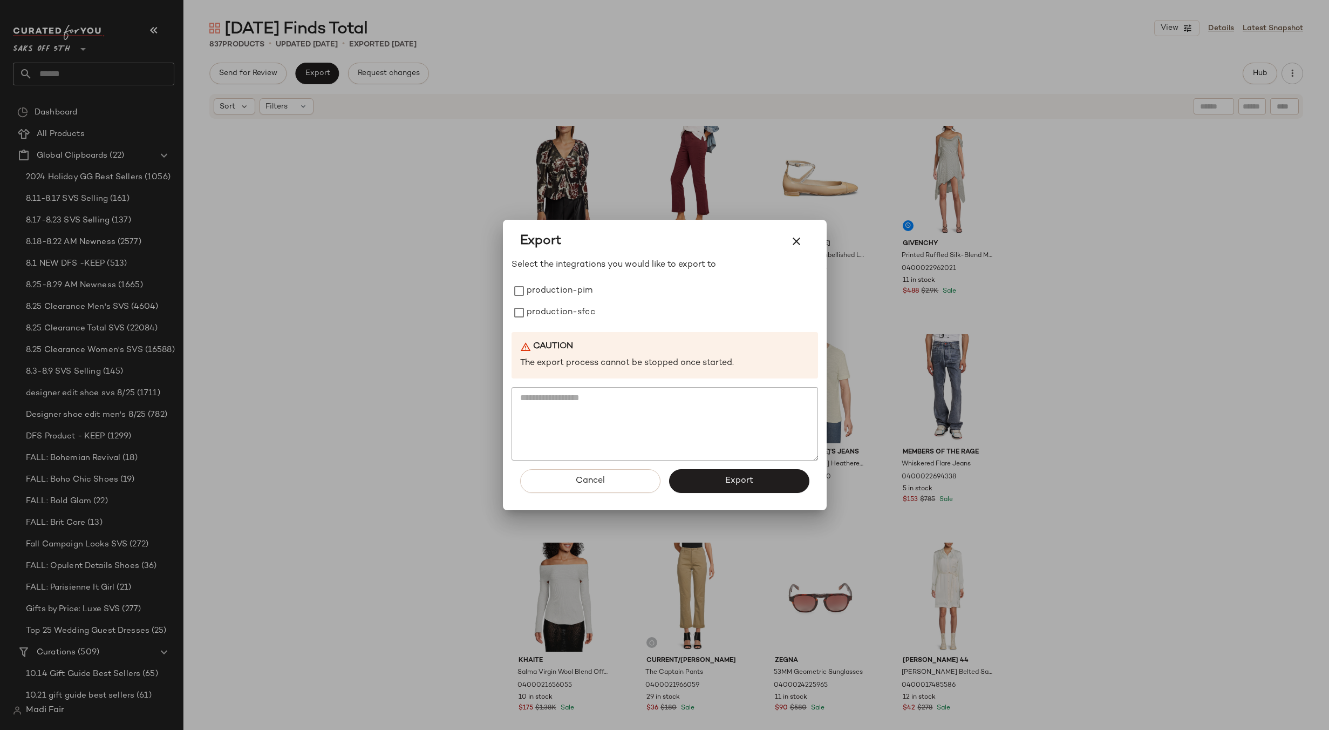
click at [408, 304] on div at bounding box center [664, 365] width 1329 height 730
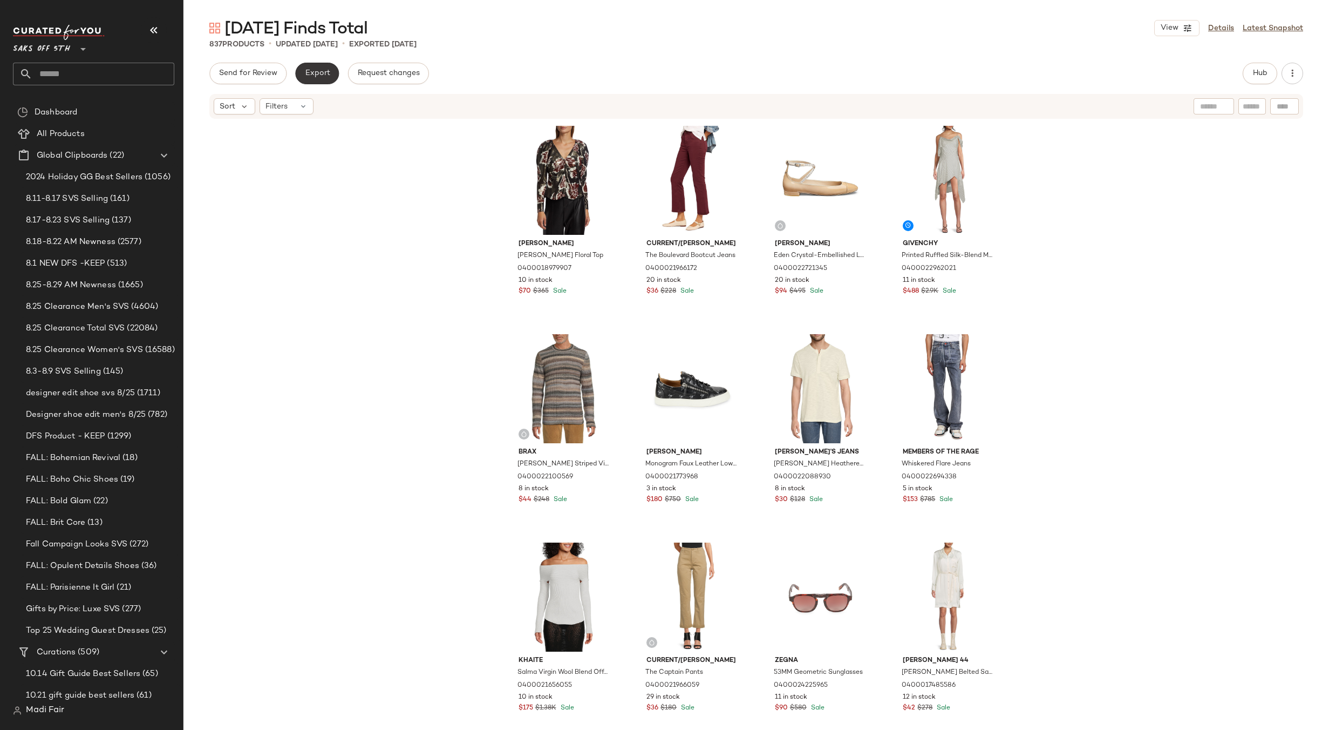
click at [316, 78] on span "Export" at bounding box center [316, 73] width 25 height 9
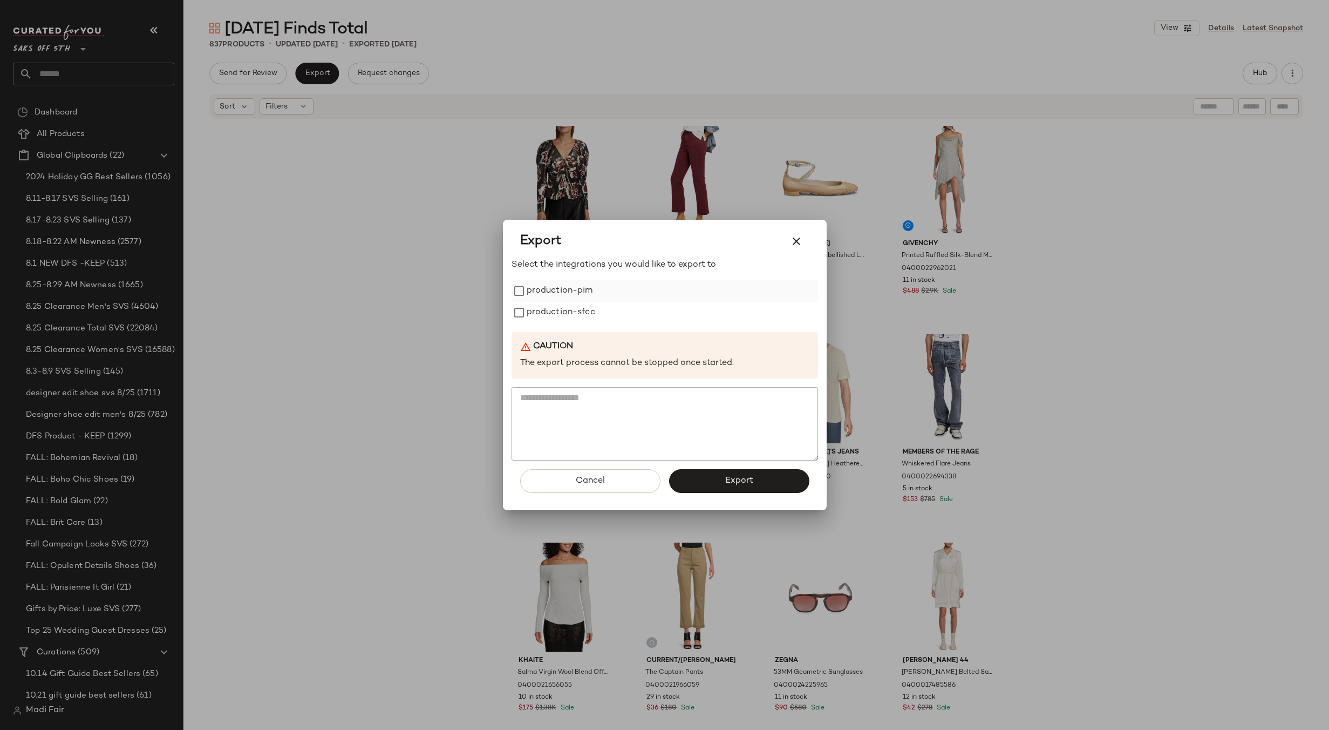
click at [577, 290] on label "production-pim" at bounding box center [560, 291] width 66 height 22
click at [580, 311] on label "production-sfcc" at bounding box center [561, 313] width 69 height 22
click at [735, 487] on button "Export" at bounding box center [739, 481] width 140 height 24
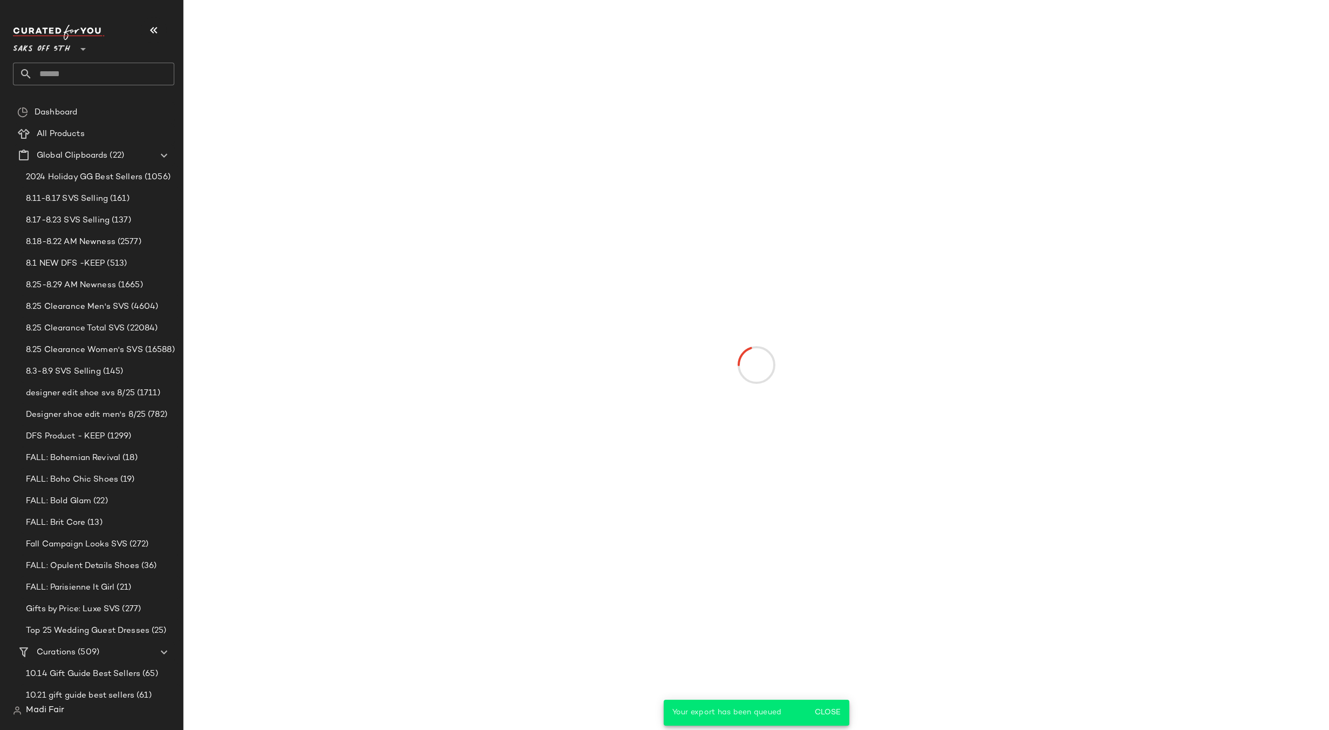
click at [87, 74] on input "text" at bounding box center [103, 74] width 142 height 23
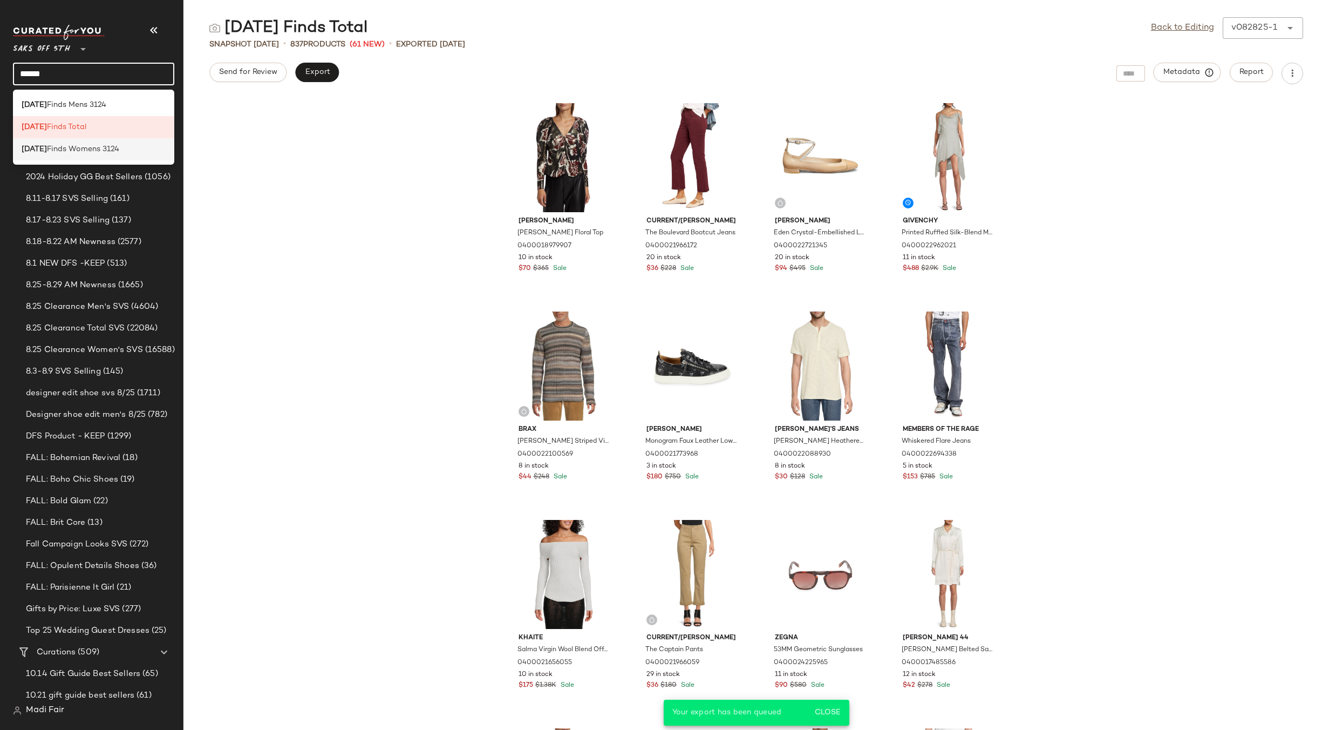
type input "******"
click at [86, 145] on span "Finds Womens 3124" at bounding box center [83, 149] width 72 height 11
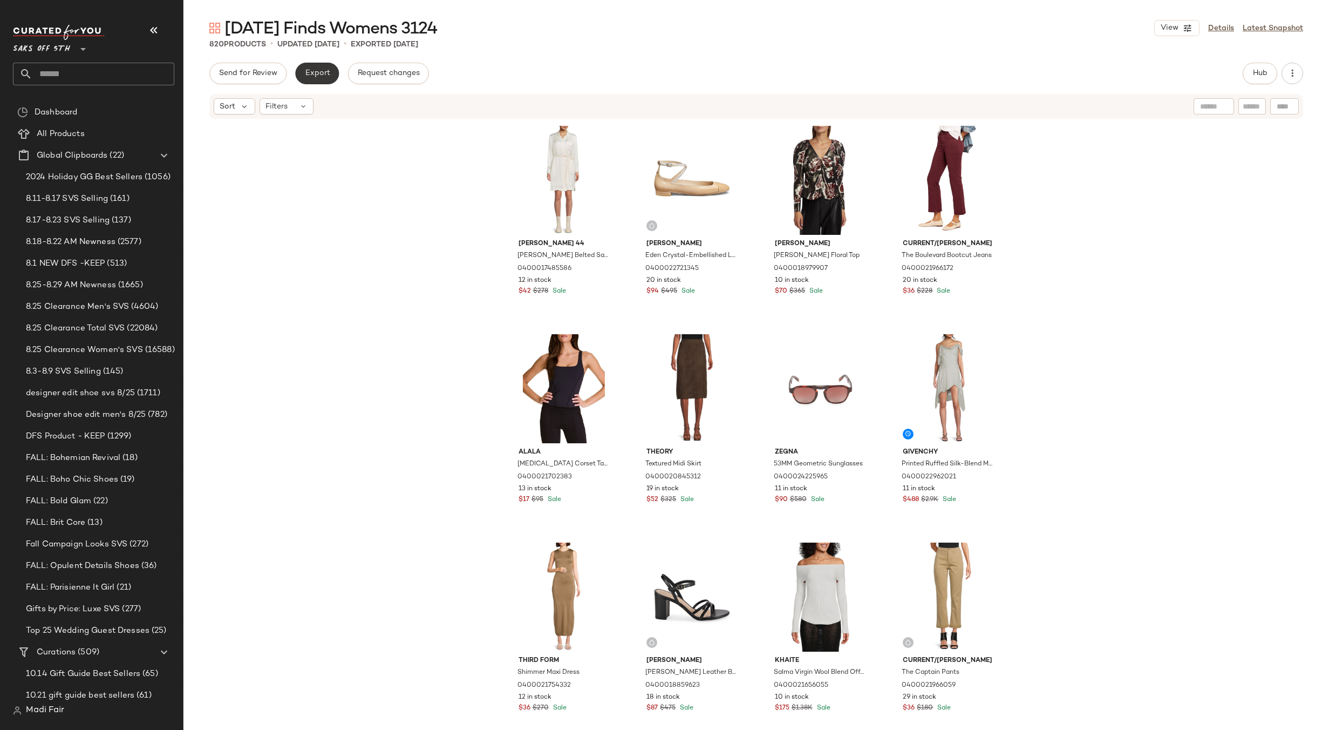
click at [316, 76] on span "Export" at bounding box center [316, 73] width 25 height 9
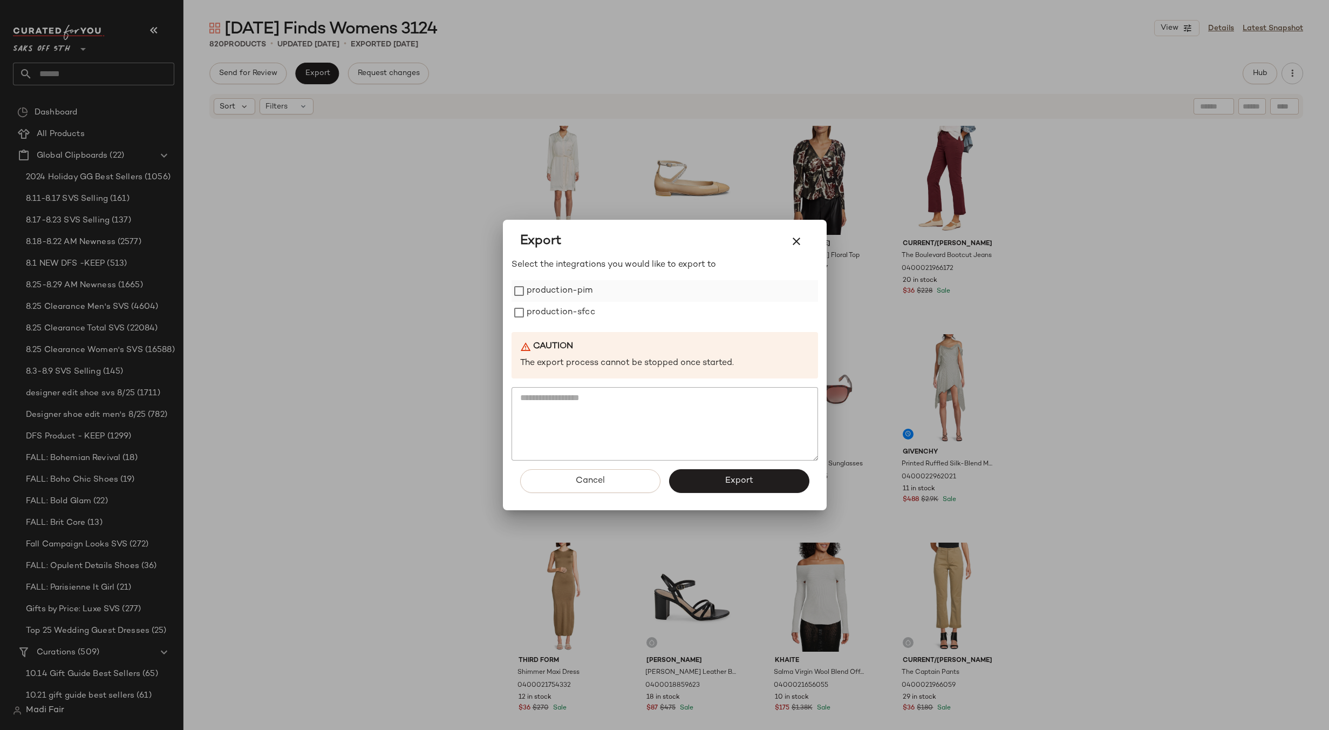
click at [561, 294] on label "production-pim" at bounding box center [560, 291] width 66 height 22
click at [561, 314] on label "production-sfcc" at bounding box center [561, 313] width 69 height 22
click at [711, 486] on button "Export" at bounding box center [739, 481] width 140 height 24
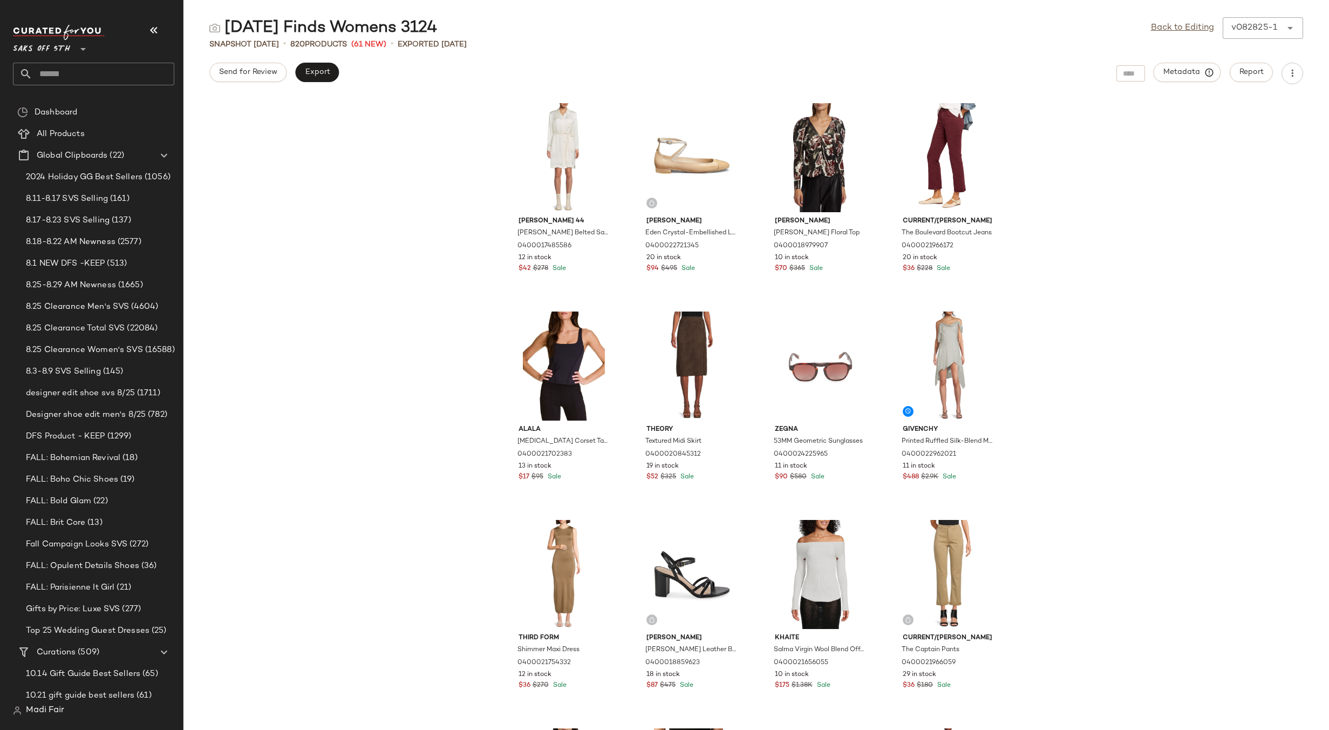
click at [58, 71] on input "text" at bounding box center [103, 74] width 142 height 23
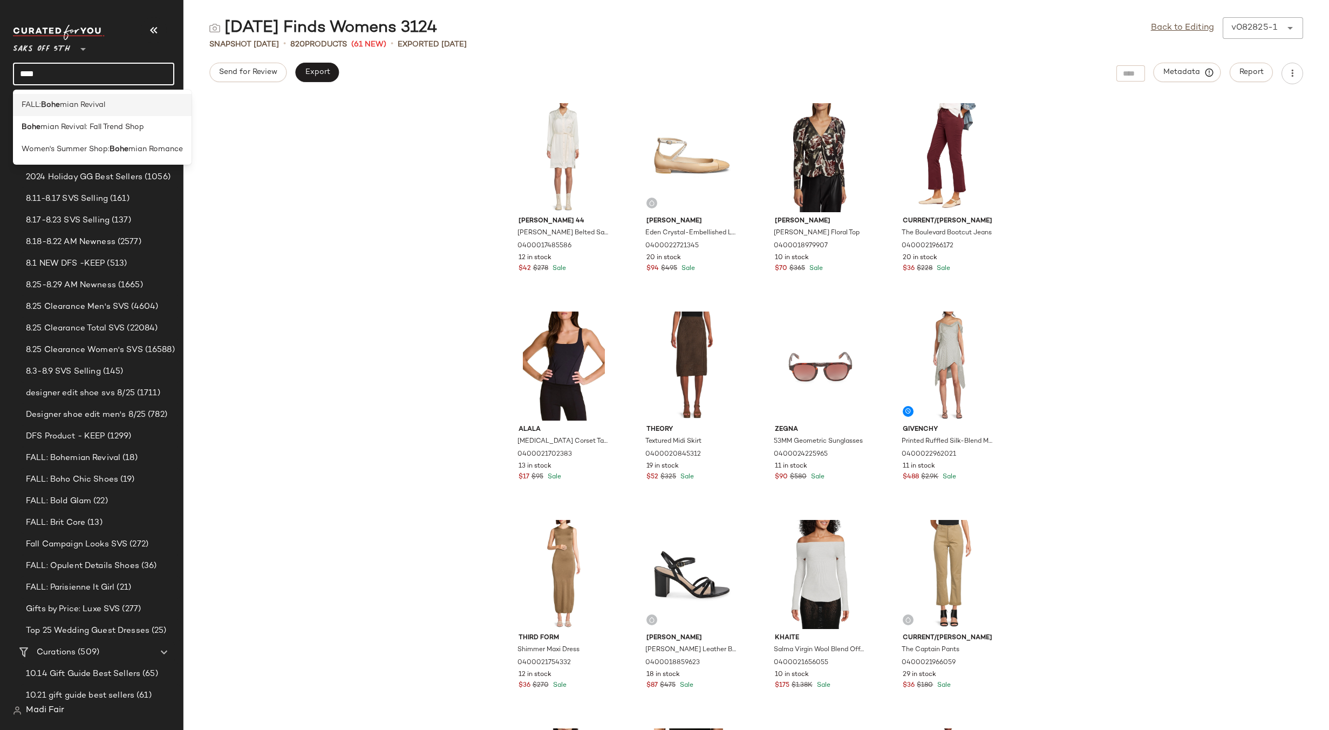
type input "****"
click at [65, 114] on div "FALL: Bohe mian Revival" at bounding box center [102, 105] width 179 height 22
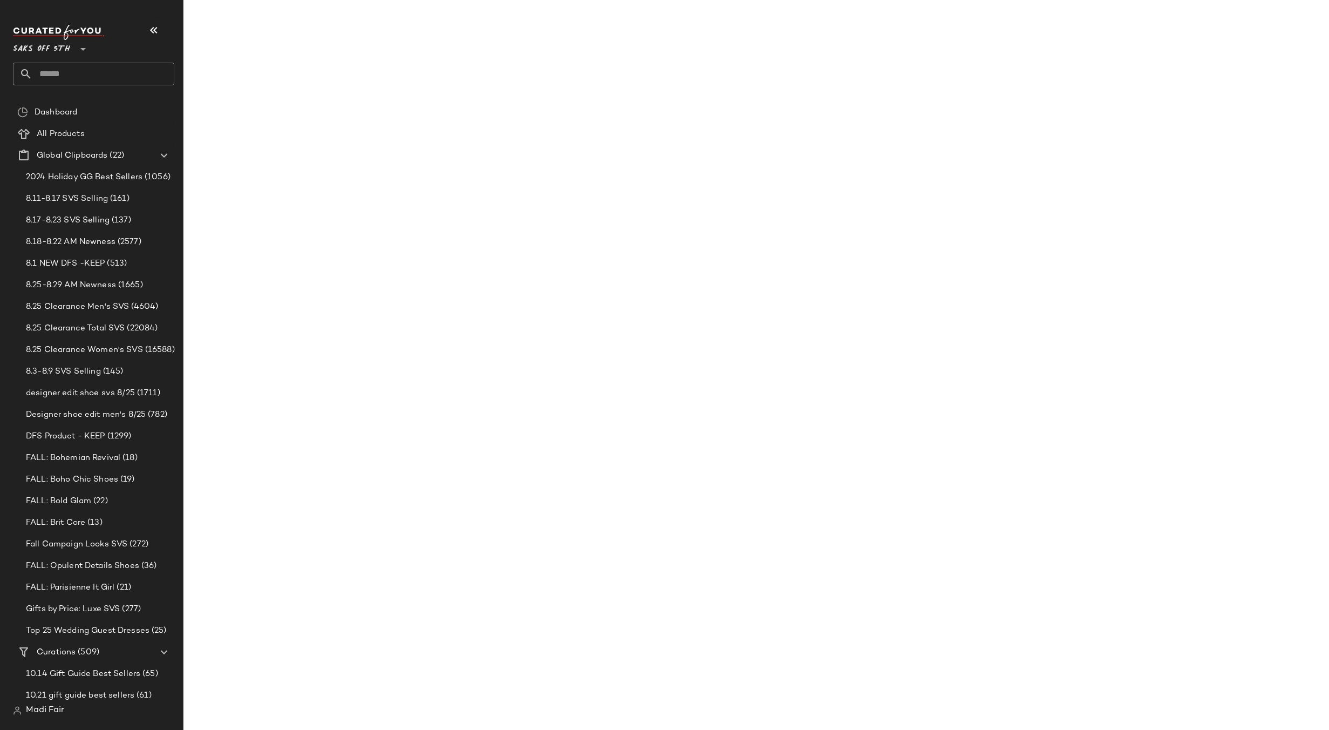
click at [56, 71] on input "text" at bounding box center [103, 74] width 142 height 23
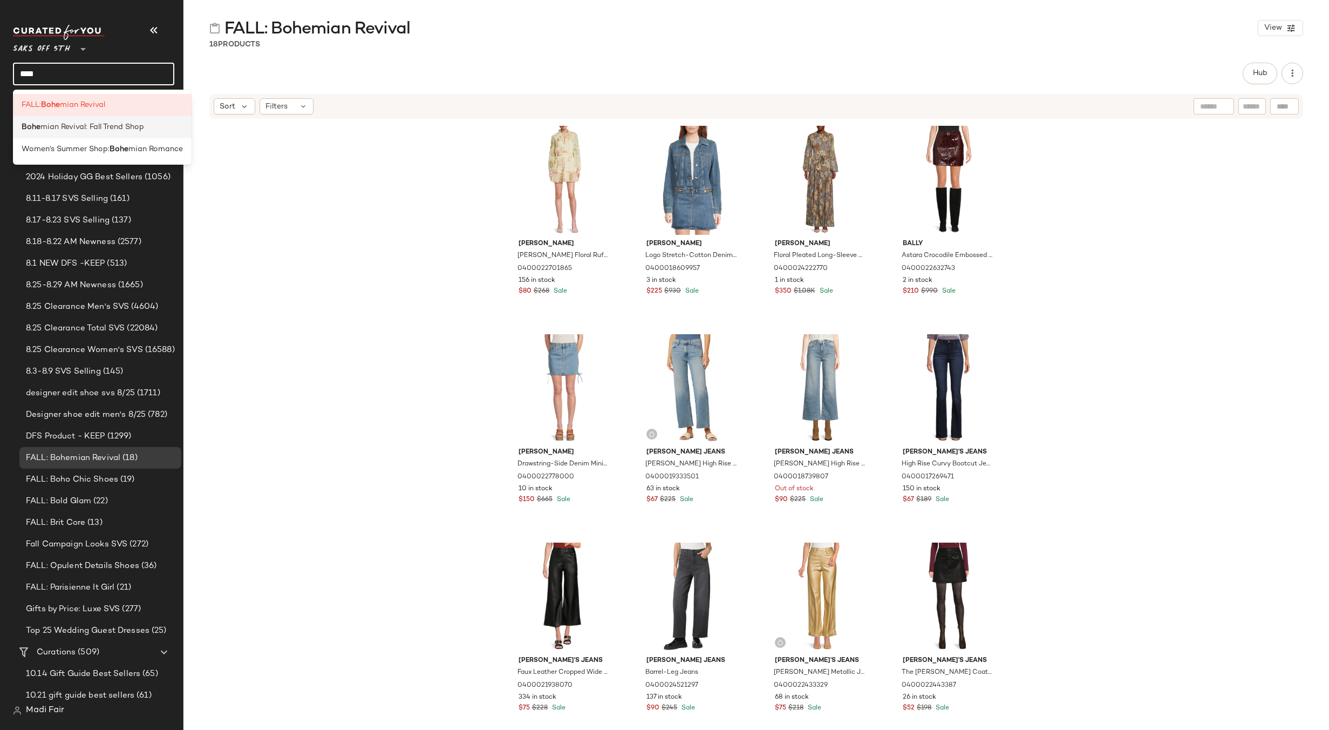
type input "****"
click at [60, 129] on span "mian Revival: Fall Trend Shop" at bounding box center [92, 126] width 104 height 11
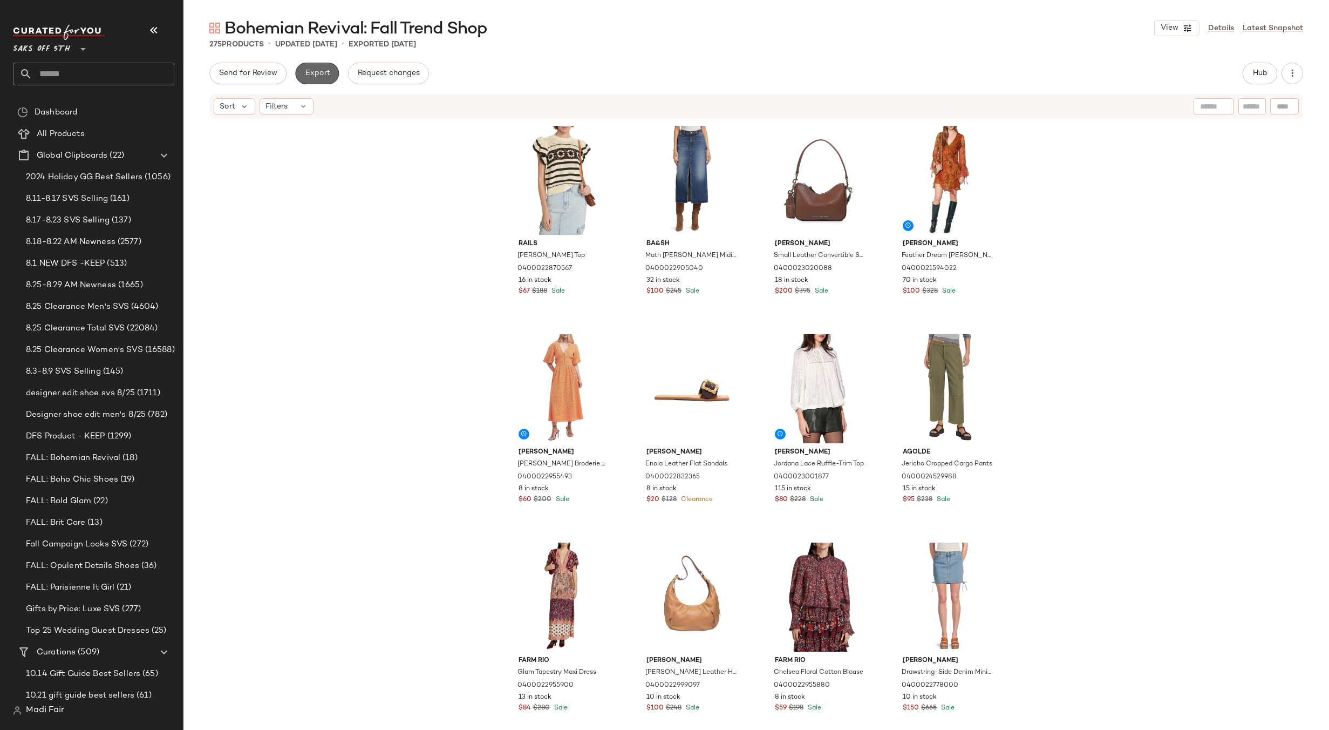
click at [321, 74] on span "Export" at bounding box center [316, 73] width 25 height 9
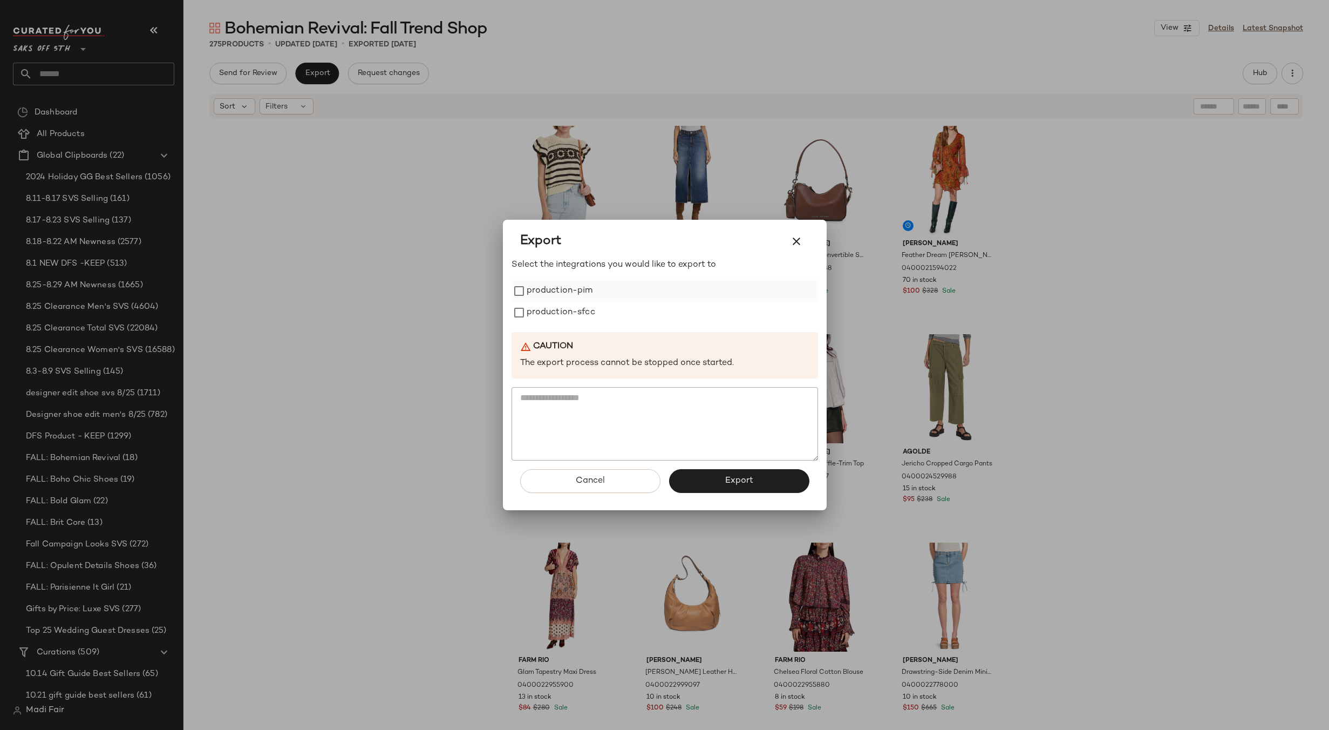
click at [555, 294] on label "production-pim" at bounding box center [560, 291] width 66 height 22
click at [556, 316] on label "production-sfcc" at bounding box center [561, 313] width 69 height 22
click at [716, 480] on button "Export" at bounding box center [739, 481] width 140 height 24
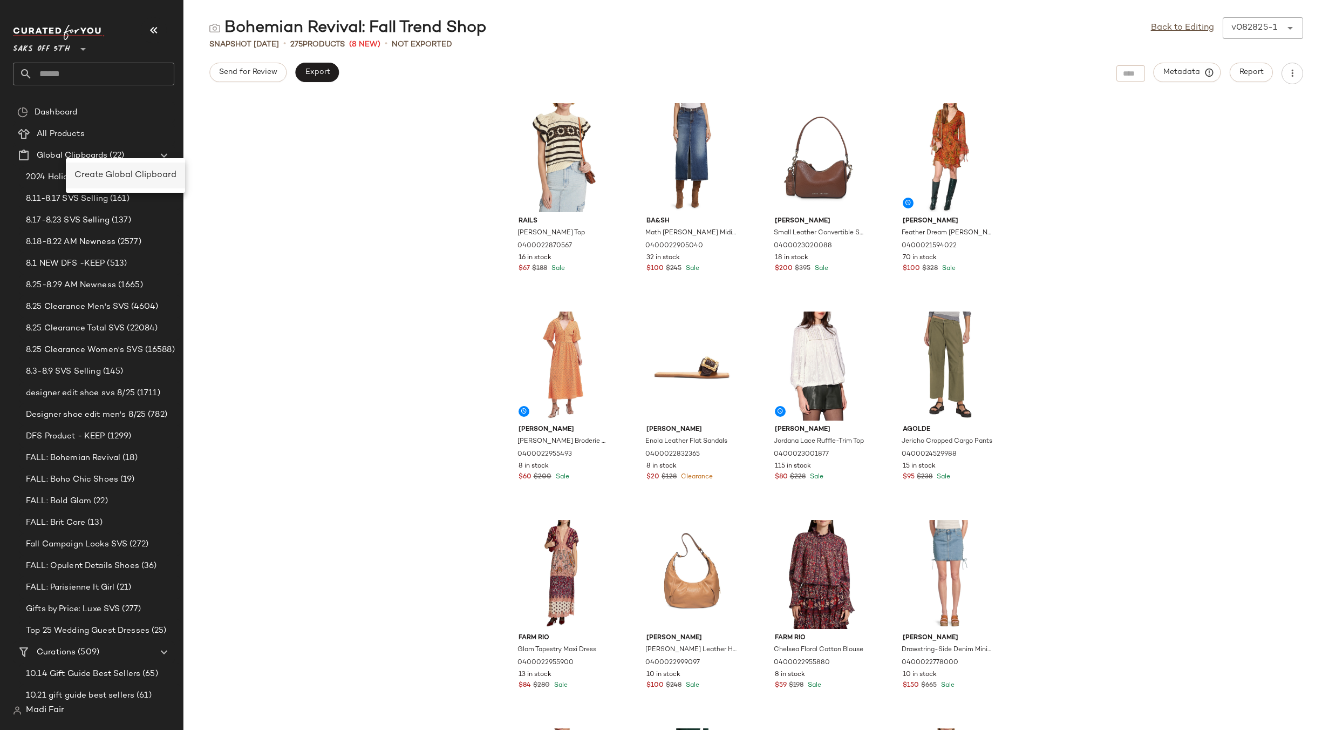
click at [104, 172] on span "Create Global Clipboard" at bounding box center [125, 175] width 102 height 9
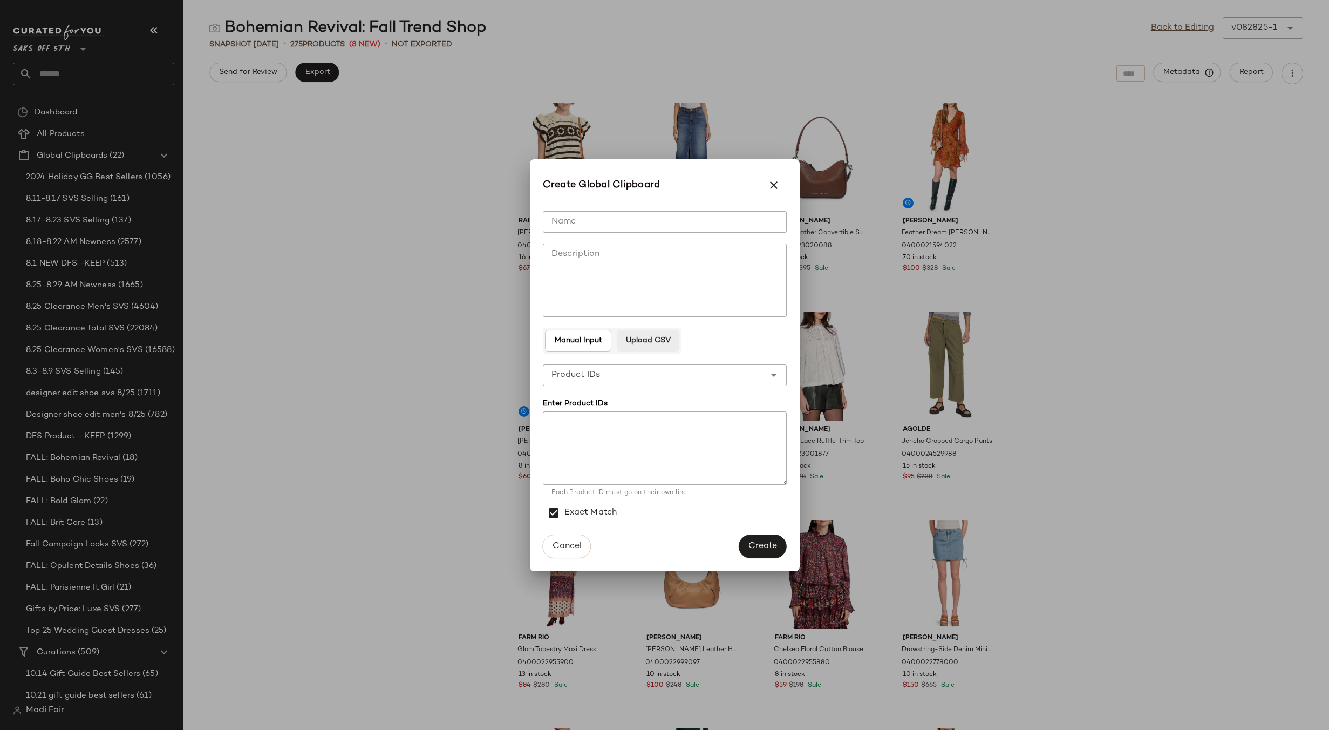
click at [624, 333] on button "Upload CSV" at bounding box center [648, 341] width 63 height 22
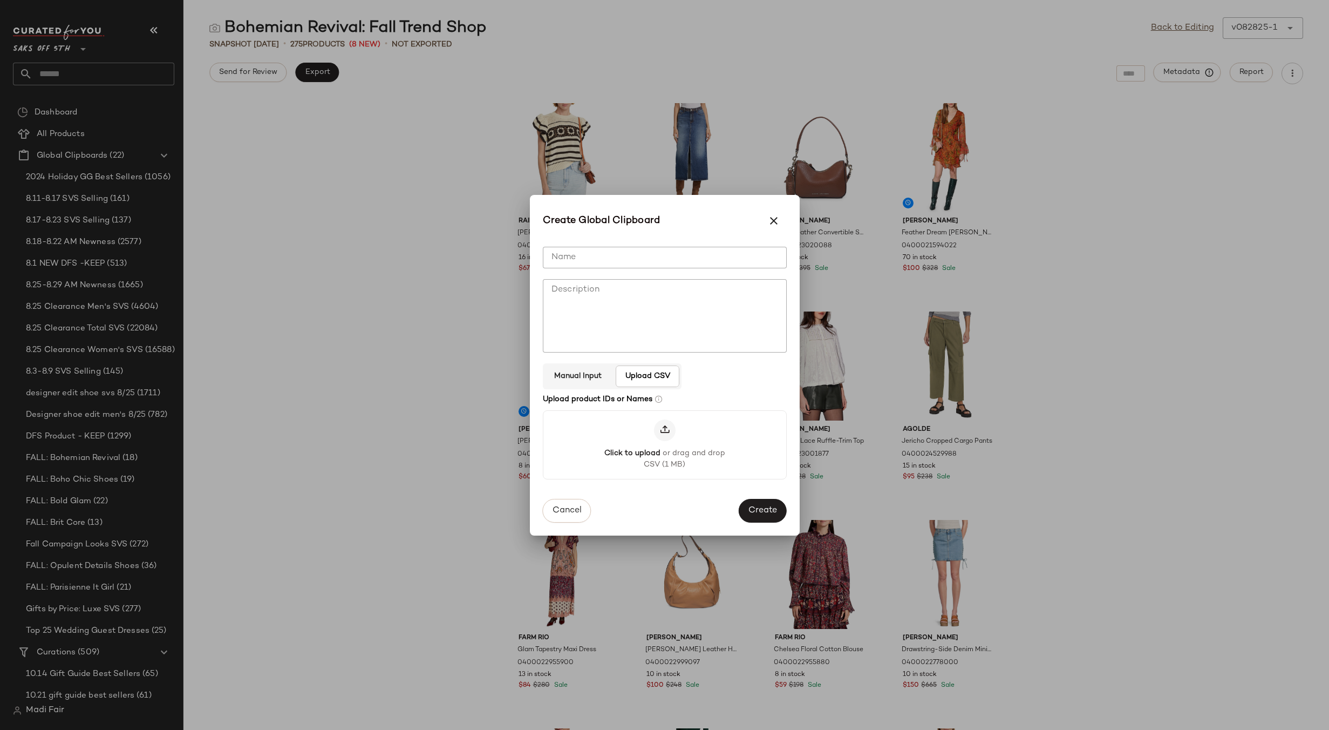
click at [608, 261] on input "Name" at bounding box center [665, 258] width 244 height 22
type input "**********"
click at [762, 507] on span "Create" at bounding box center [762, 511] width 29 height 10
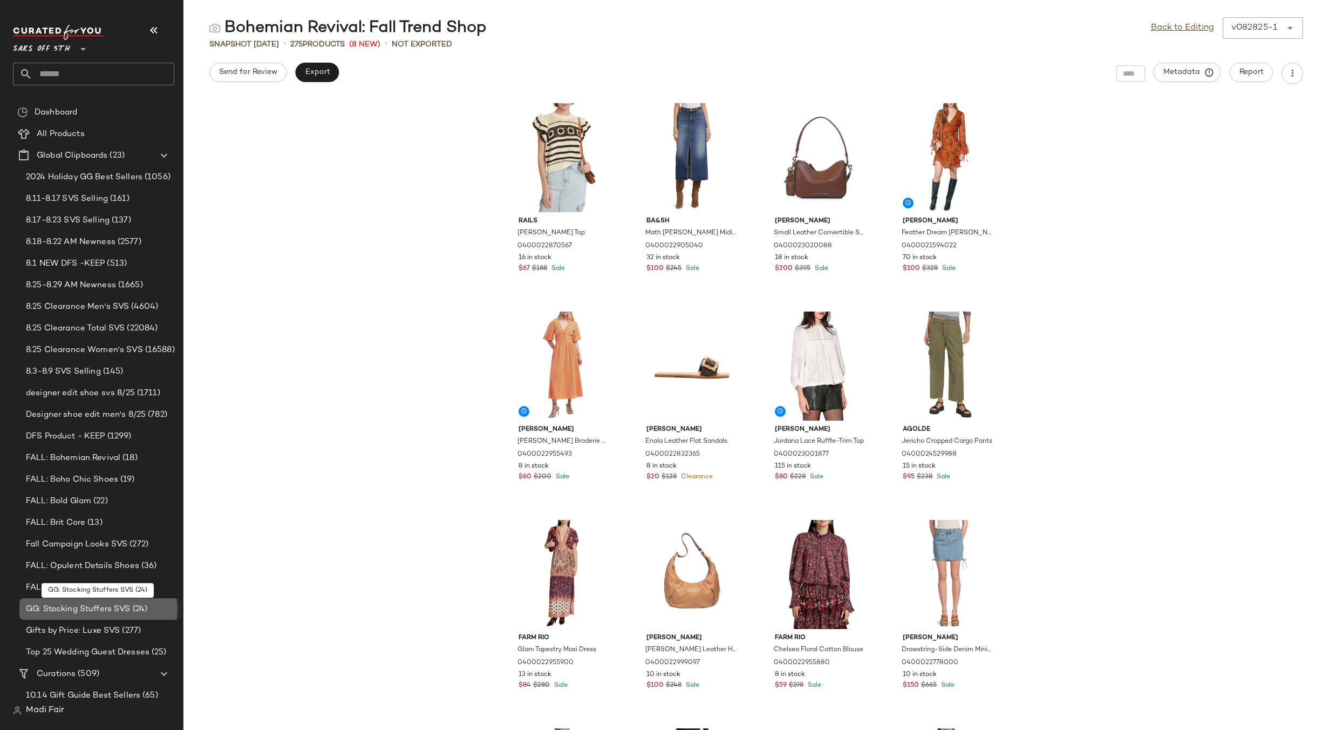
click at [97, 606] on span "GG: Stocking Stuffers SVS" at bounding box center [78, 609] width 105 height 12
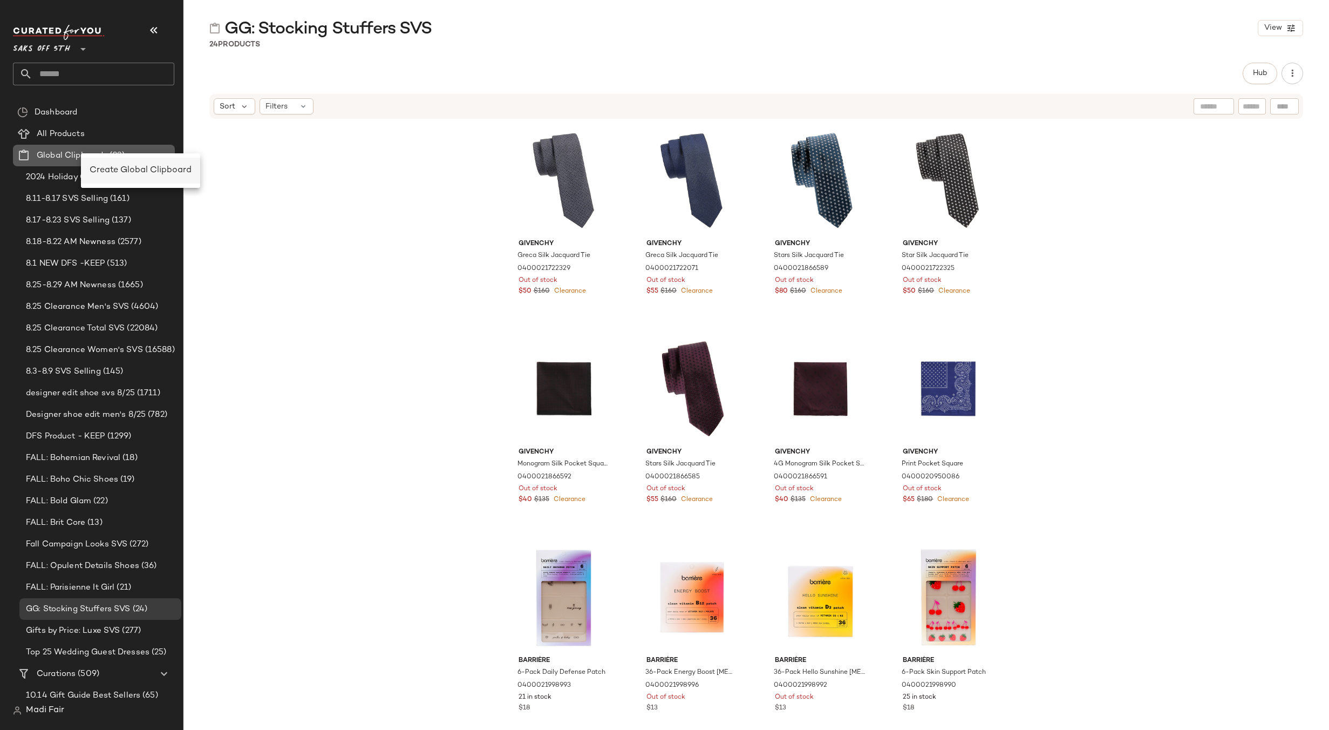
click at [126, 171] on span "Create Global Clipboard" at bounding box center [141, 170] width 102 height 9
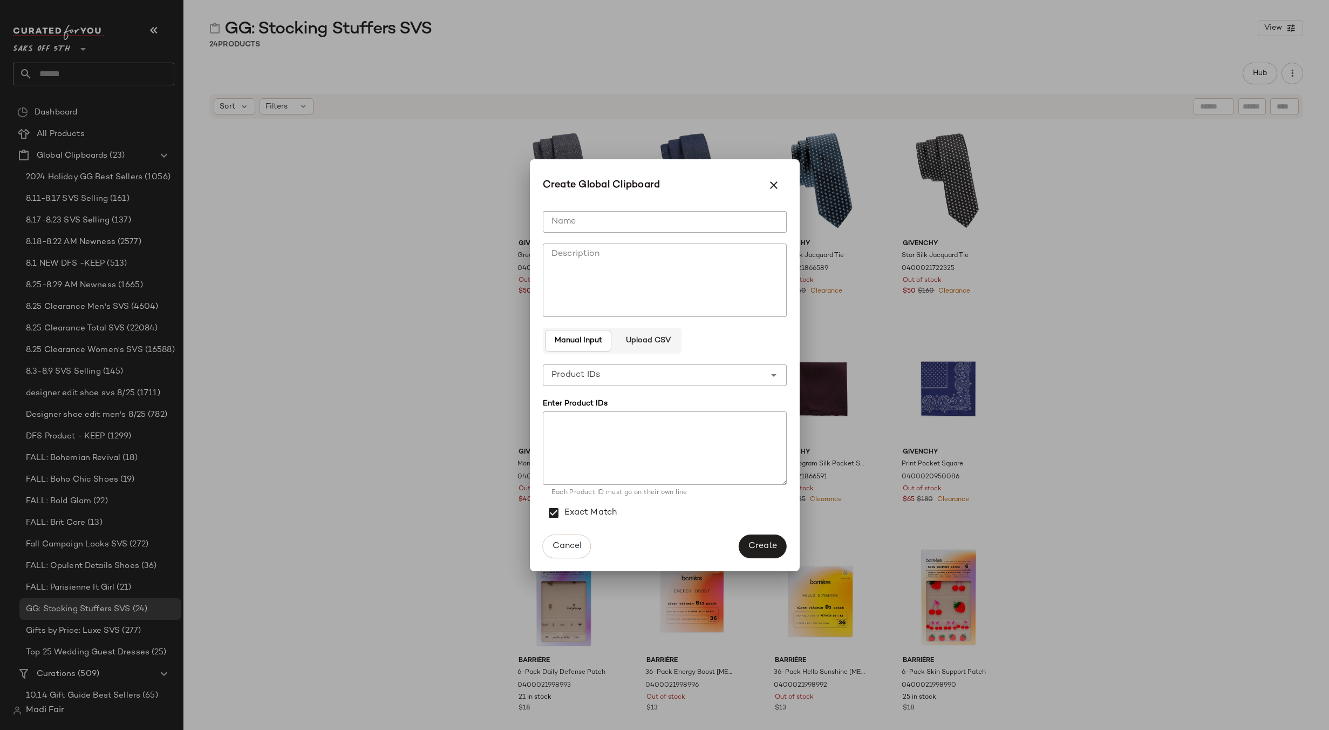
click at [630, 337] on span "Upload CSV" at bounding box center [647, 340] width 45 height 9
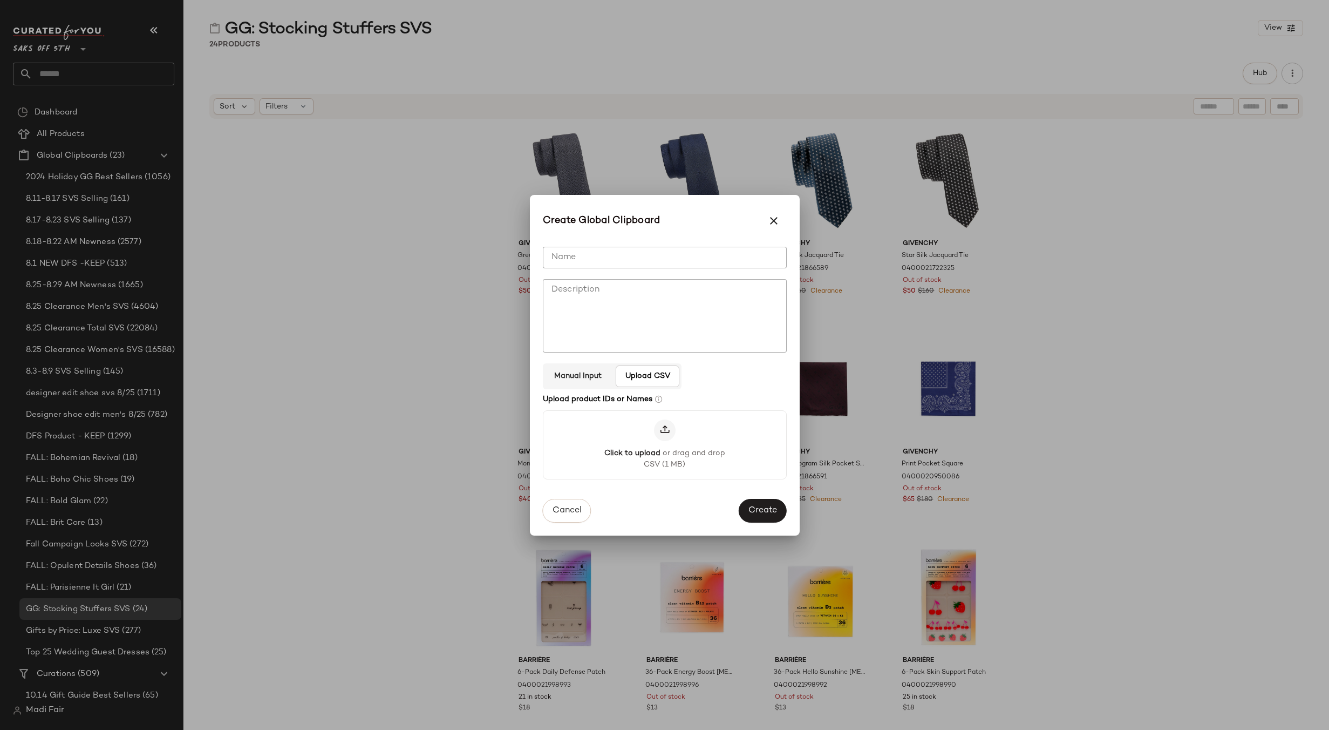
click at [611, 260] on input "Name" at bounding box center [665, 258] width 244 height 22
type input "*"
type input "**********"
drag, startPoint x: 755, startPoint y: 506, endPoint x: 749, endPoint y: 501, distance: 7.6
click at [755, 506] on span "Create" at bounding box center [762, 511] width 29 height 10
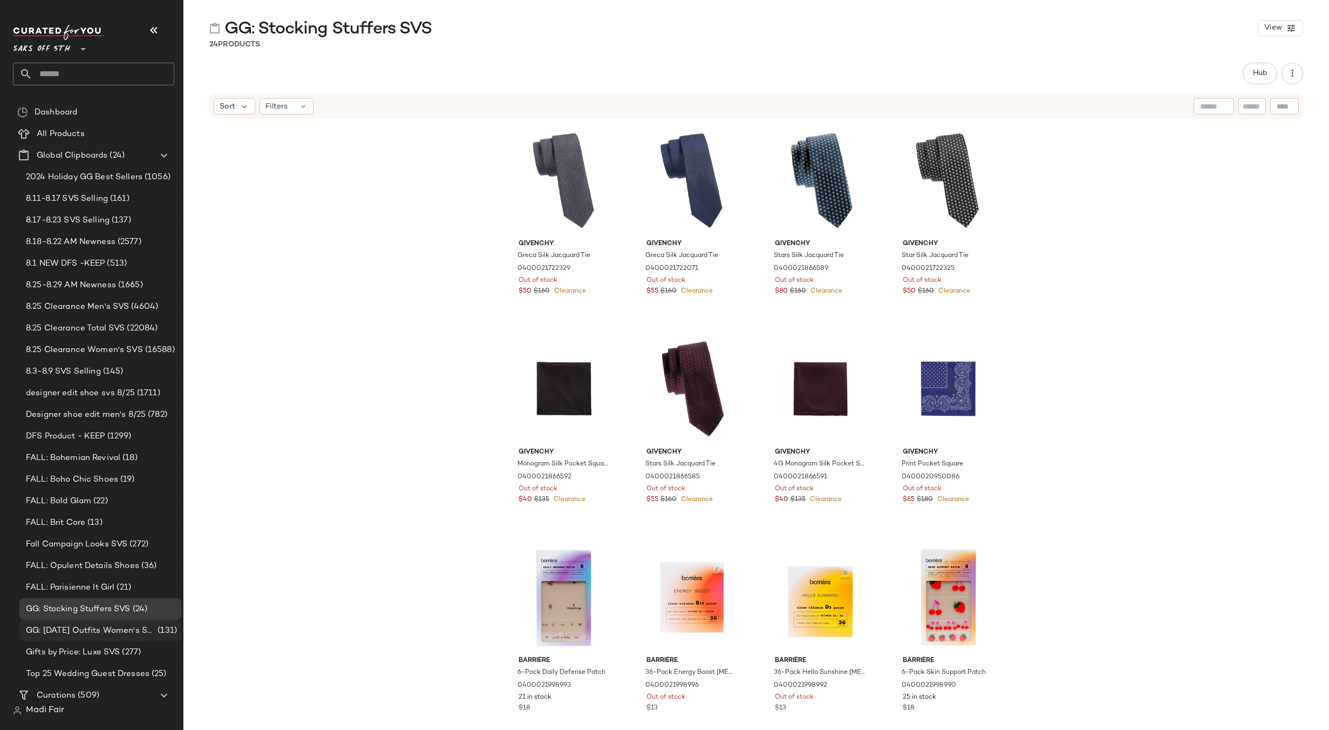
click at [117, 626] on span "GG: [DATE] Outfits Women's SVS" at bounding box center [91, 630] width 130 height 12
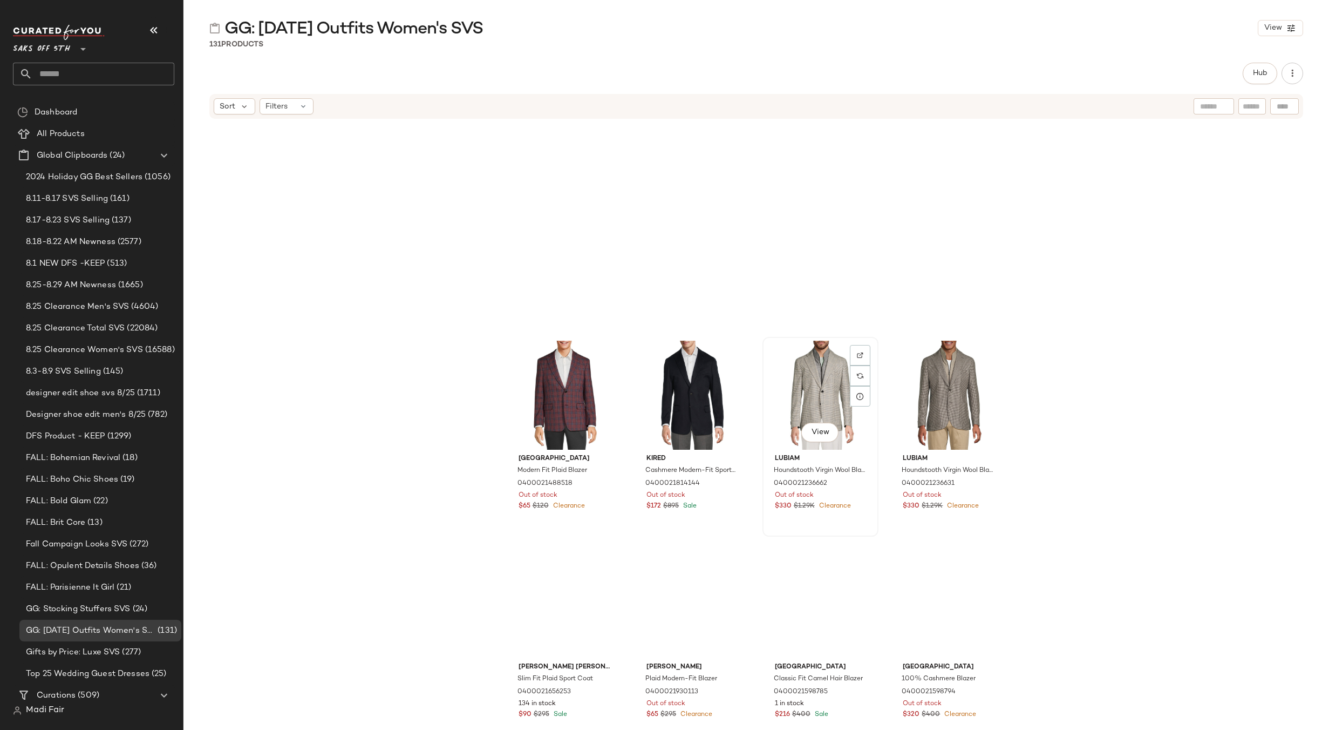
scroll to position [494, 0]
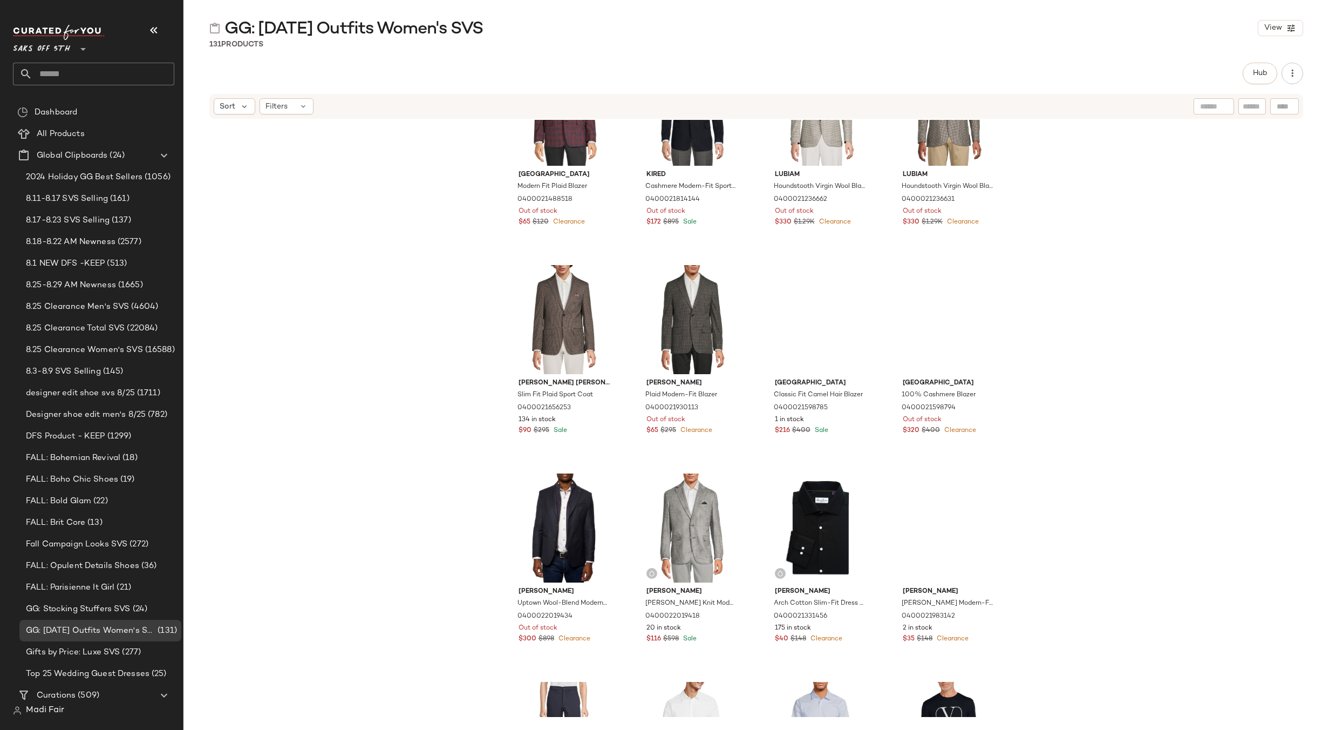
click at [458, 341] on div "Saks [GEOGRAPHIC_DATA] Modern Fit Plaid Blazer 0400021488518 Out of stock $65 $…" at bounding box center [756, 418] width 1146 height 597
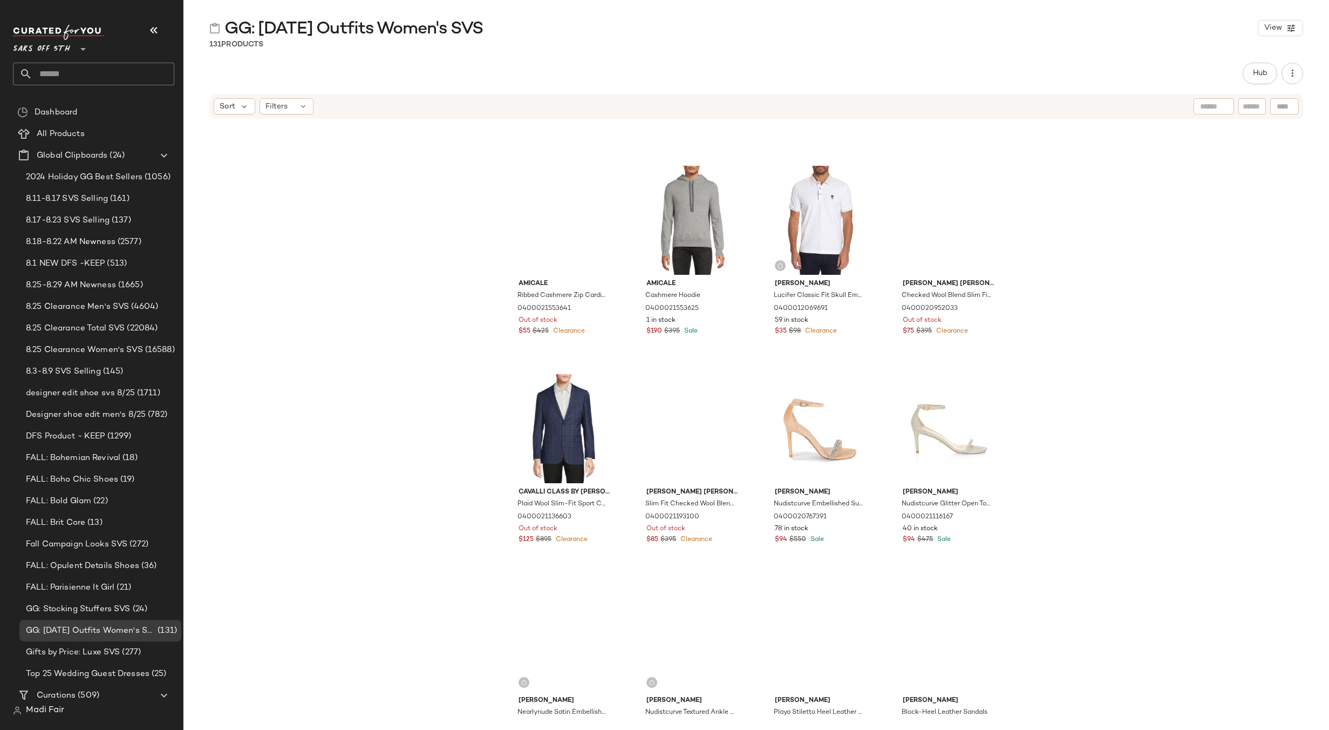
scroll to position [2922, 0]
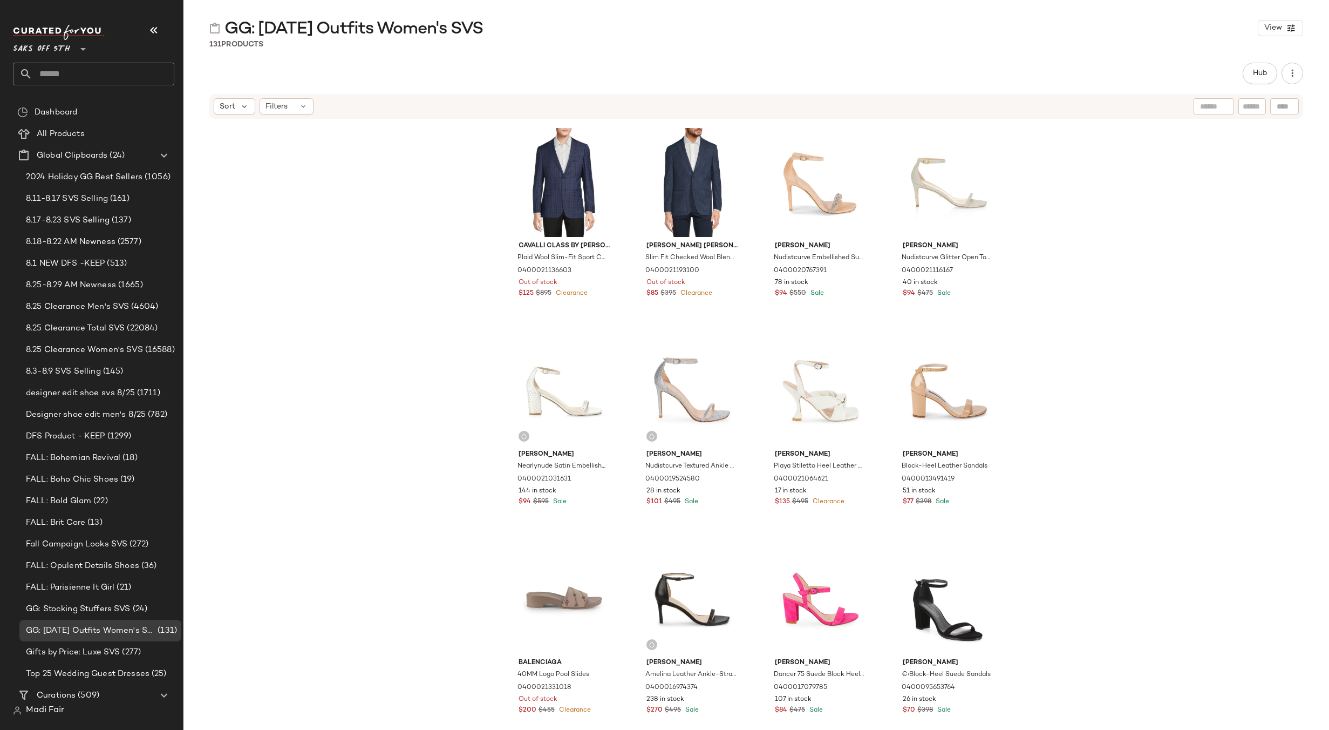
click at [57, 46] on span "Saks OFF 5TH" at bounding box center [41, 46] width 57 height 19
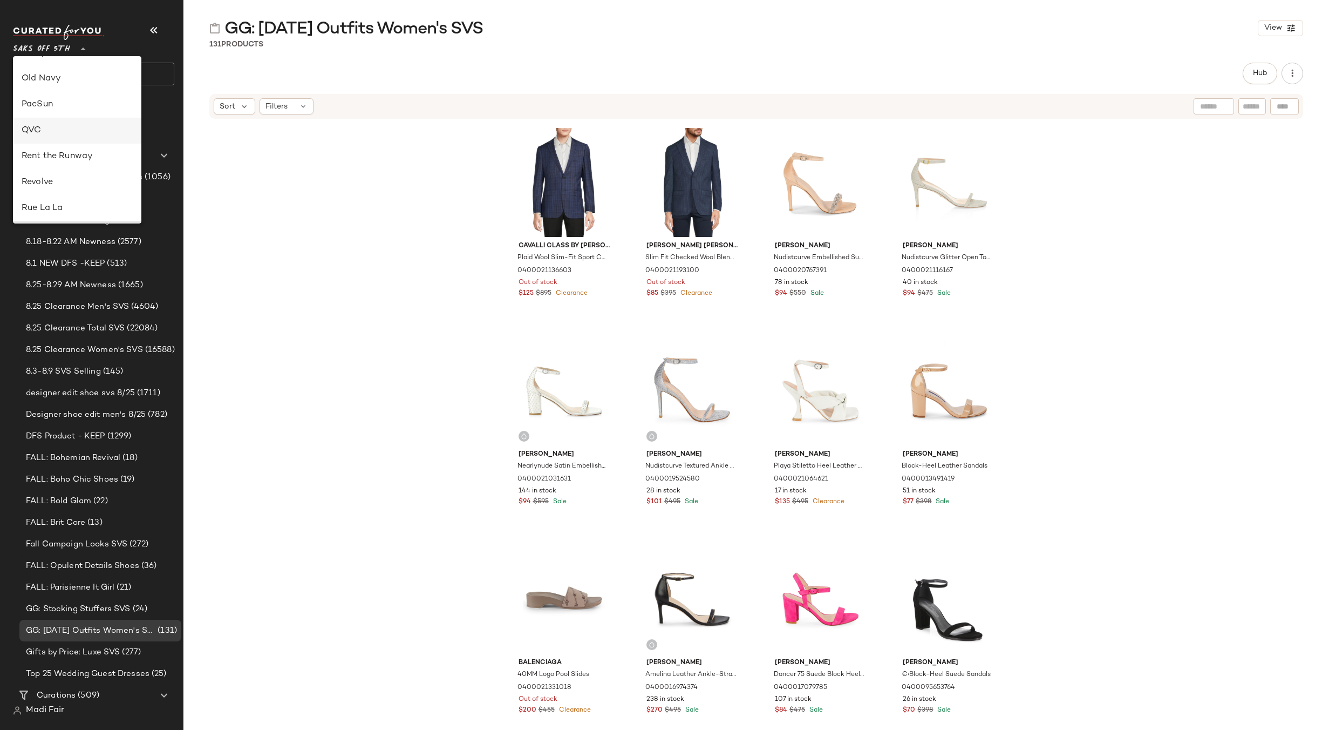
scroll to position [408, 0]
click at [81, 153] on div "Rent the Runway" at bounding box center [77, 157] width 111 height 13
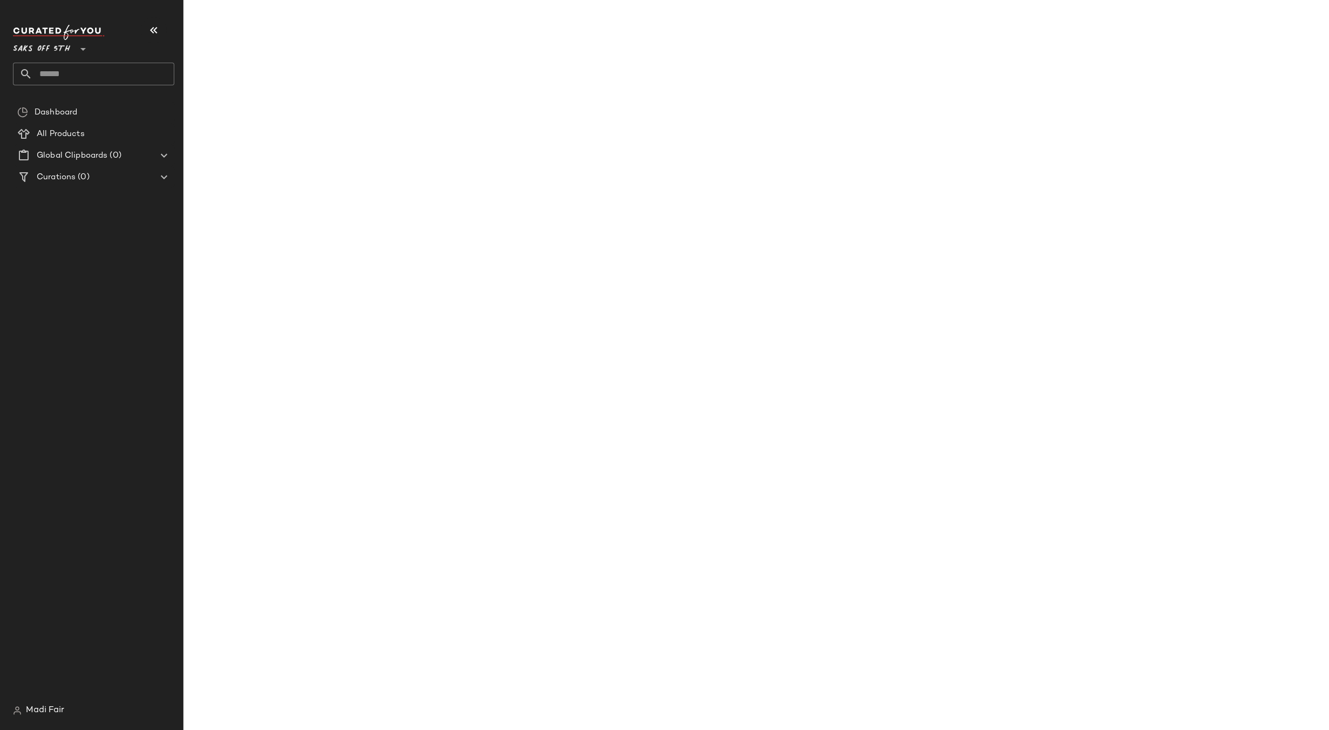
drag, startPoint x: 77, startPoint y: 78, endPoint x: 79, endPoint y: 69, distance: 8.9
click at [77, 76] on input "text" at bounding box center [103, 74] width 142 height 23
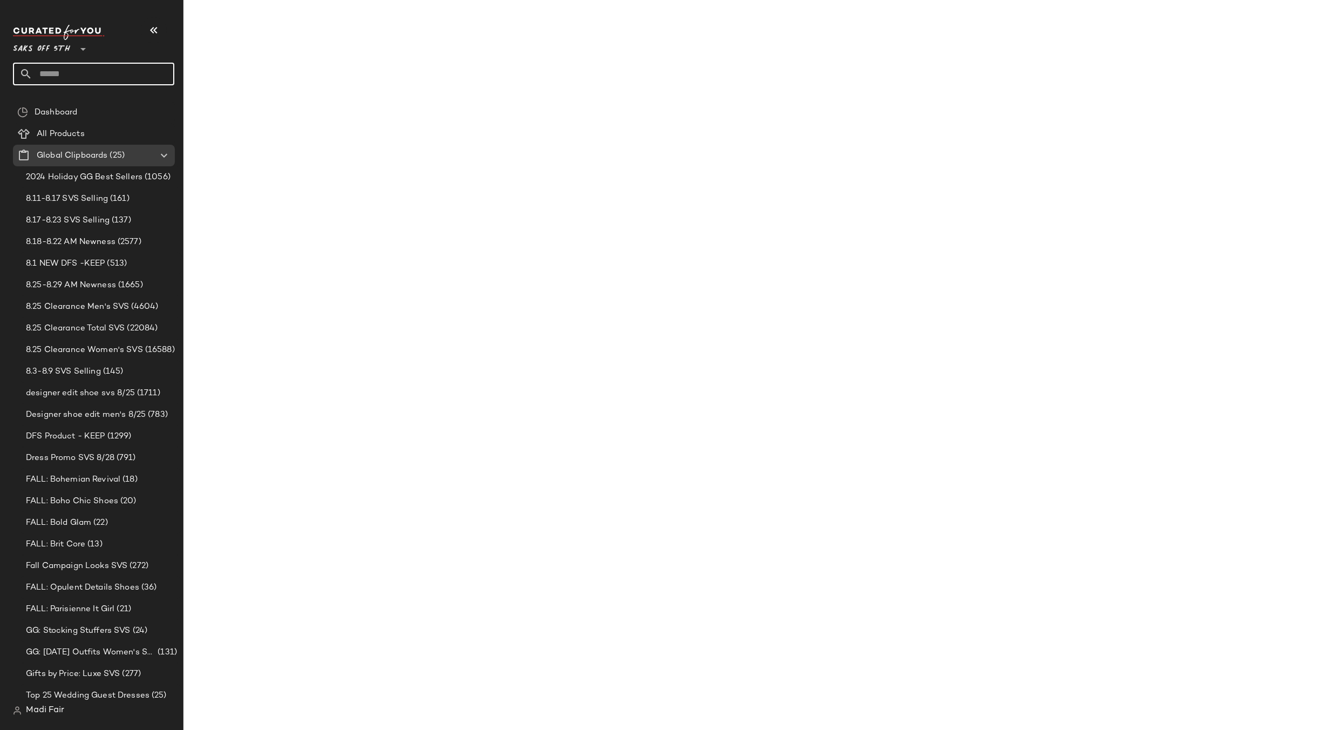
type input "**"
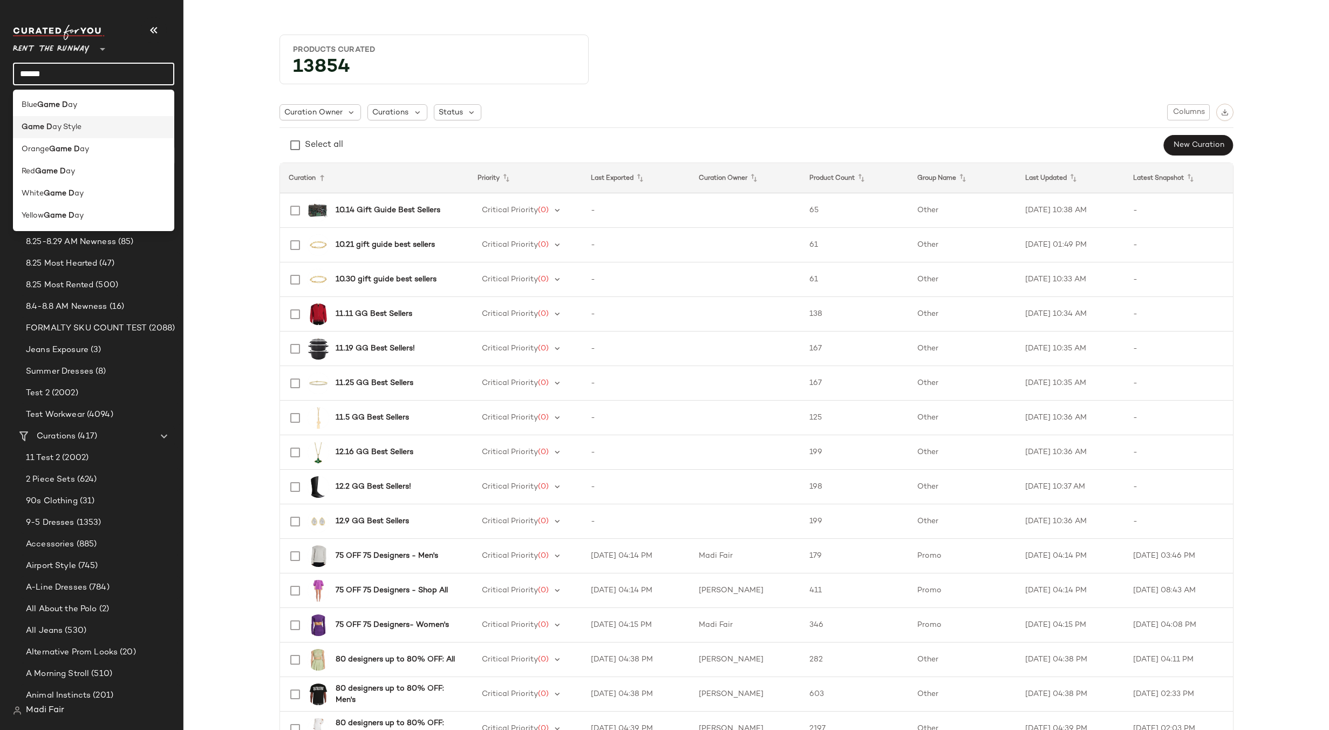
type input "******"
click at [83, 125] on div "Game D ay Style" at bounding box center [94, 126] width 144 height 11
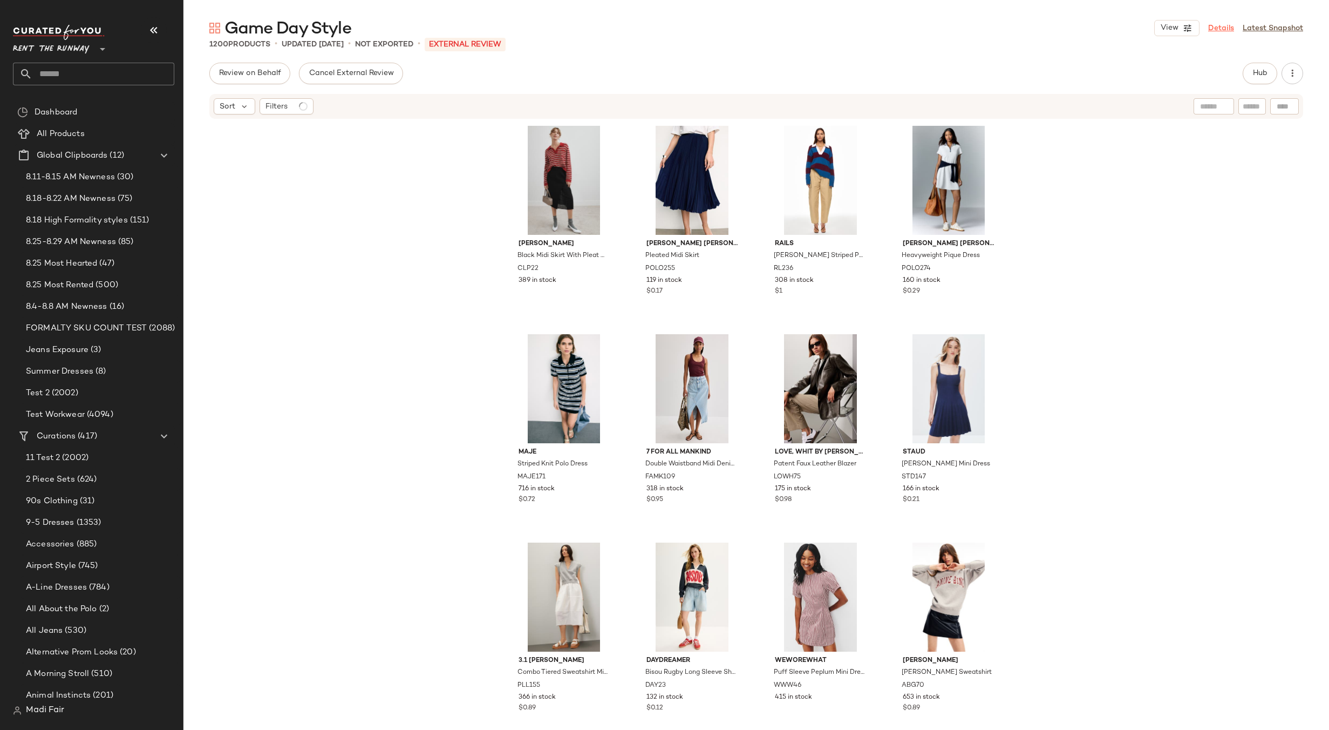
click at [1219, 31] on link "Details" at bounding box center [1221, 28] width 26 height 11
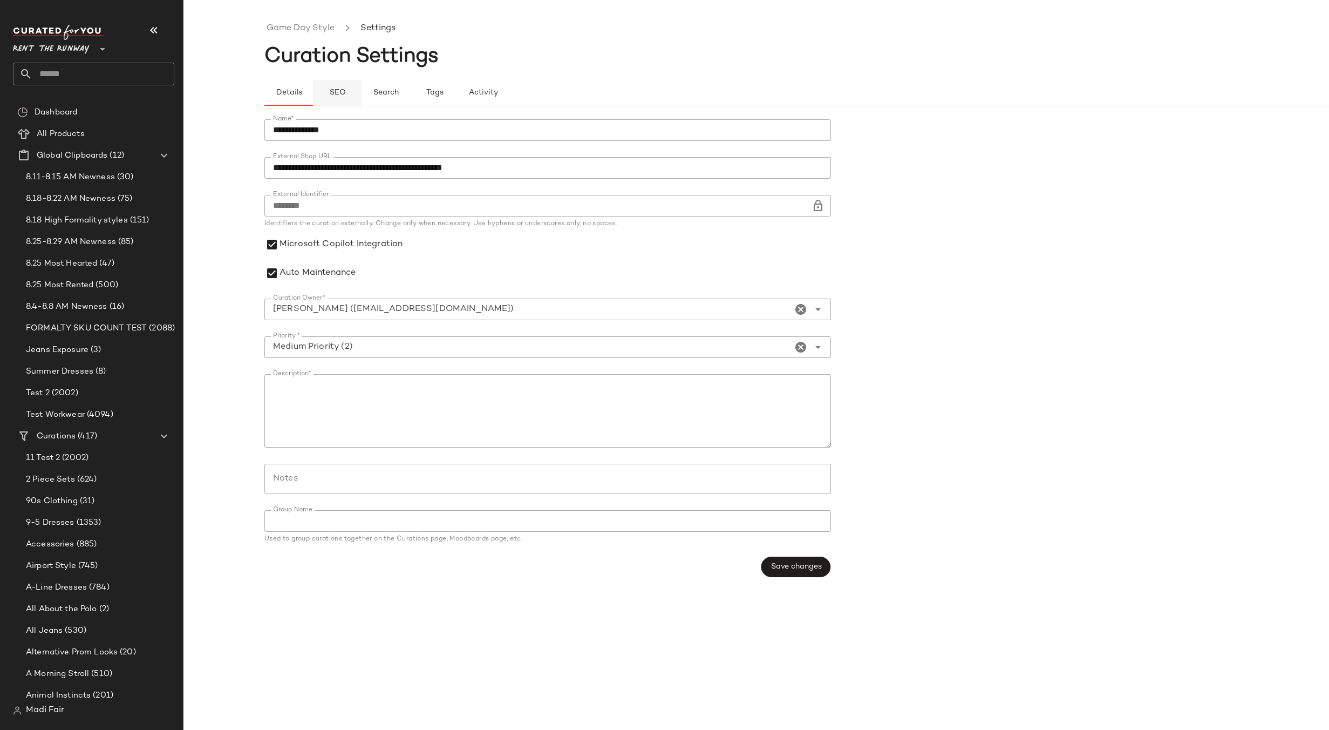
click at [343, 94] on span "SEO" at bounding box center [337, 92] width 17 height 9
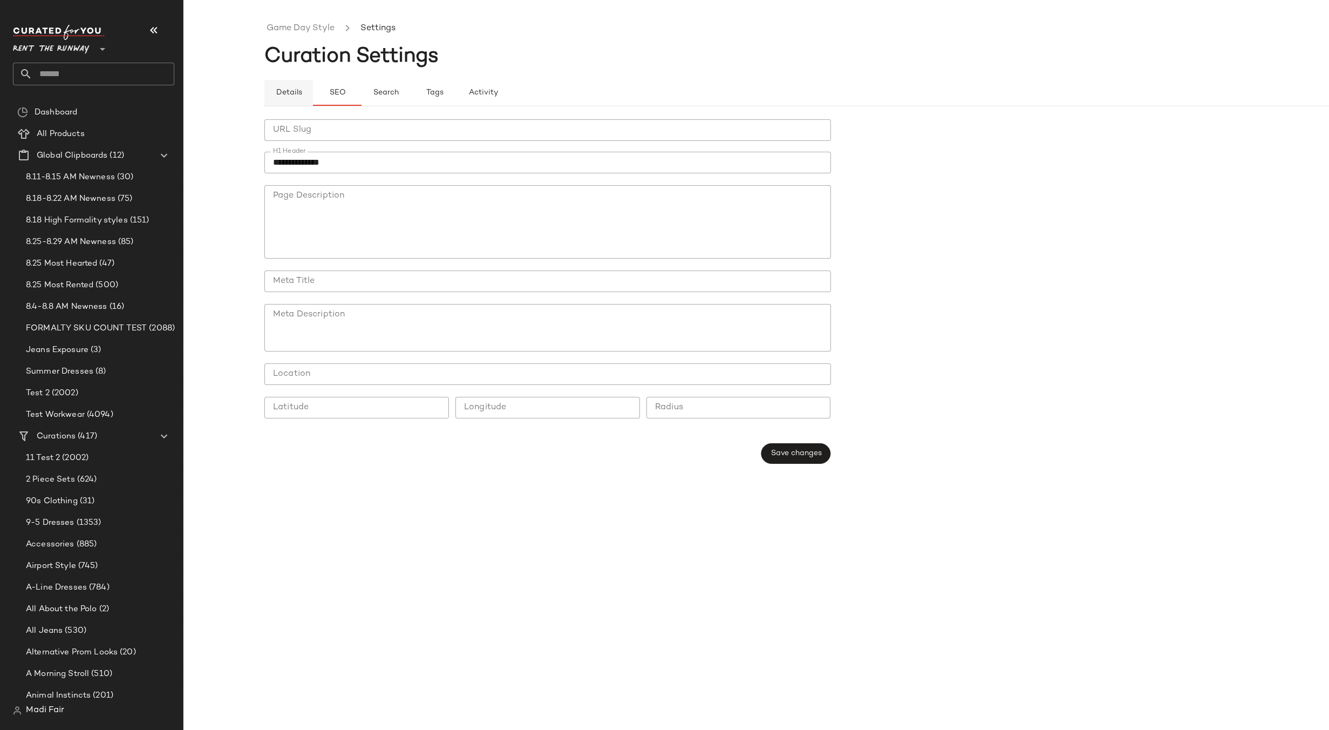
click at [301, 93] on span "Details" at bounding box center [288, 92] width 26 height 9
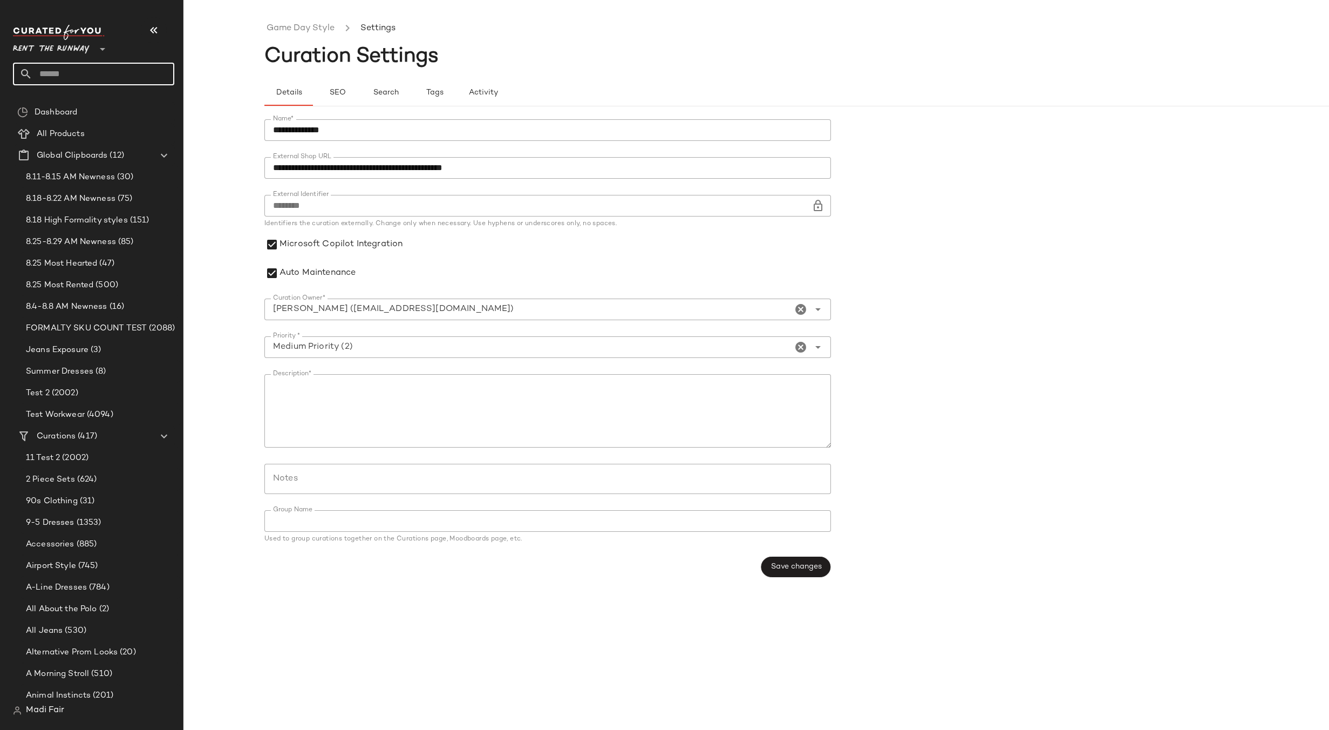
click at [69, 71] on input "text" at bounding box center [103, 74] width 142 height 23
type input "*********"
click at [82, 112] on div "Fall Tren d Edit: Bohemian Chic" at bounding box center [93, 105] width 161 height 22
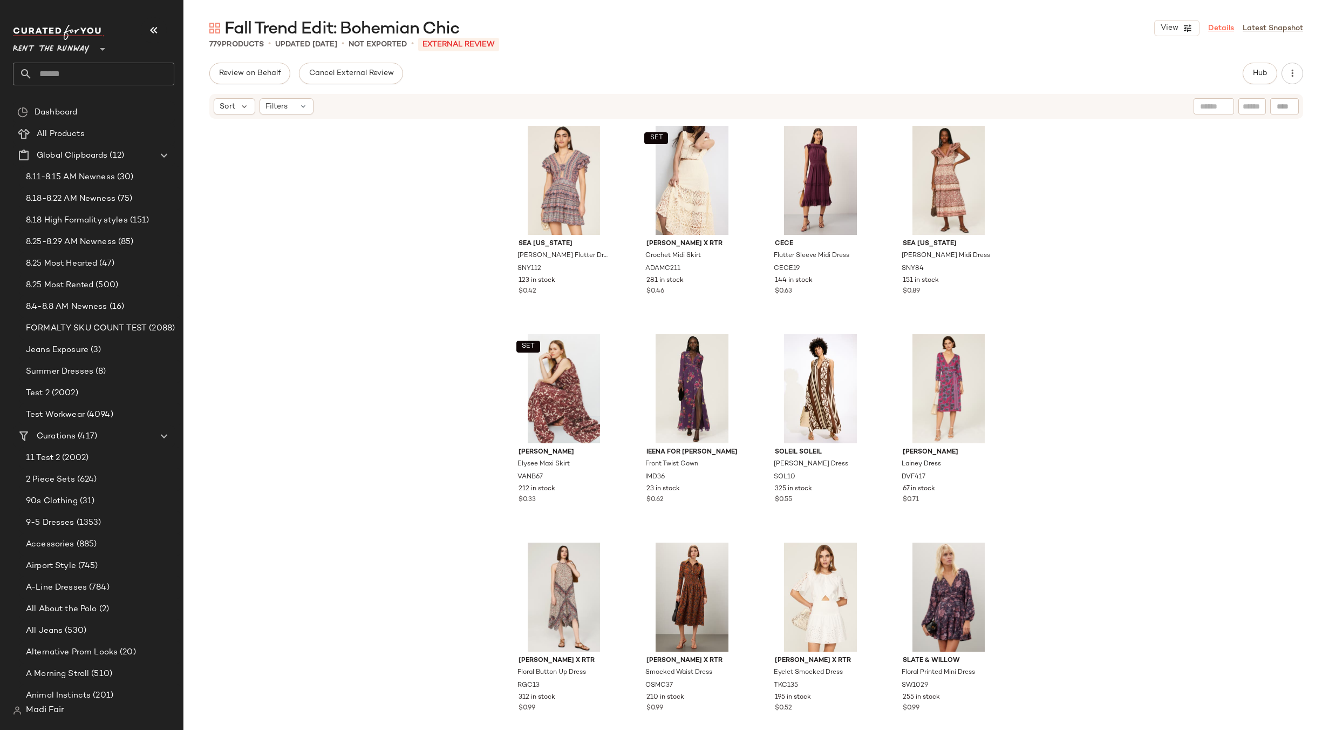
click at [1216, 26] on link "Details" at bounding box center [1221, 28] width 26 height 11
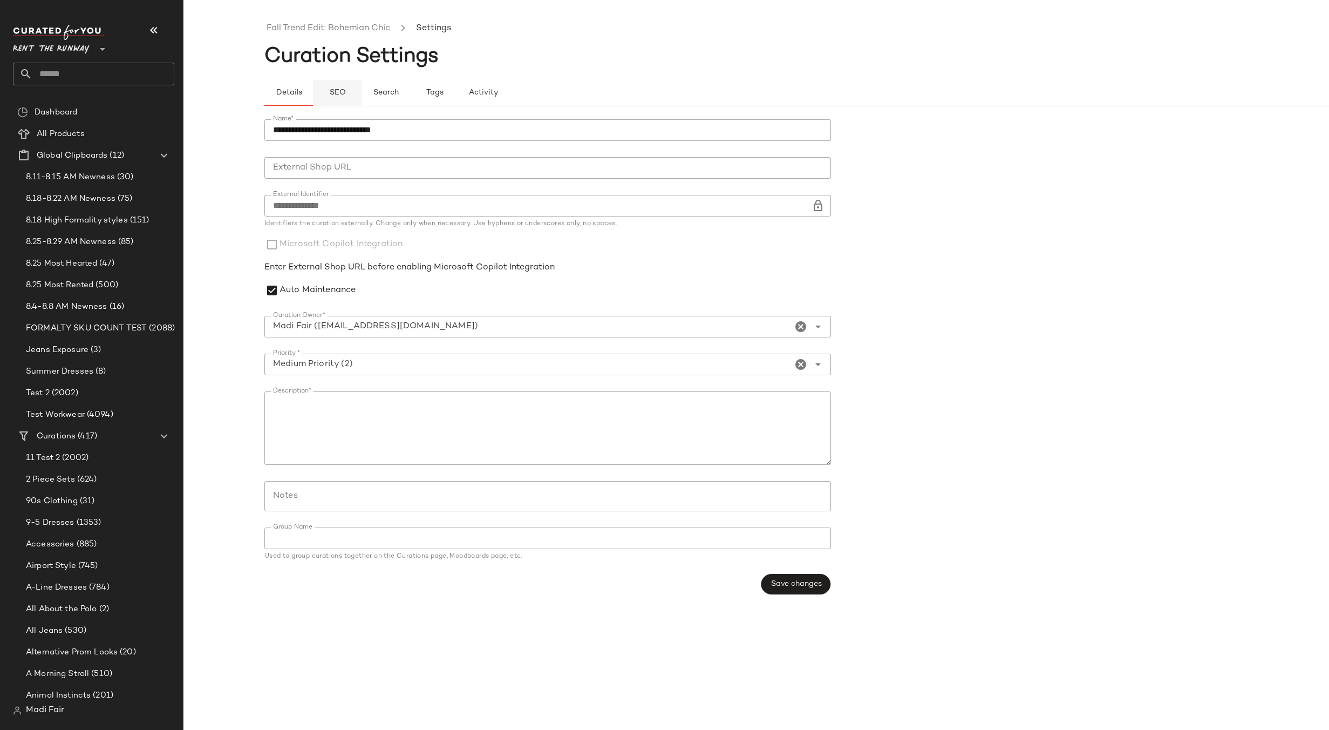
click at [337, 99] on button "SEO" at bounding box center [337, 93] width 49 height 26
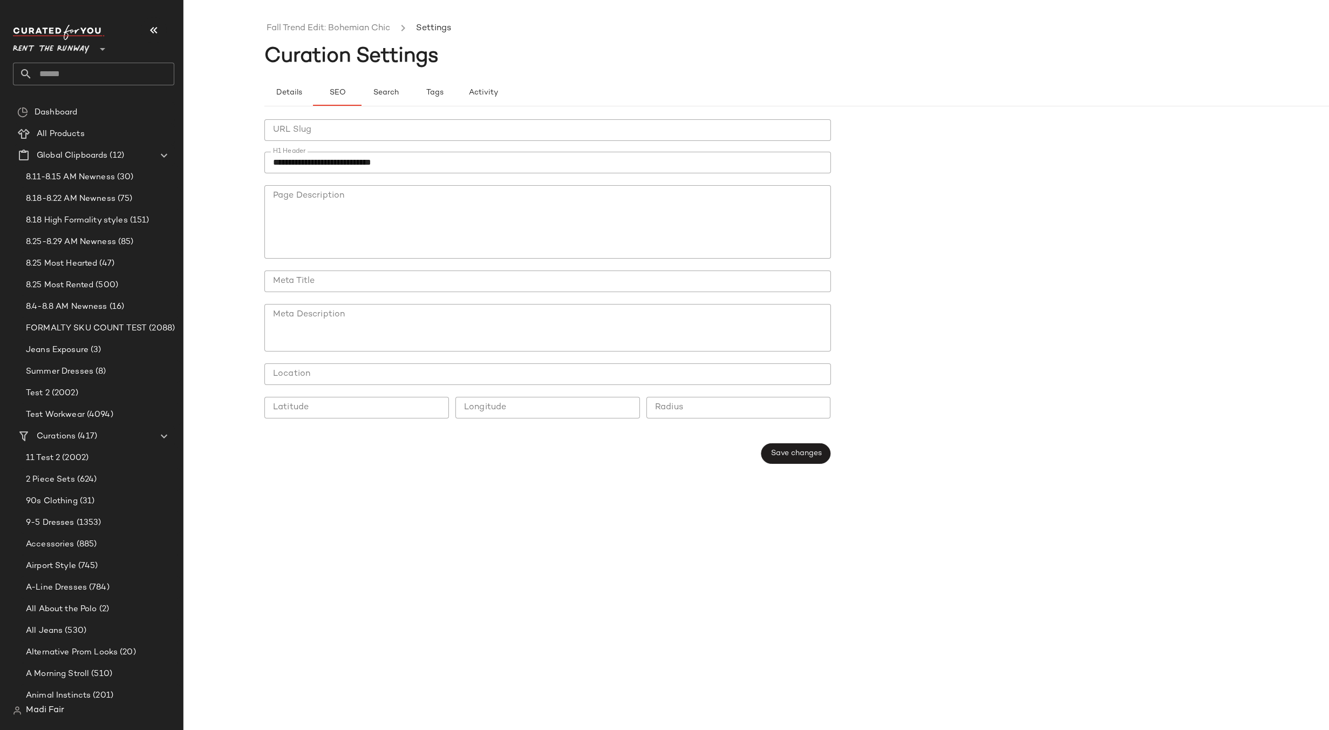
drag, startPoint x: 956, startPoint y: 171, endPoint x: 744, endPoint y: 84, distance: 228.7
click at [955, 171] on form "**********" at bounding box center [837, 291] width 1146 height 357
click at [57, 74] on input "text" at bounding box center [103, 74] width 142 height 23
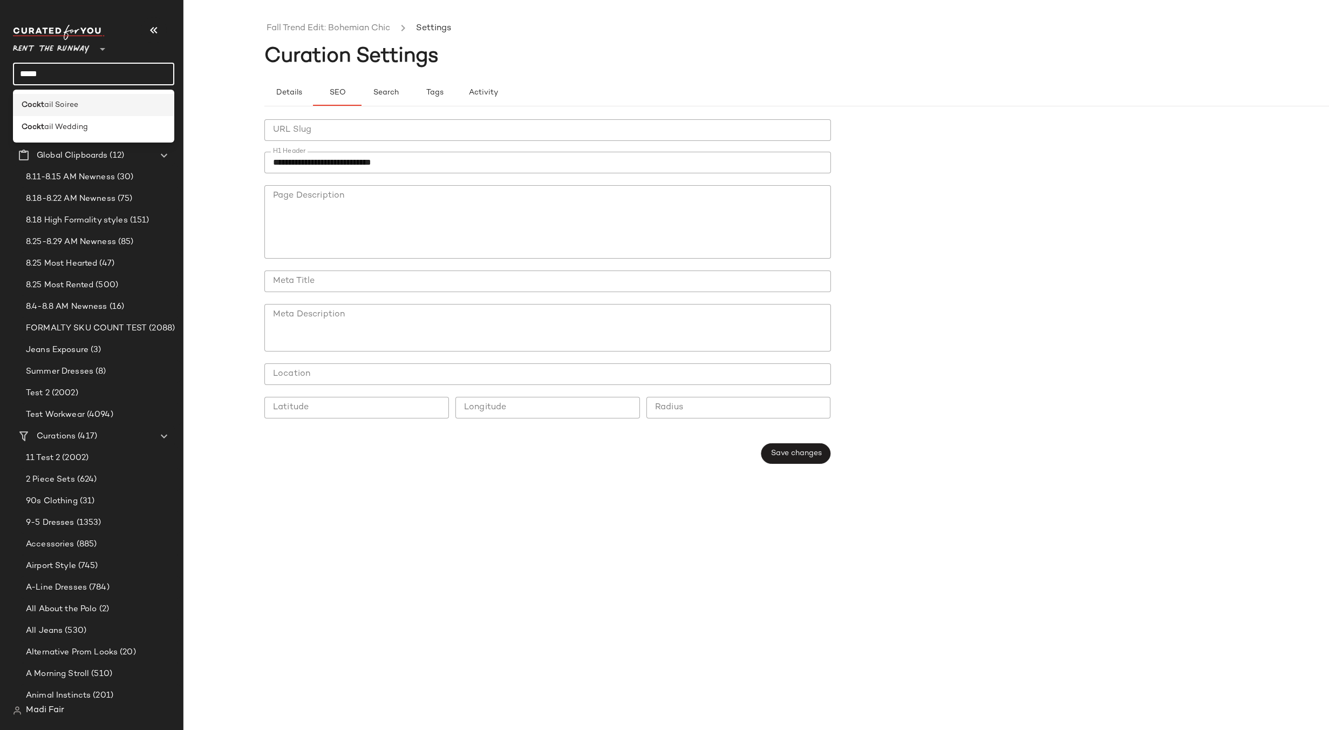
type input "*****"
click at [75, 110] on span "ail Soiree" at bounding box center [61, 104] width 34 height 11
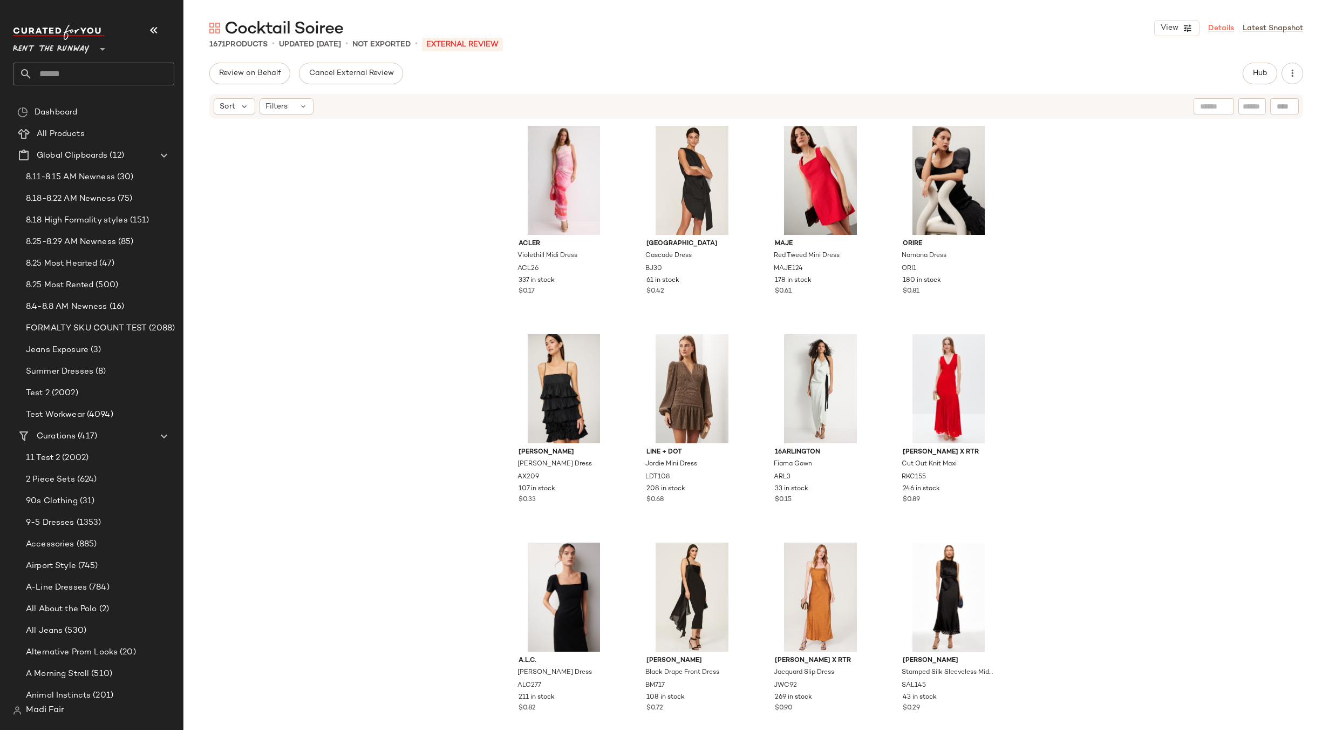
click at [1225, 26] on link "Details" at bounding box center [1221, 28] width 26 height 11
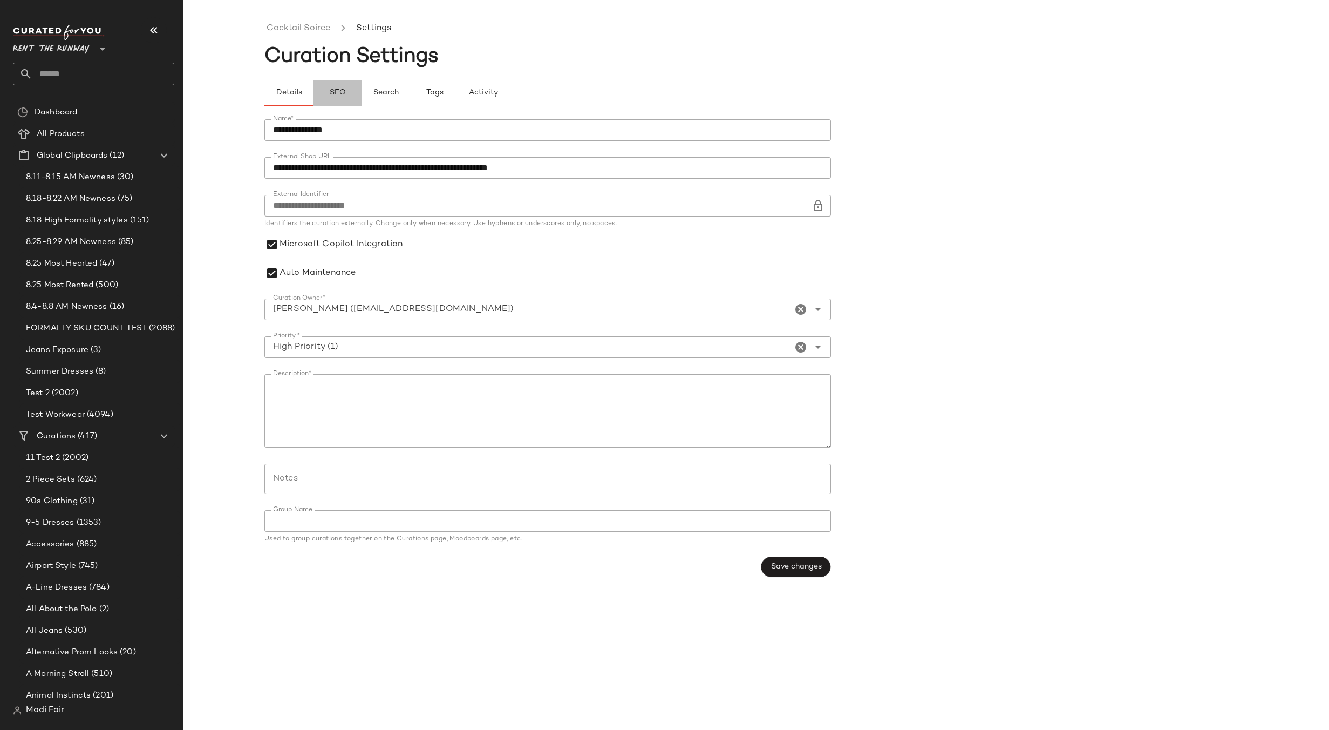
click at [328, 90] on button "SEO" at bounding box center [337, 93] width 49 height 26
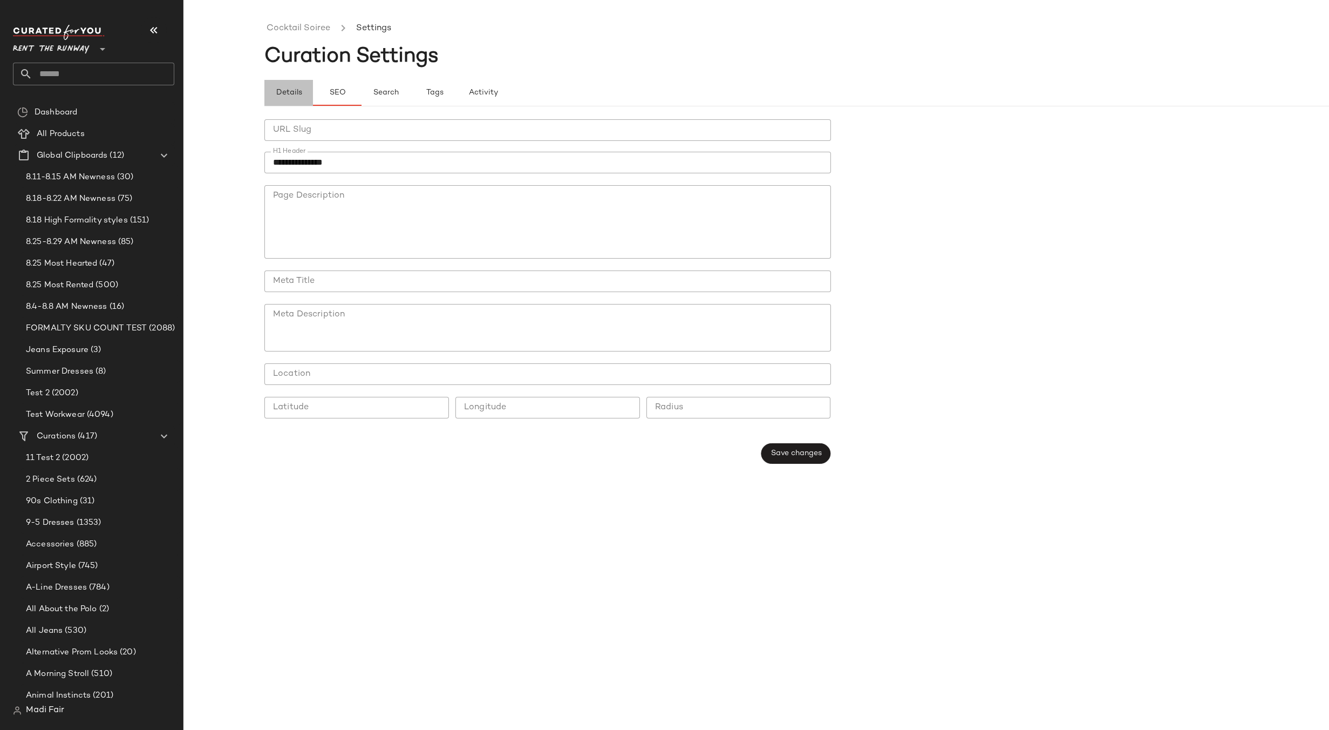
click at [297, 89] on span "Details" at bounding box center [288, 92] width 26 height 9
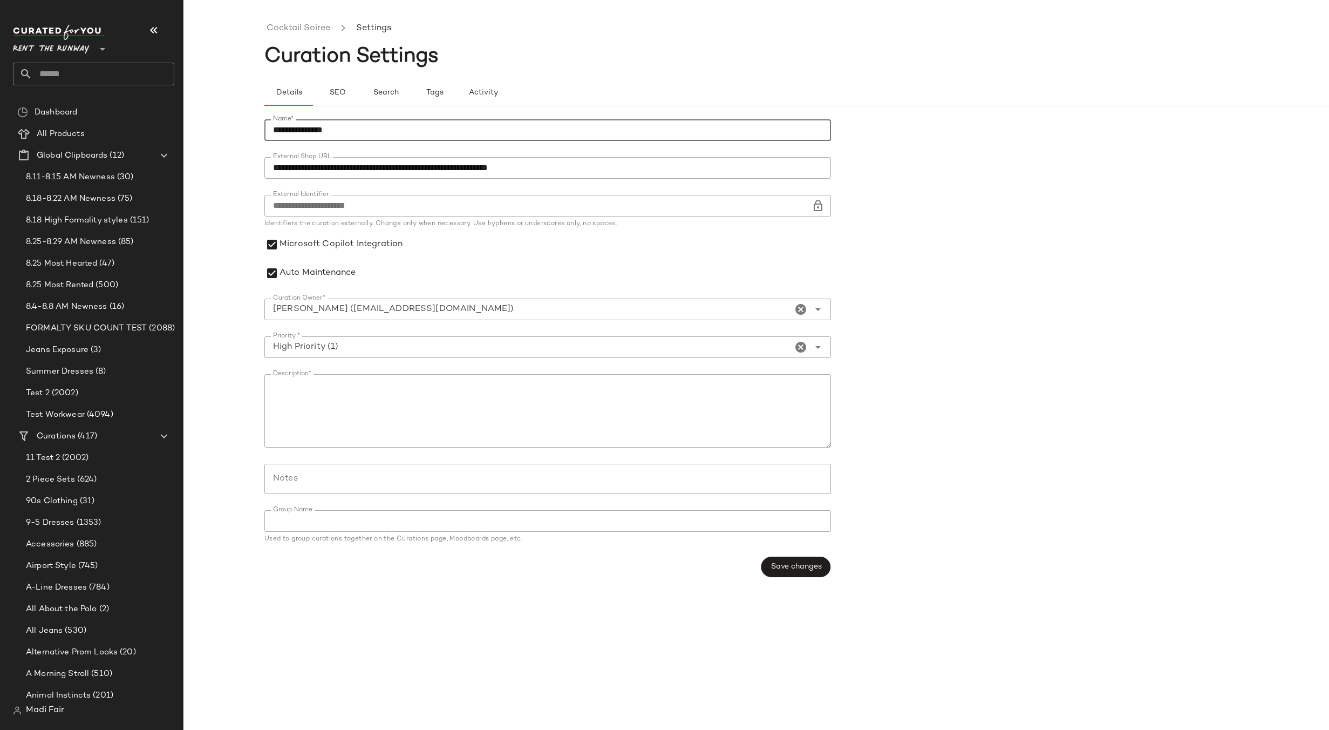
click at [360, 133] on input "**********" at bounding box center [547, 130] width 567 height 22
type input "**********"
click at [785, 571] on span "Save changes" at bounding box center [795, 566] width 51 height 9
click at [349, 93] on button "SEO" at bounding box center [337, 93] width 49 height 26
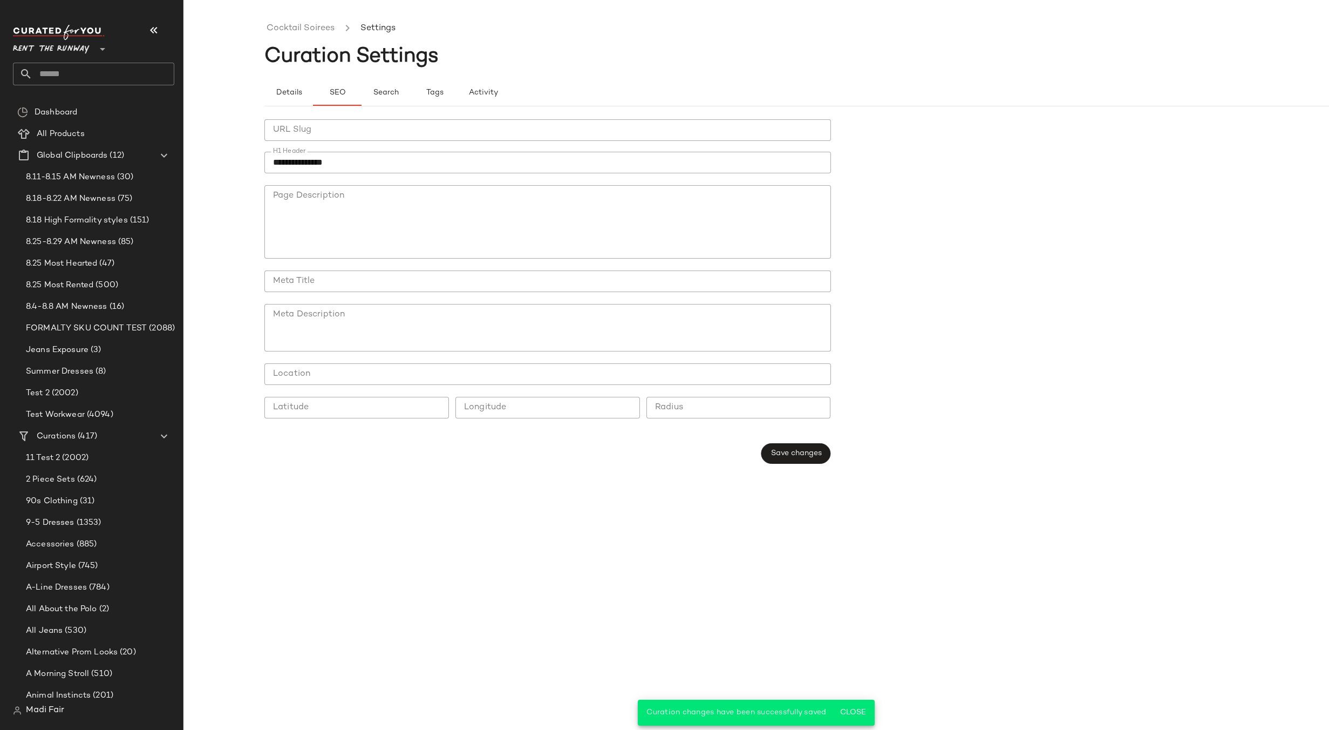
click at [342, 161] on input "**********" at bounding box center [547, 163] width 567 height 22
type input "**********"
click at [828, 449] on button "Save changes" at bounding box center [796, 453] width 70 height 21
click at [299, 92] on span "Details" at bounding box center [288, 92] width 26 height 9
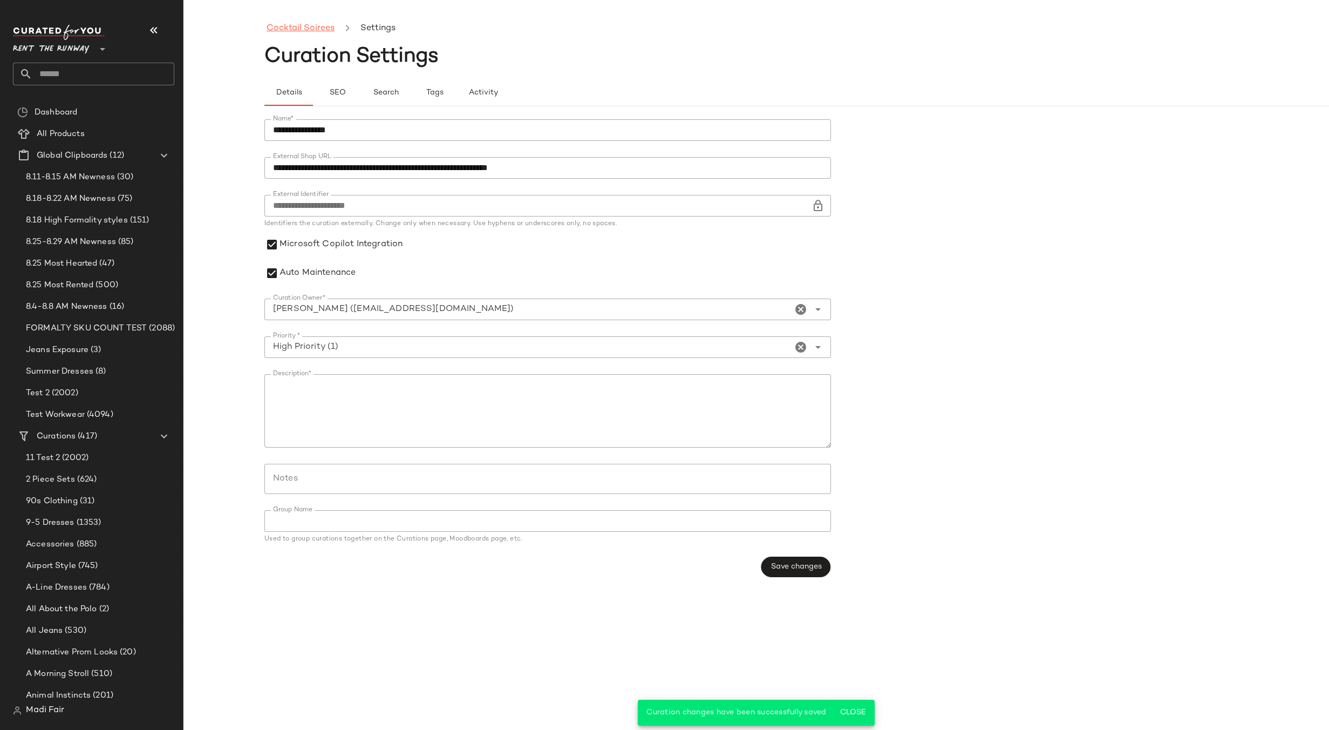
click at [306, 25] on link "Cocktail Soirees" at bounding box center [301, 29] width 68 height 14
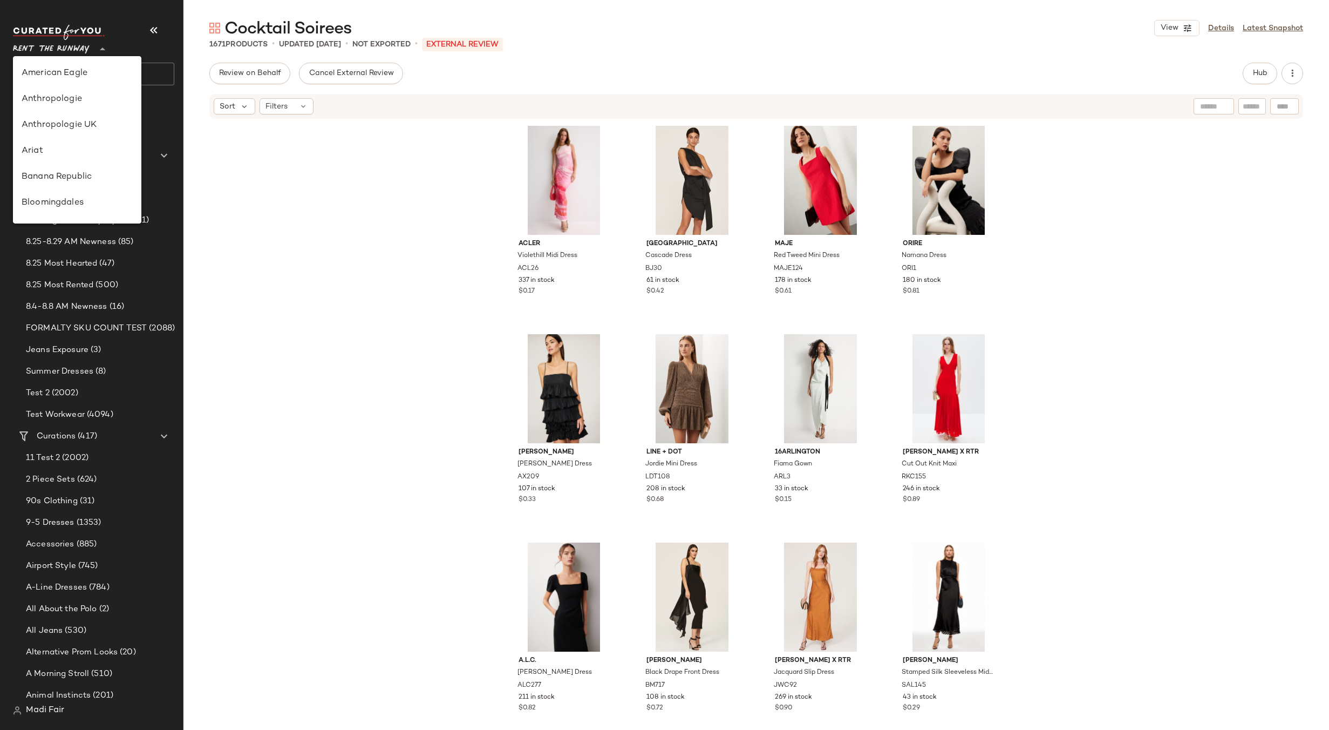
click at [65, 45] on span "Rent the Runway" at bounding box center [51, 46] width 77 height 19
click at [78, 128] on div "Saks OFF 5TH" at bounding box center [77, 132] width 111 height 13
type input "**"
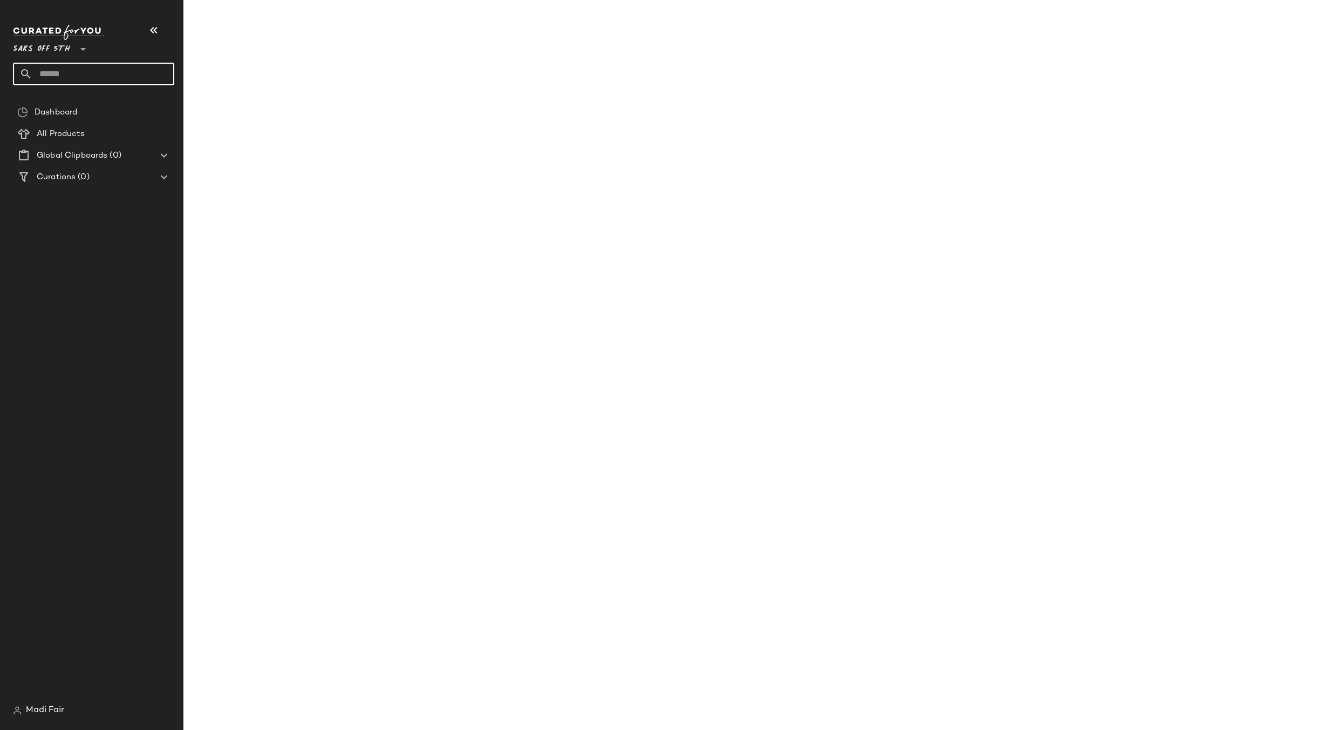
click at [69, 71] on input "text" at bounding box center [103, 74] width 142 height 23
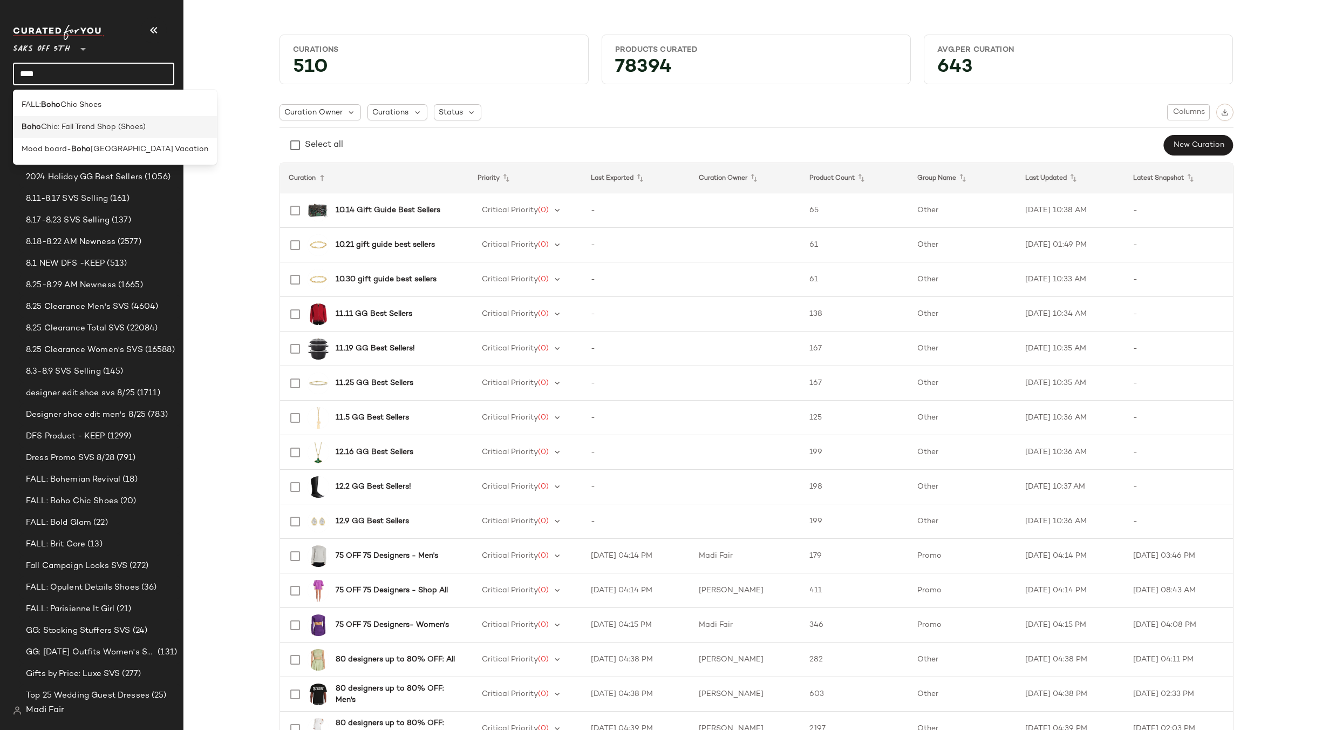
type input "****"
click at [80, 126] on span "Chic: Fall Trend Shop (Shoes)" at bounding box center [93, 126] width 105 height 11
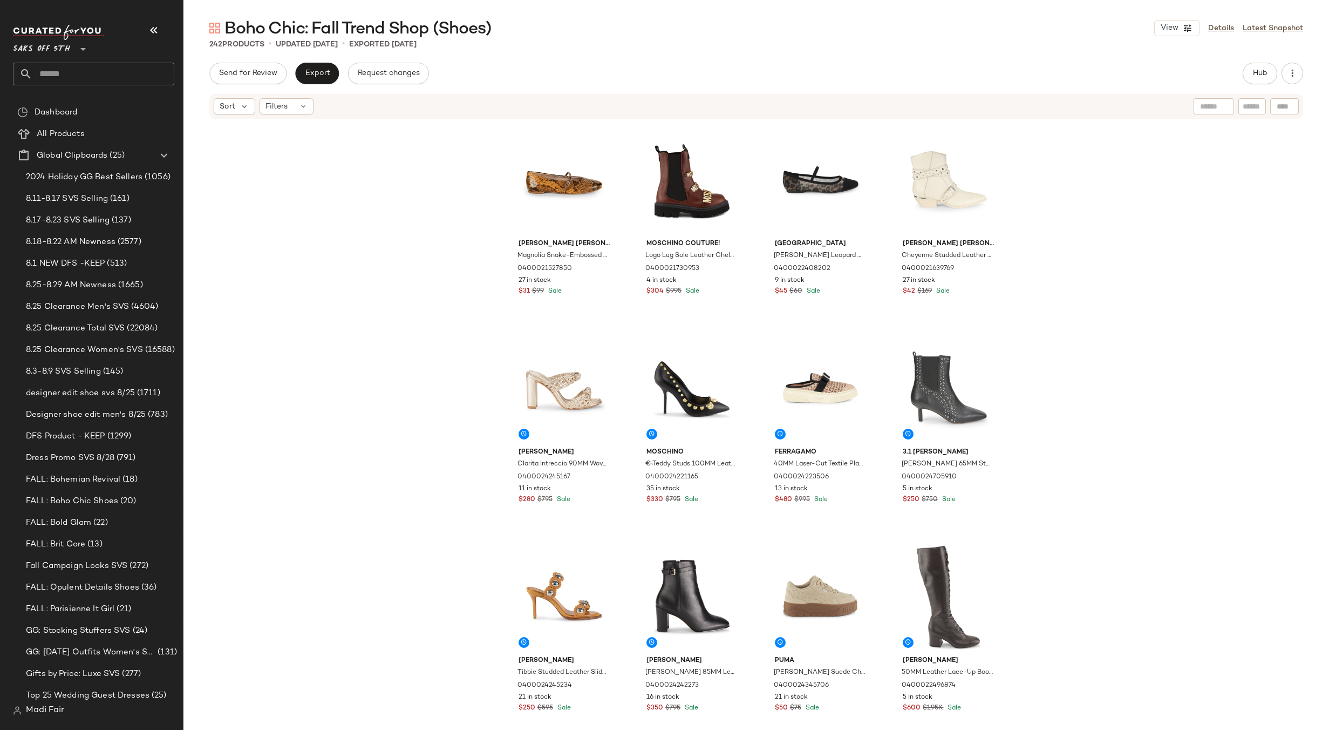
click at [99, 72] on input "text" at bounding box center [103, 74] width 142 height 23
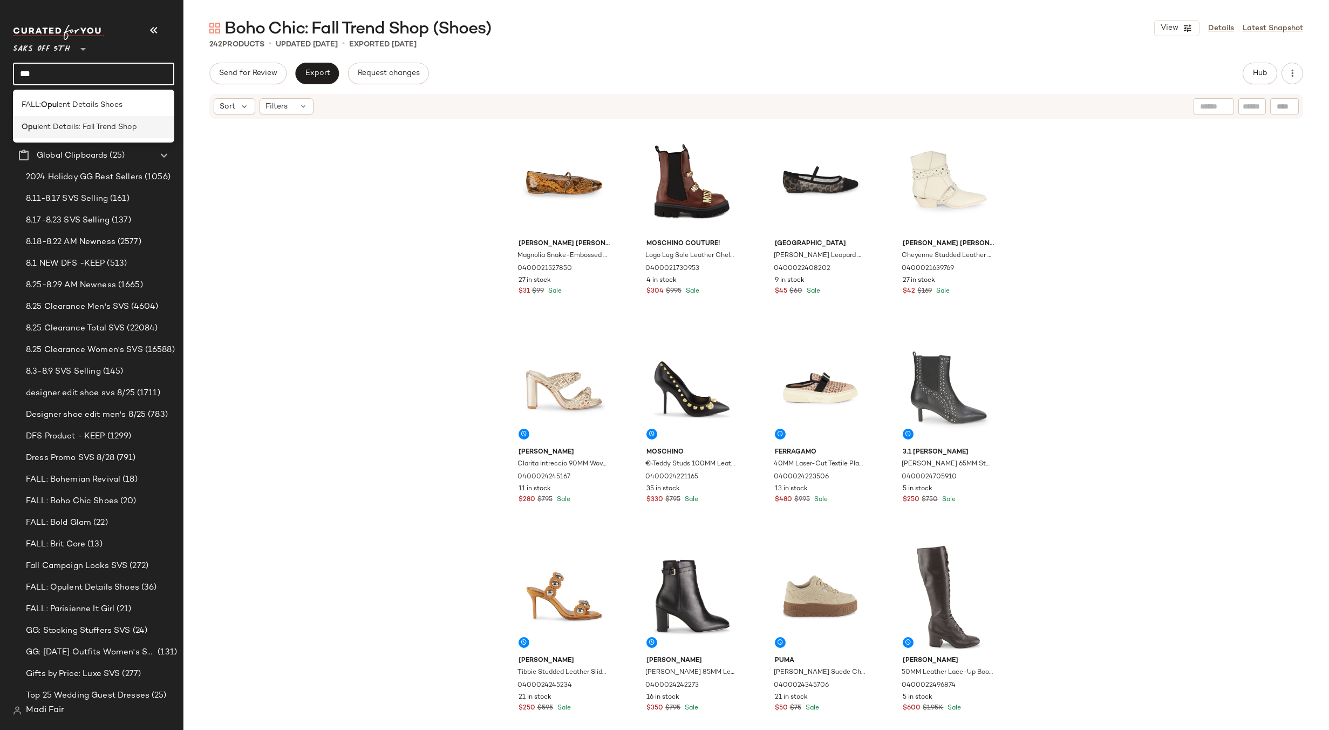
type input "***"
click at [100, 125] on span "lent Details: Fall Trend Shop" at bounding box center [87, 126] width 100 height 11
